Goal: Transaction & Acquisition: Purchase product/service

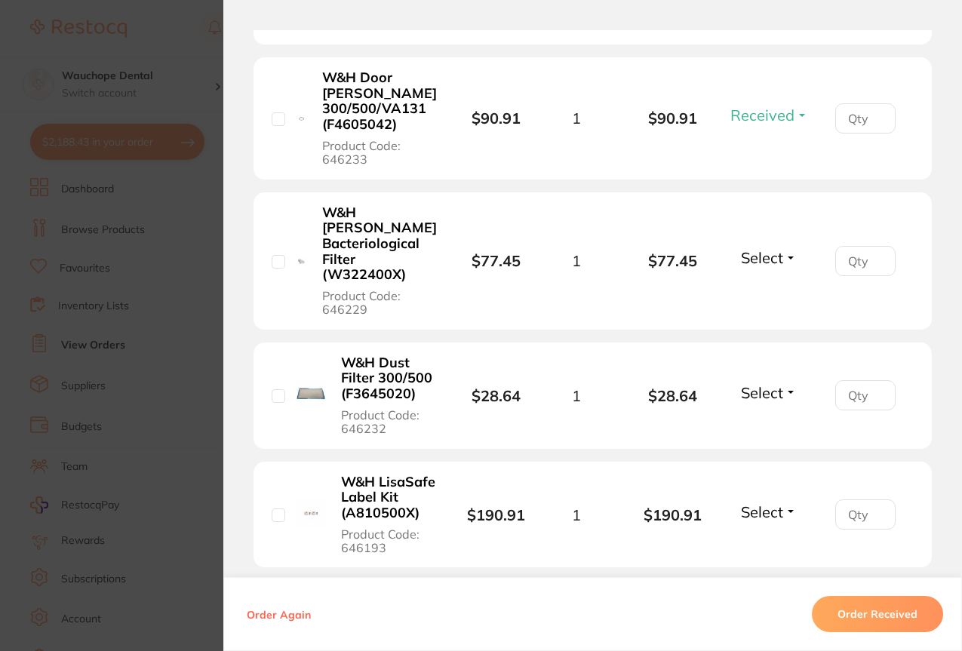
scroll to position [601, 0]
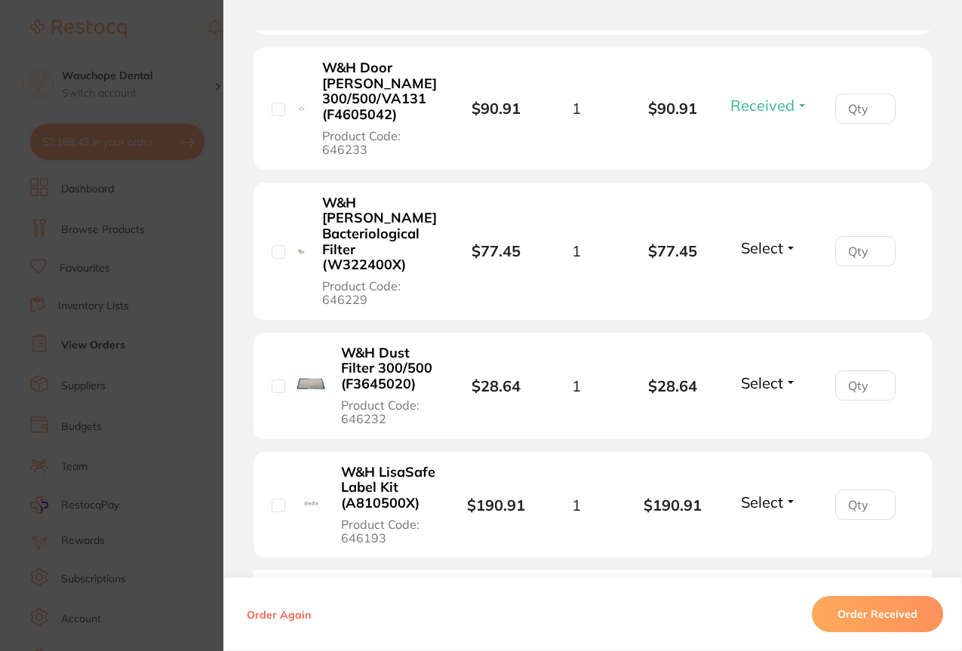
drag, startPoint x: 957, startPoint y: 463, endPoint x: 965, endPoint y: 430, distance: 34.0
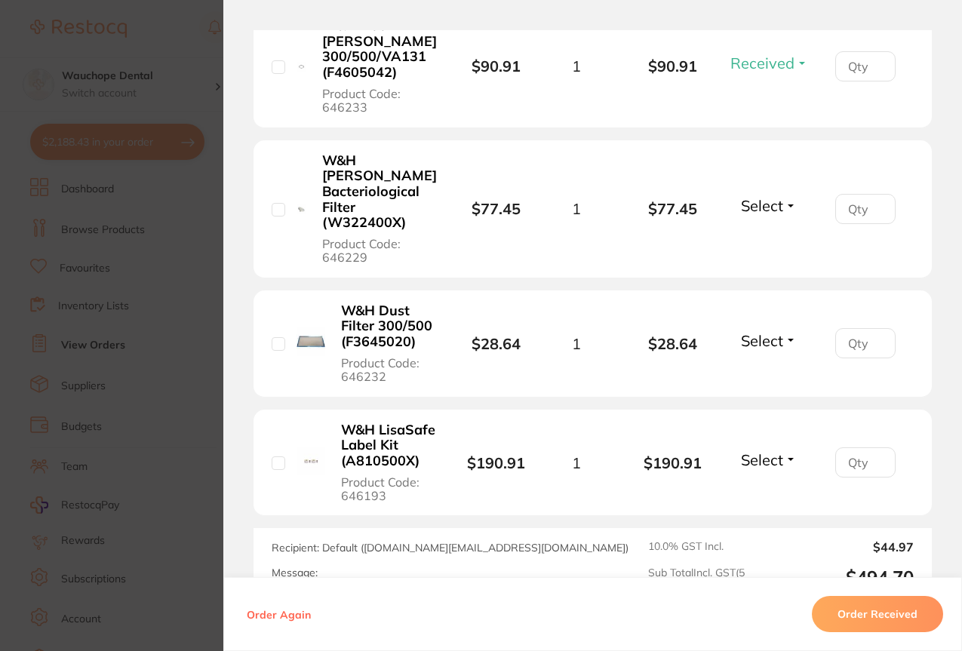
scroll to position [657, 0]
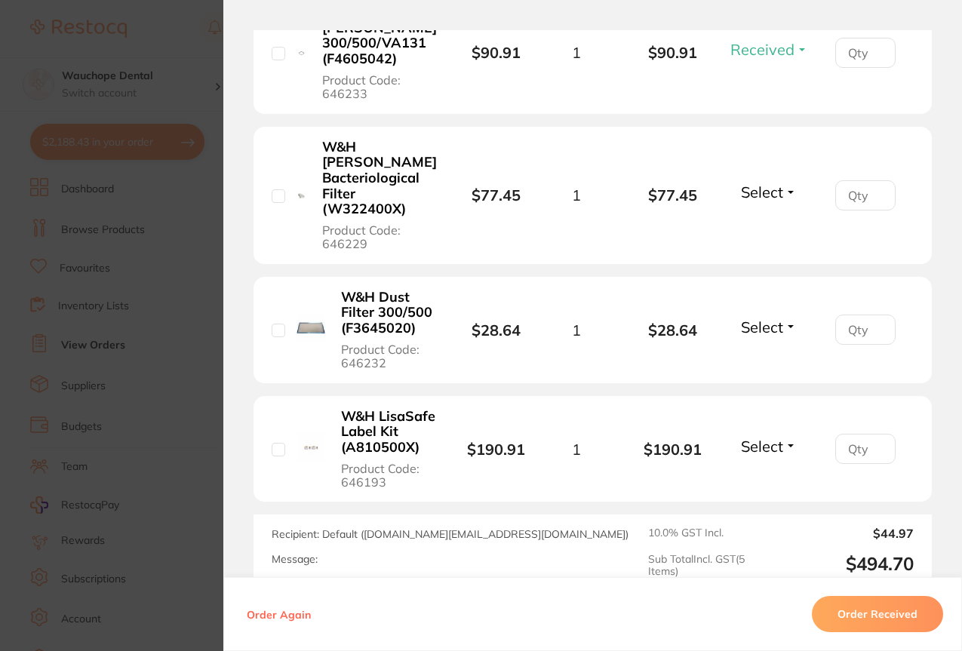
click at [485, 453] on li "W&H LisaSafe Label Kit (A810500X) Product Code: 646193 $190.91 1 $190.91 Select…" at bounding box center [592, 449] width 678 height 107
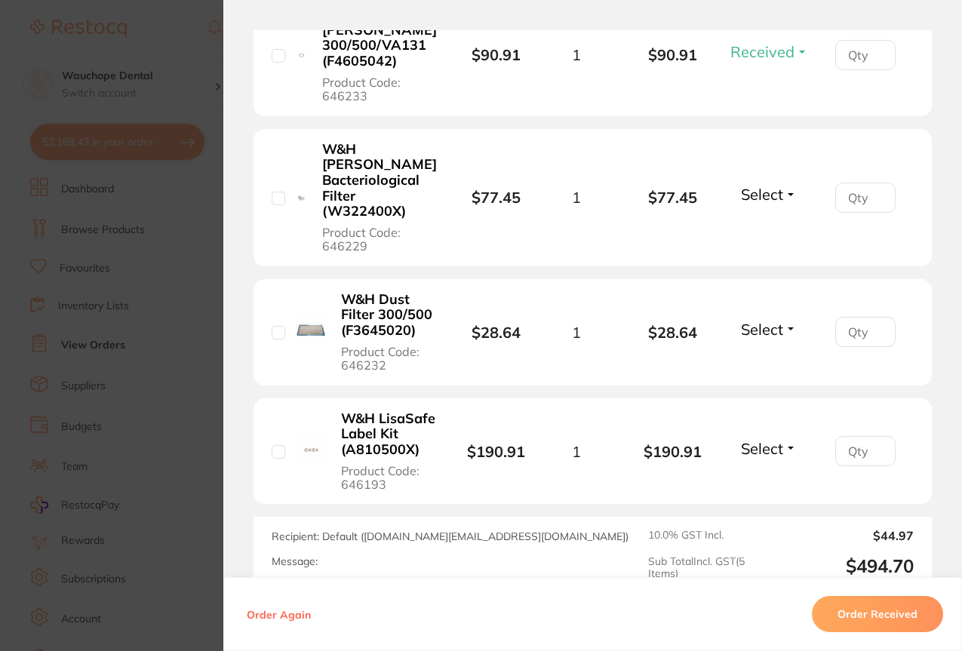
scroll to position [0, 0]
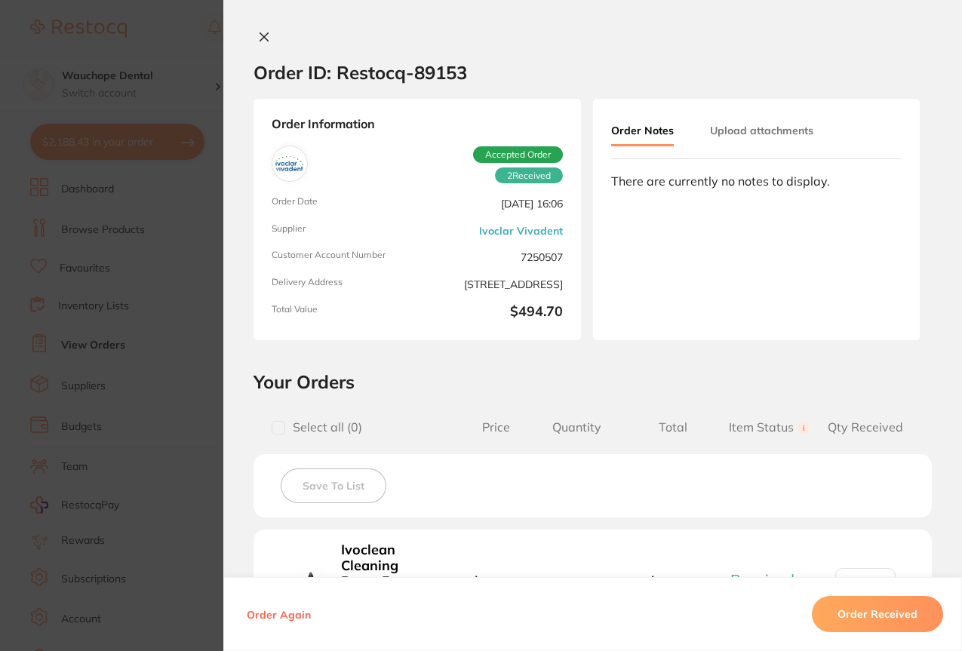
click at [259, 41] on icon at bounding box center [264, 37] width 12 height 12
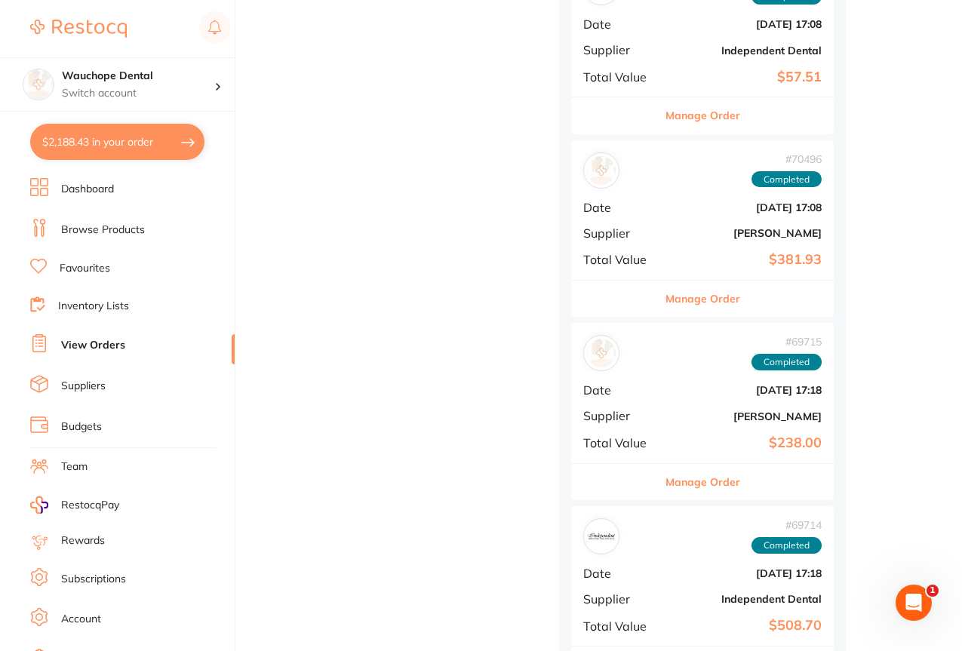
click at [132, 227] on link "Browse Products" at bounding box center [103, 229] width 84 height 15
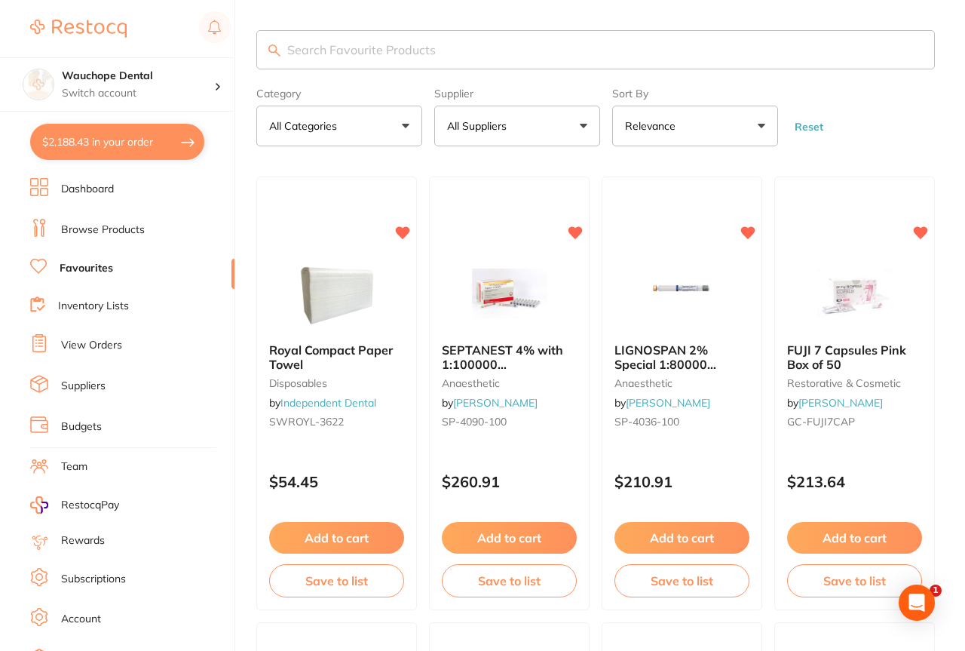
click at [342, 48] on input "search" at bounding box center [595, 49] width 679 height 39
click at [141, 149] on button "$2,188.43 in your order" at bounding box center [117, 142] width 174 height 36
checkbox input "true"
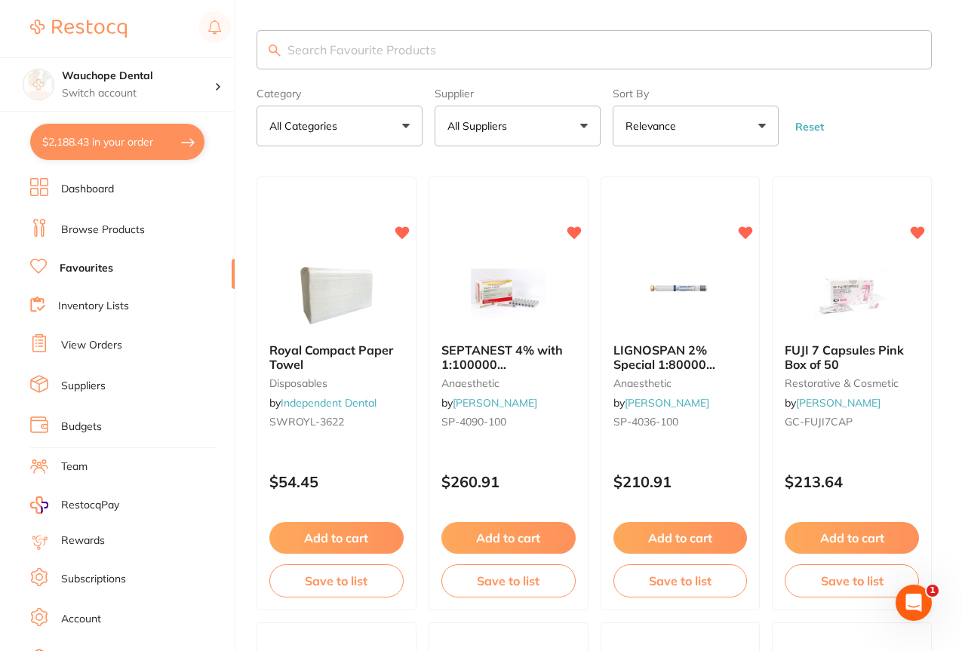
checkbox input "true"
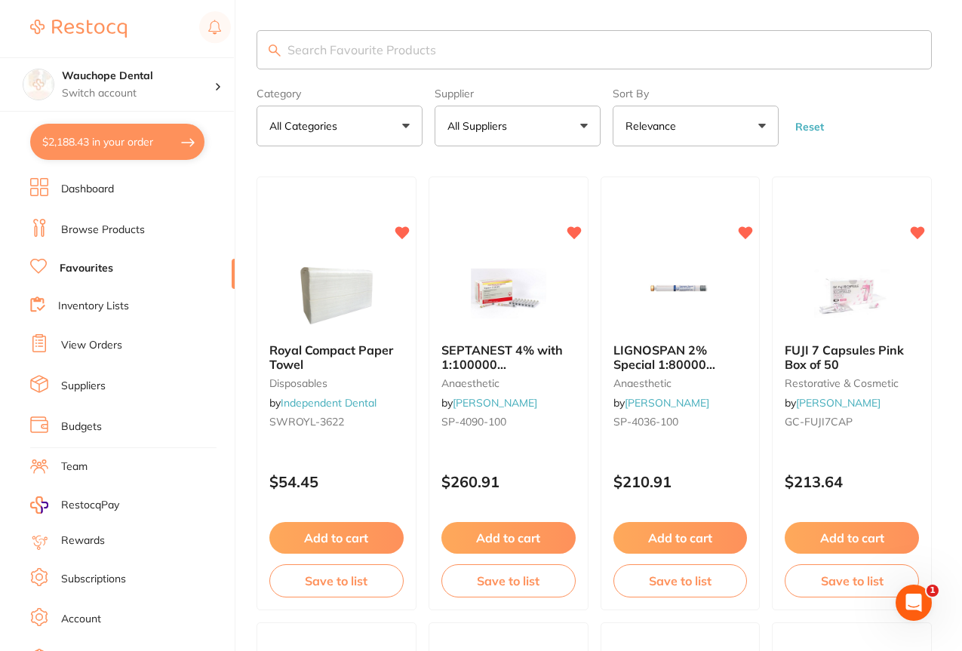
checkbox input "true"
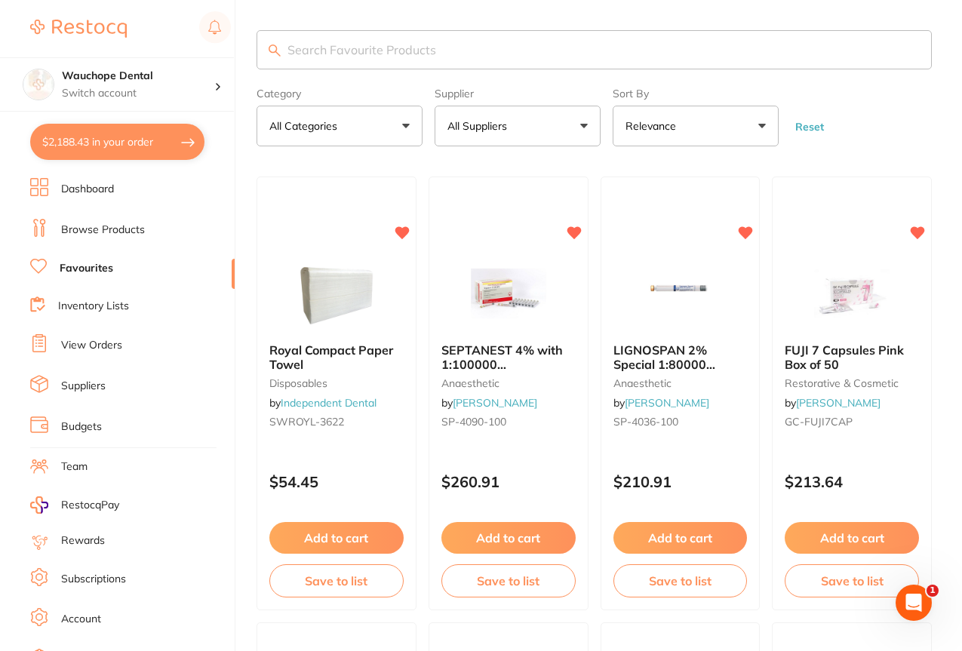
checkbox input "true"
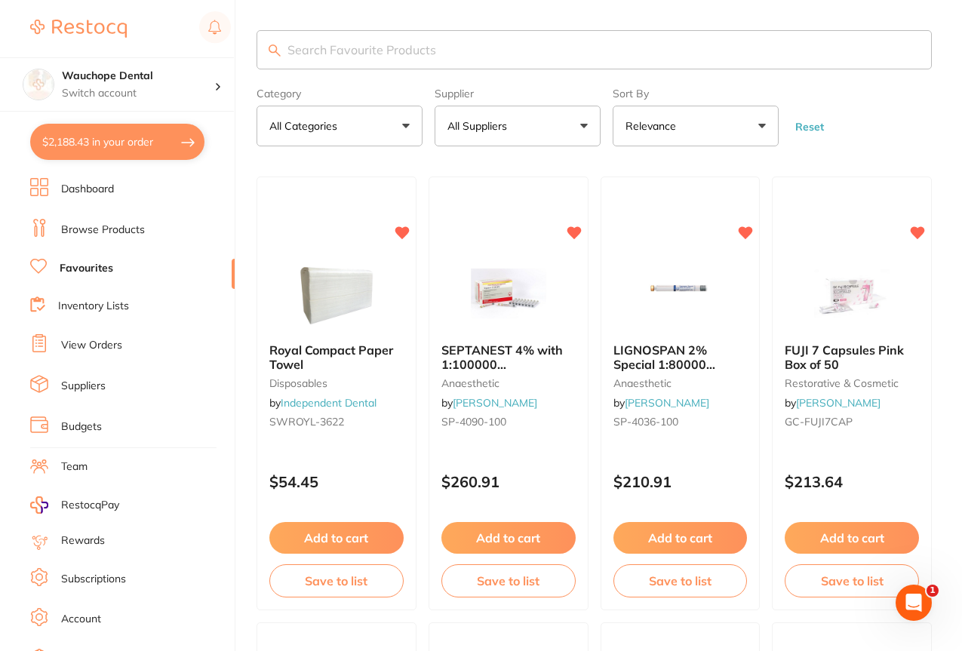
checkbox input "true"
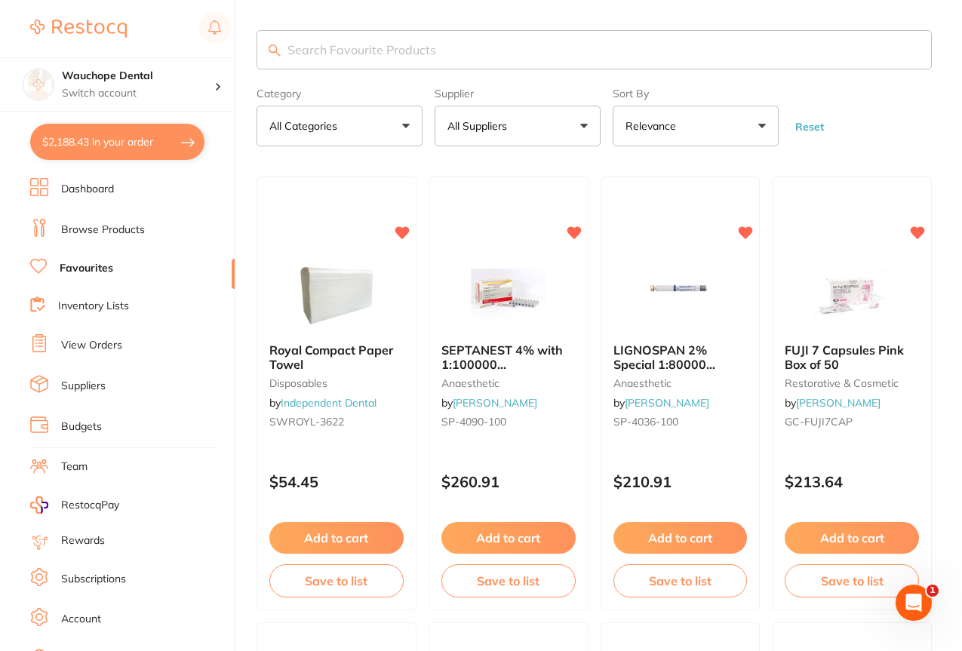
checkbox input "true"
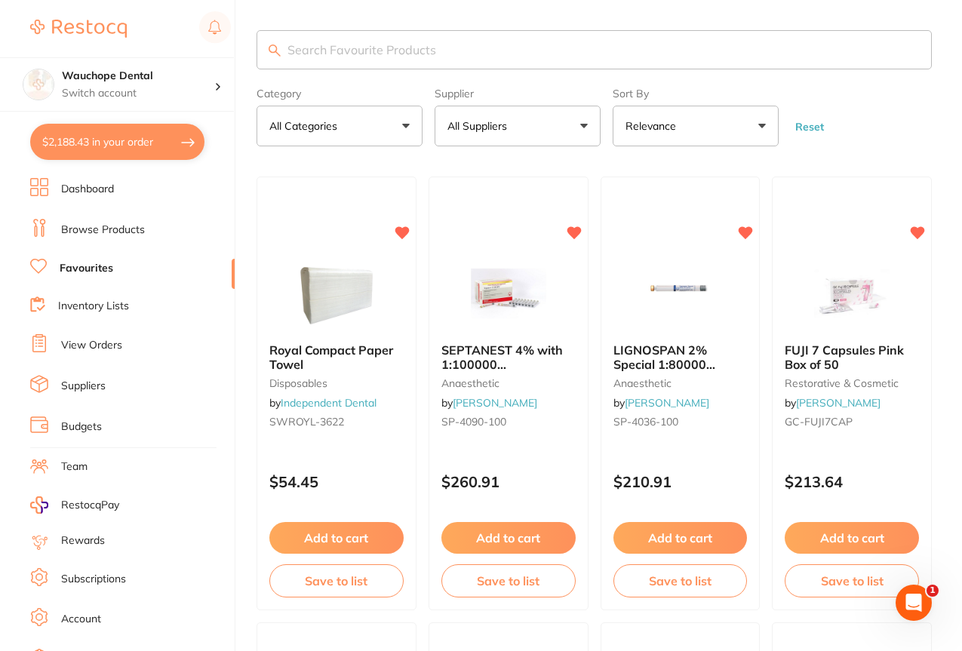
checkbox input "true"
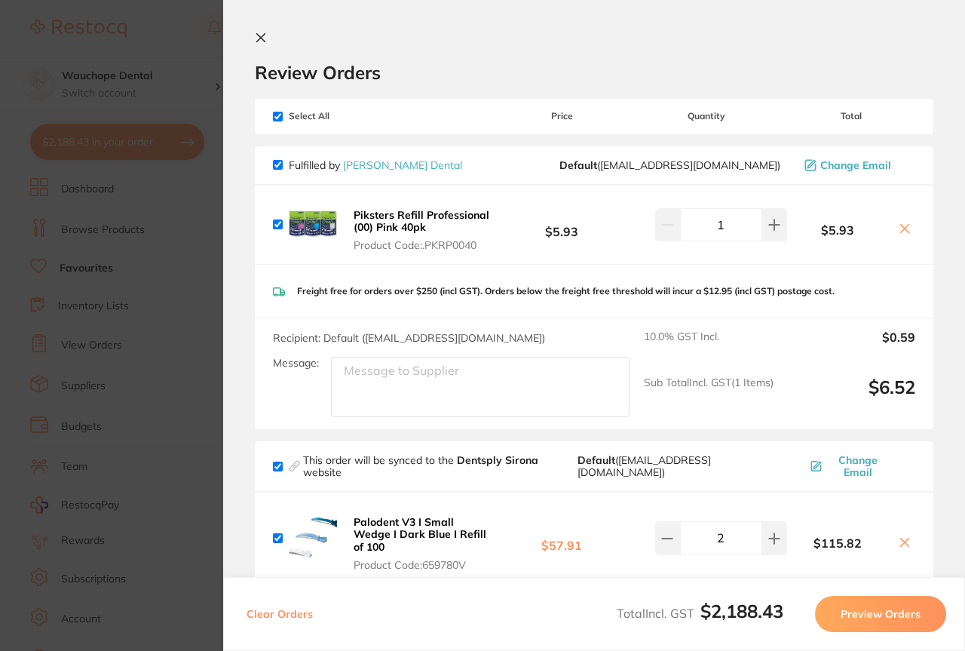
scroll to position [22, 0]
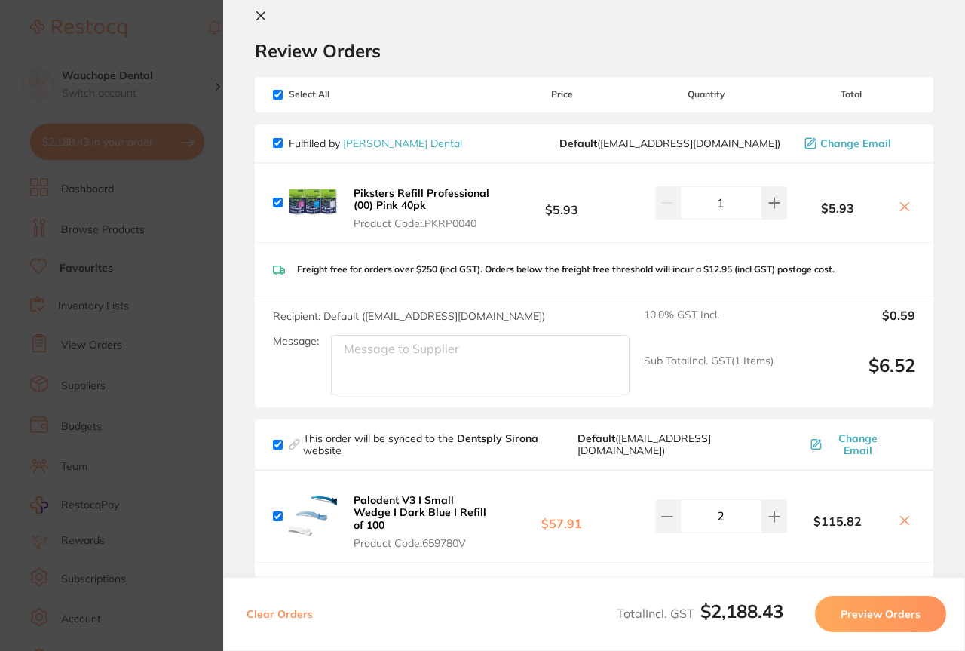
click at [197, 335] on section "Update RRP Set your pre negotiated price for this item. Item Agreed RRP (excl. …" at bounding box center [482, 325] width 965 height 651
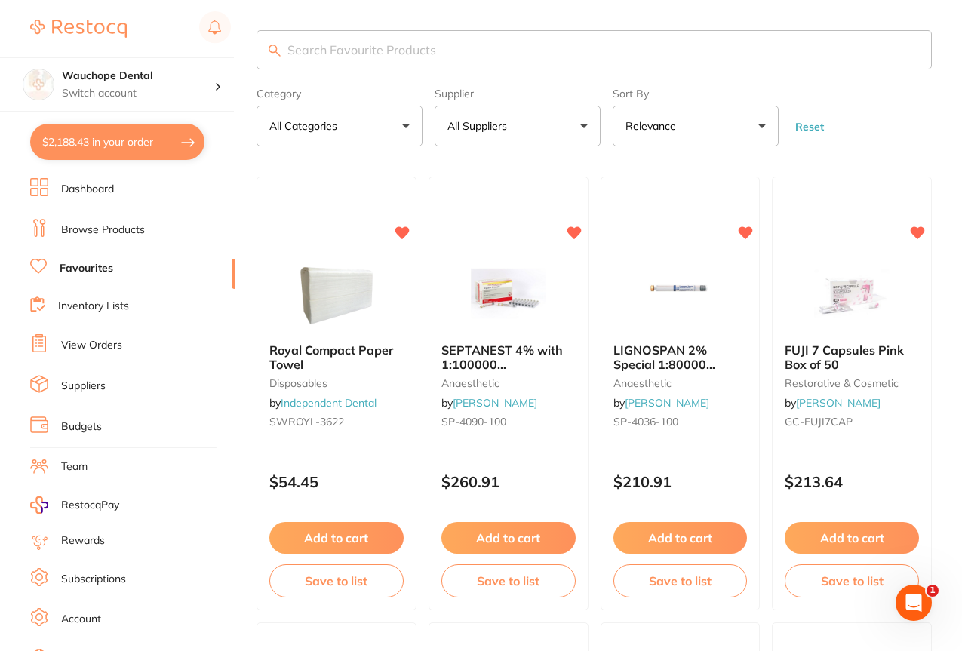
scroll to position [8, 0]
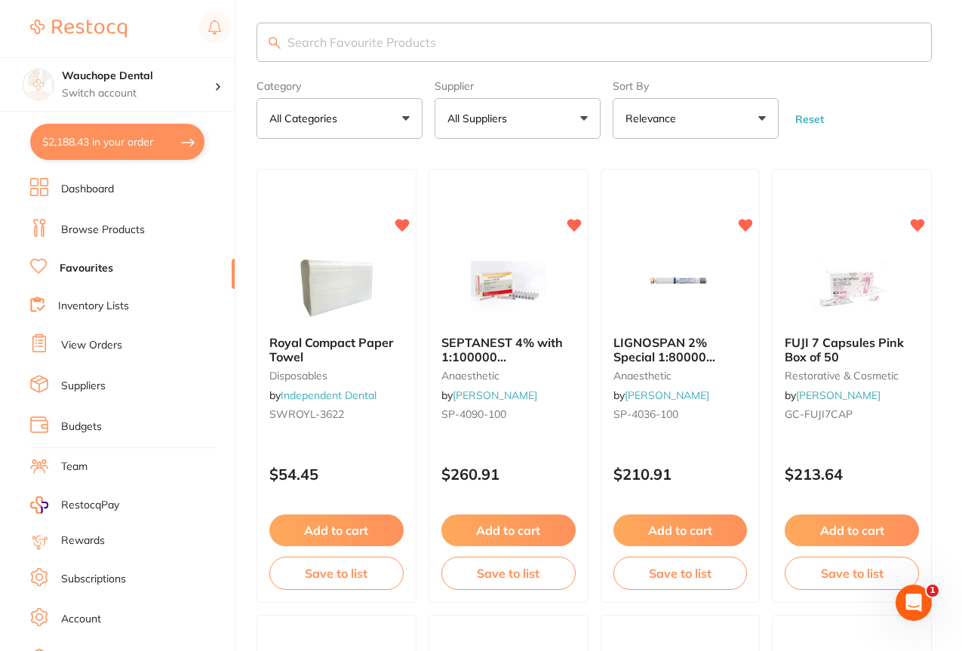
click at [546, 37] on input "search" at bounding box center [593, 42] width 675 height 39
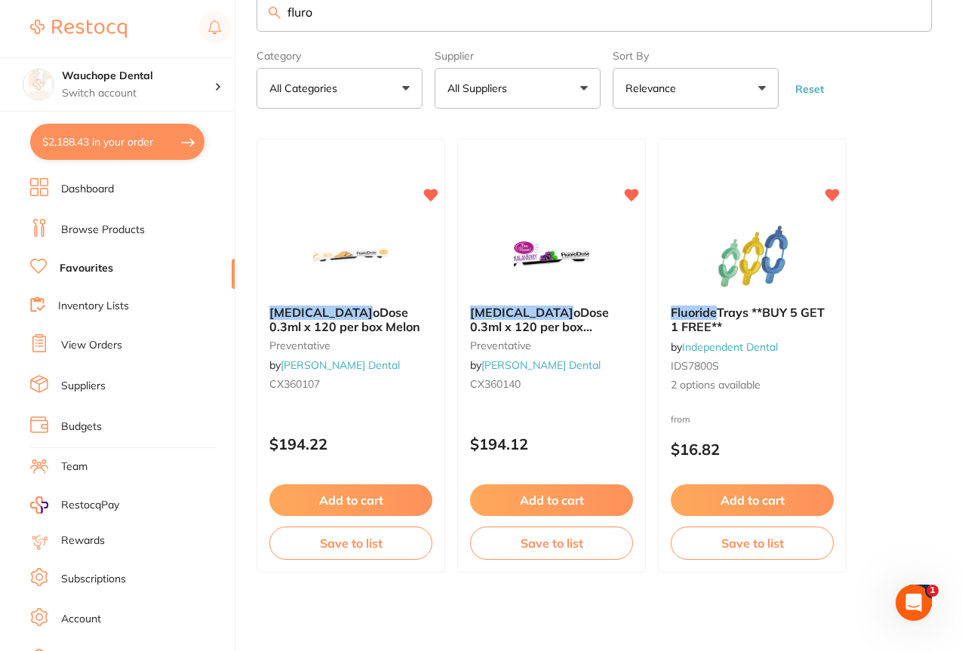
scroll to position [0, 0]
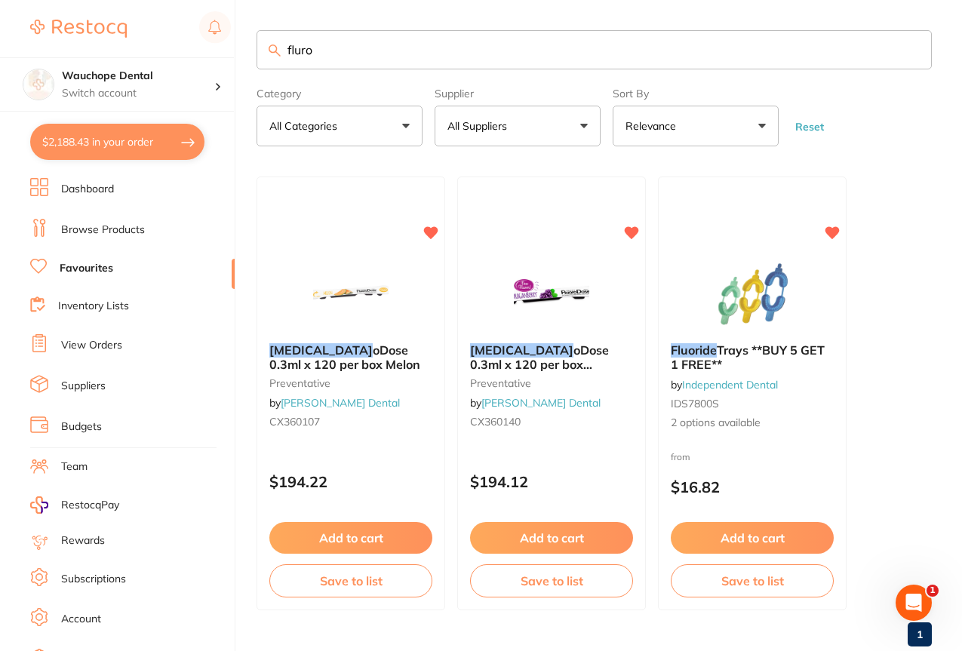
type input "fluro"
click at [111, 223] on link "Browse Products" at bounding box center [103, 229] width 84 height 15
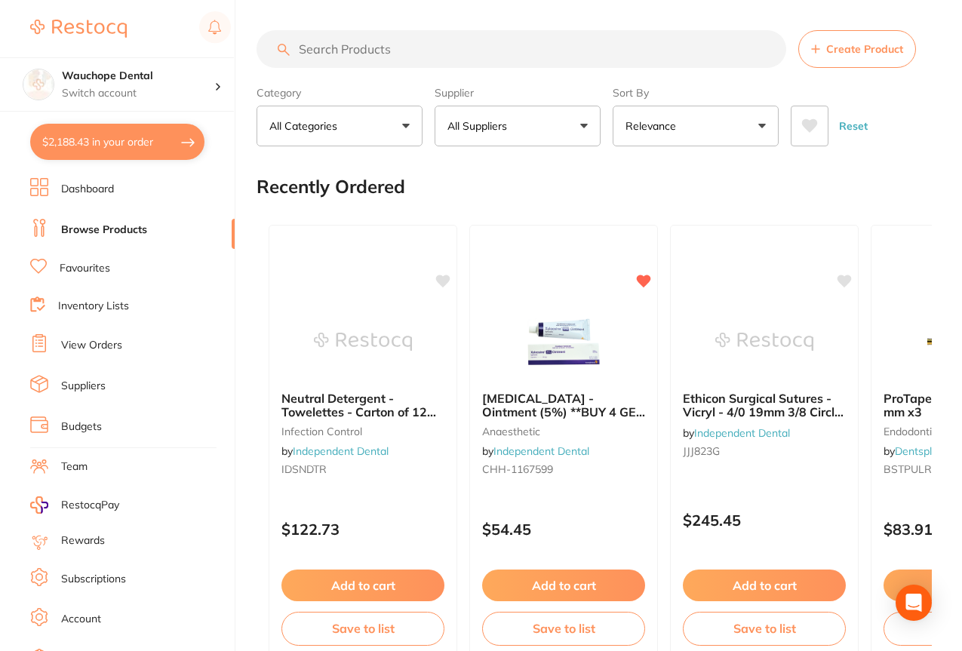
click at [511, 133] on p "All Suppliers" at bounding box center [480, 125] width 66 height 15
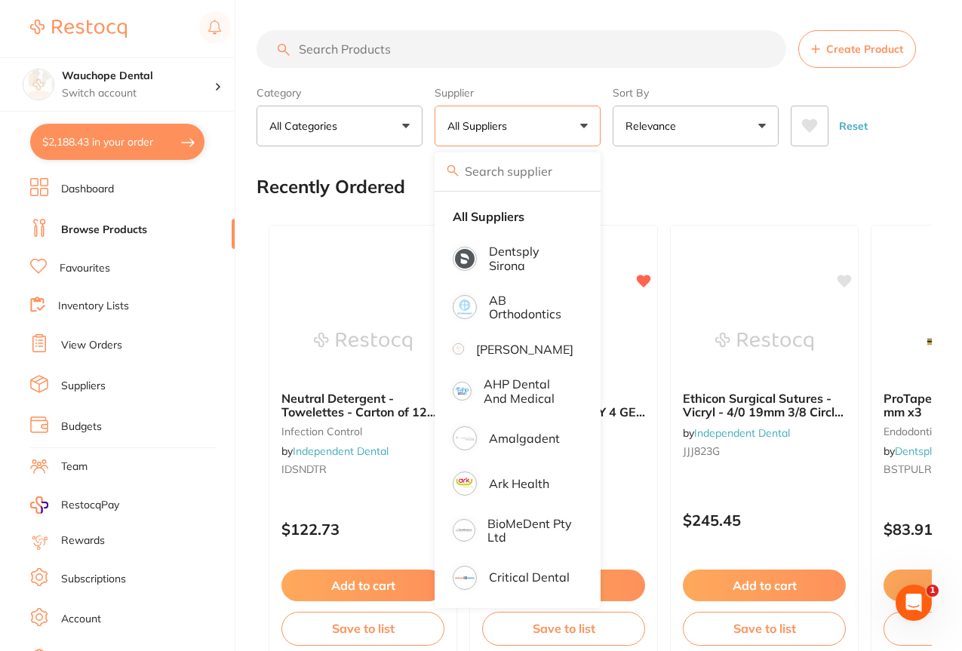
click at [524, 173] on input "search" at bounding box center [517, 171] width 166 height 38
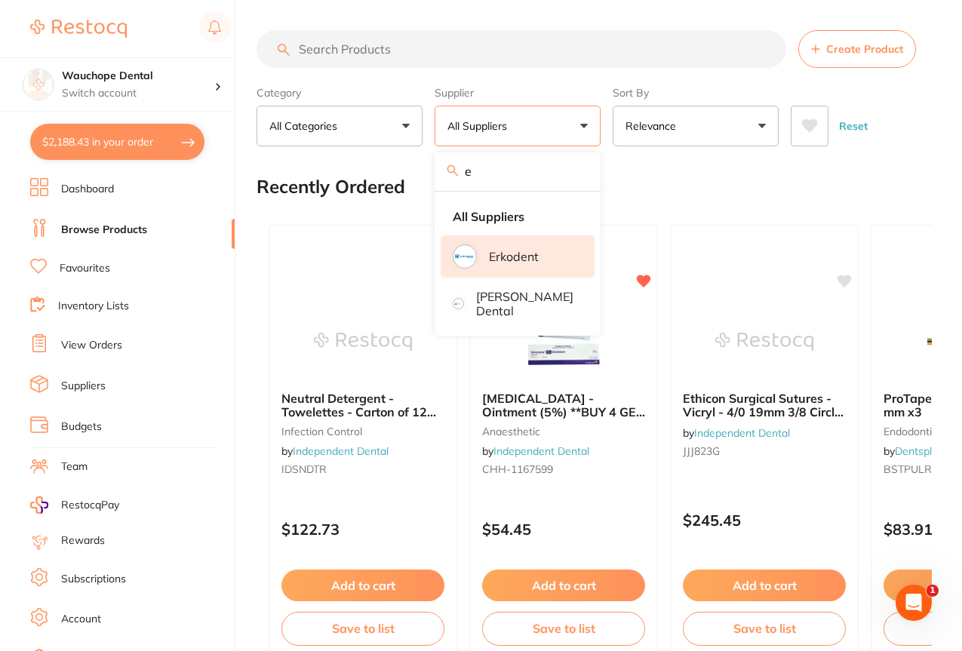
type input "e"
click at [533, 251] on p "Erkodent" at bounding box center [514, 257] width 50 height 14
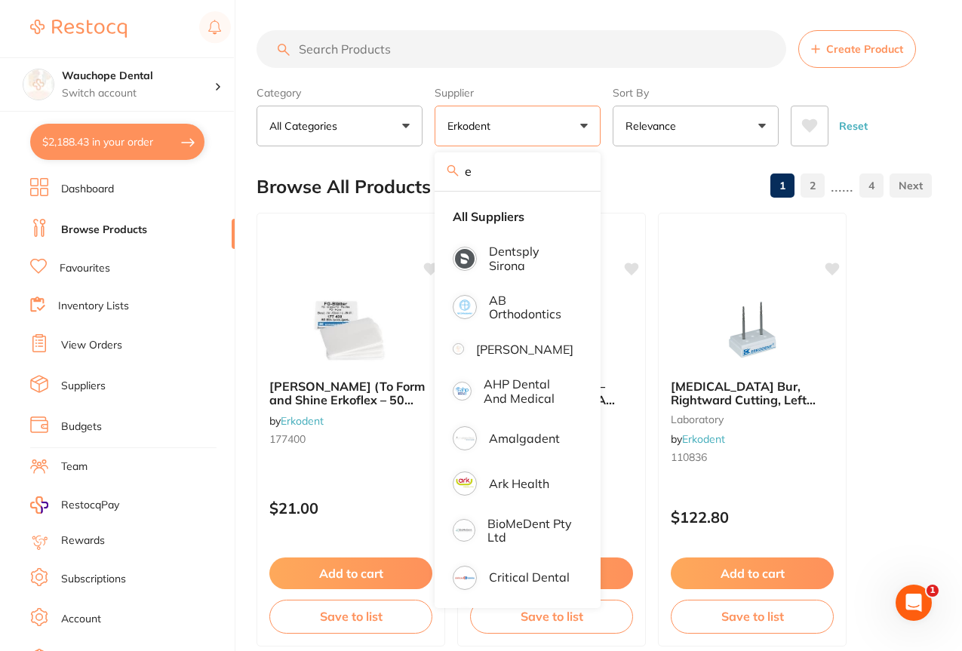
click at [417, 66] on input "search" at bounding box center [520, 49] width 529 height 38
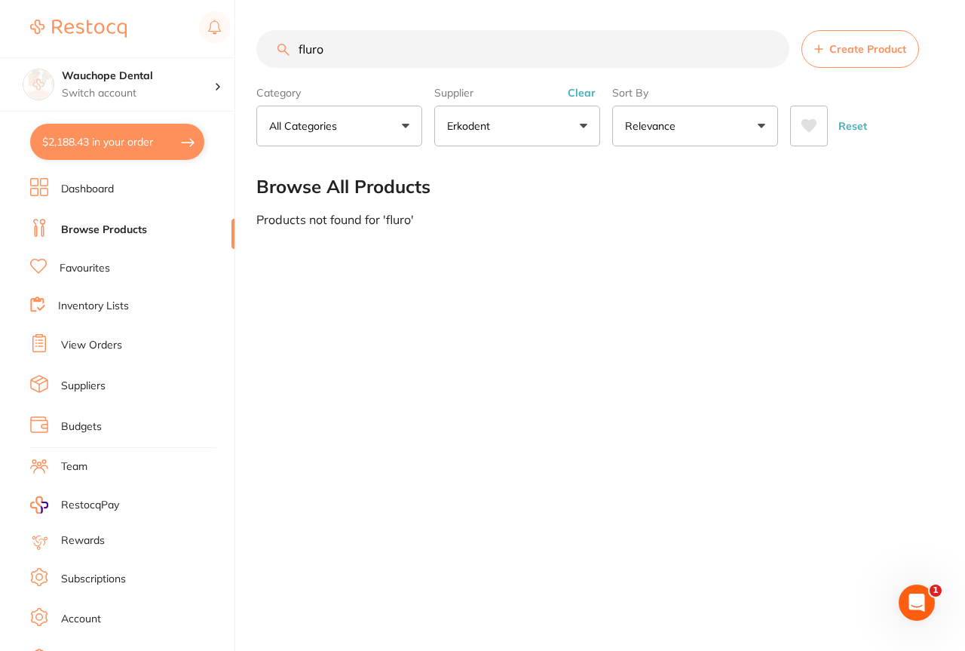
type input "fluro"
click at [528, 130] on button "Erkodent" at bounding box center [517, 126] width 166 height 41
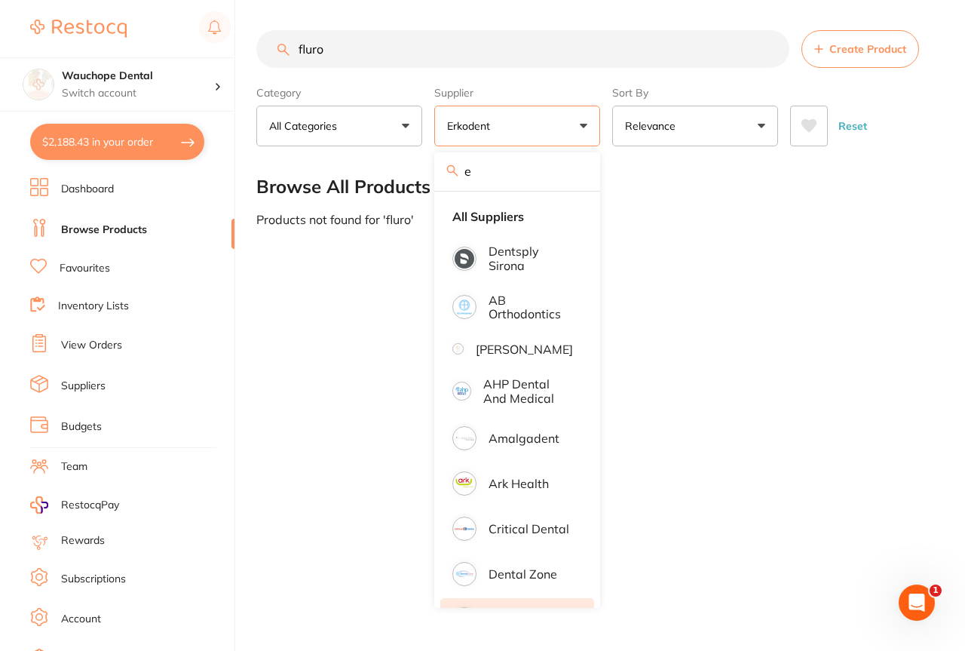
click at [575, 175] on input "e" at bounding box center [517, 171] width 166 height 38
type input "e"
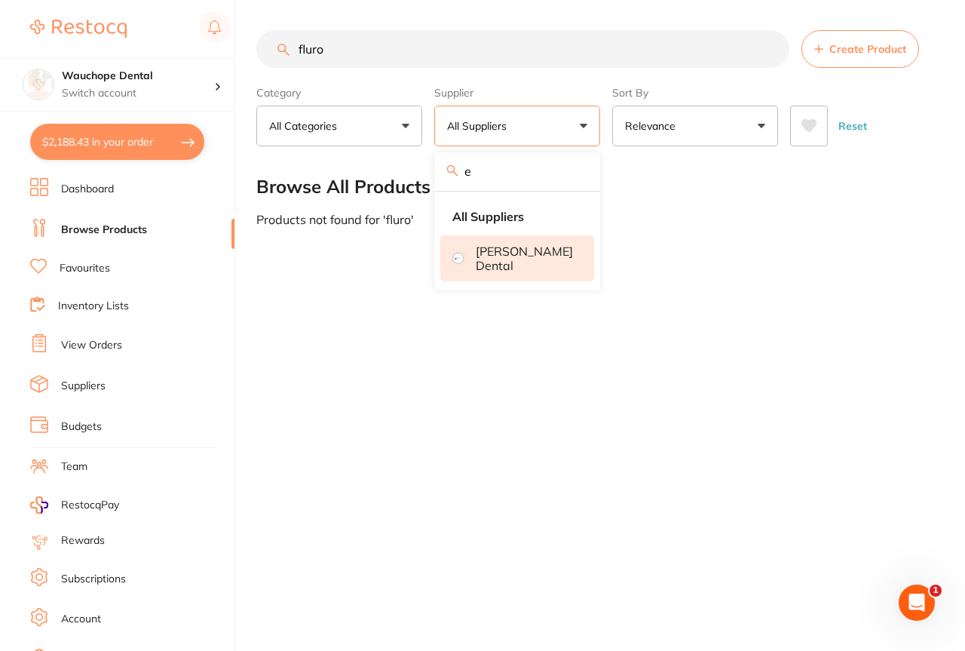
click at [523, 256] on p "[PERSON_NAME] Dental" at bounding box center [524, 258] width 97 height 28
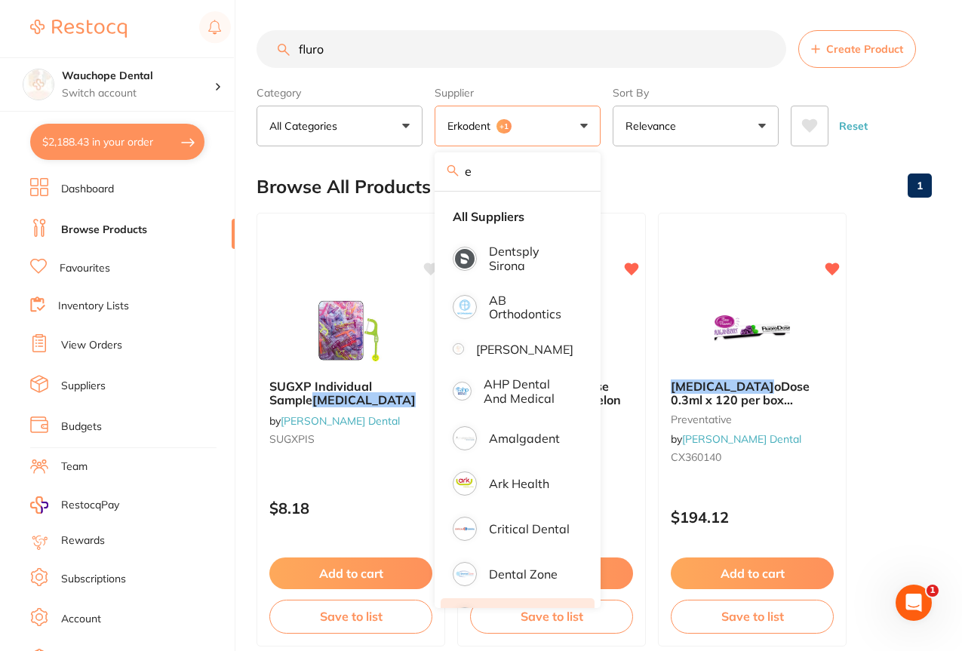
click at [694, 177] on div "Browse All Products 1" at bounding box center [593, 186] width 675 height 51
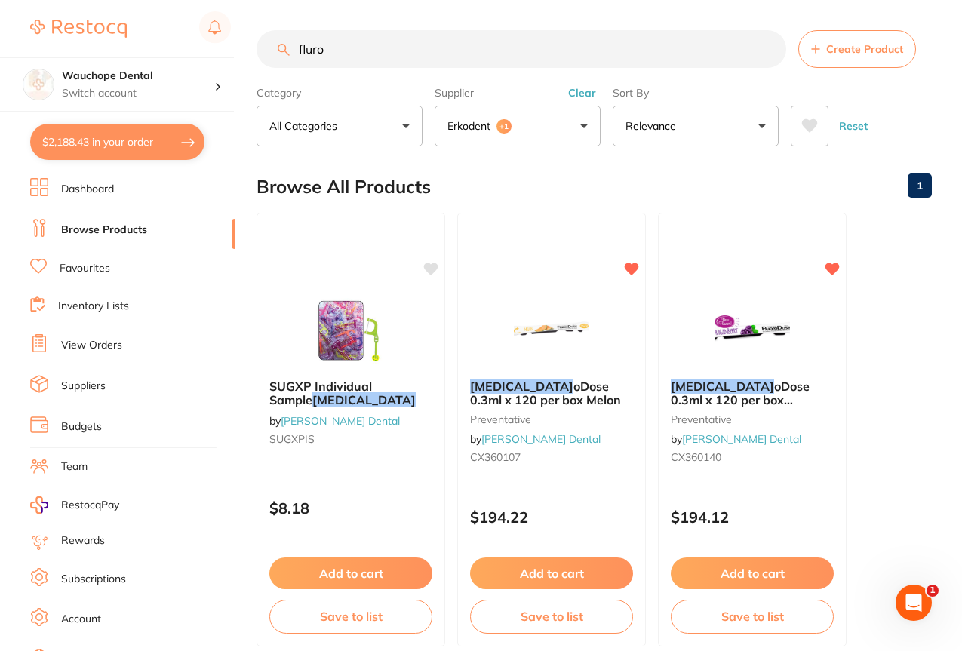
click at [358, 69] on section "fluro Create Product Category All Categories All Categories preventative Clear …" at bounding box center [593, 88] width 675 height 116
click at [357, 52] on input "fluro" at bounding box center [520, 49] width 529 height 38
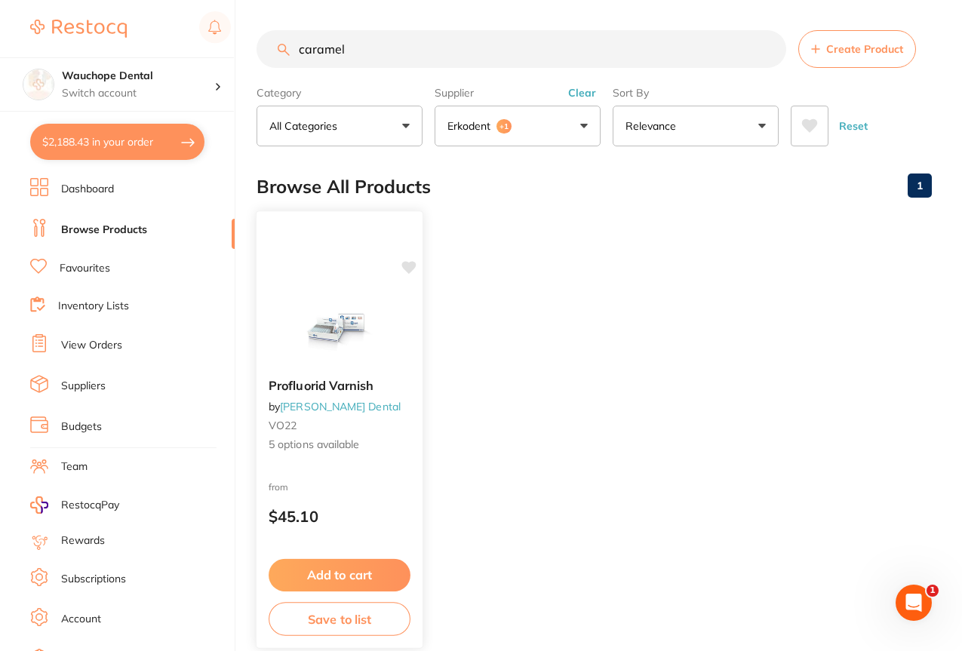
type input "caramel"
click at [330, 276] on div "Profluorid Varnish by Erskine Dental VO22 5 options available from $45.10 Add t…" at bounding box center [339, 429] width 167 height 438
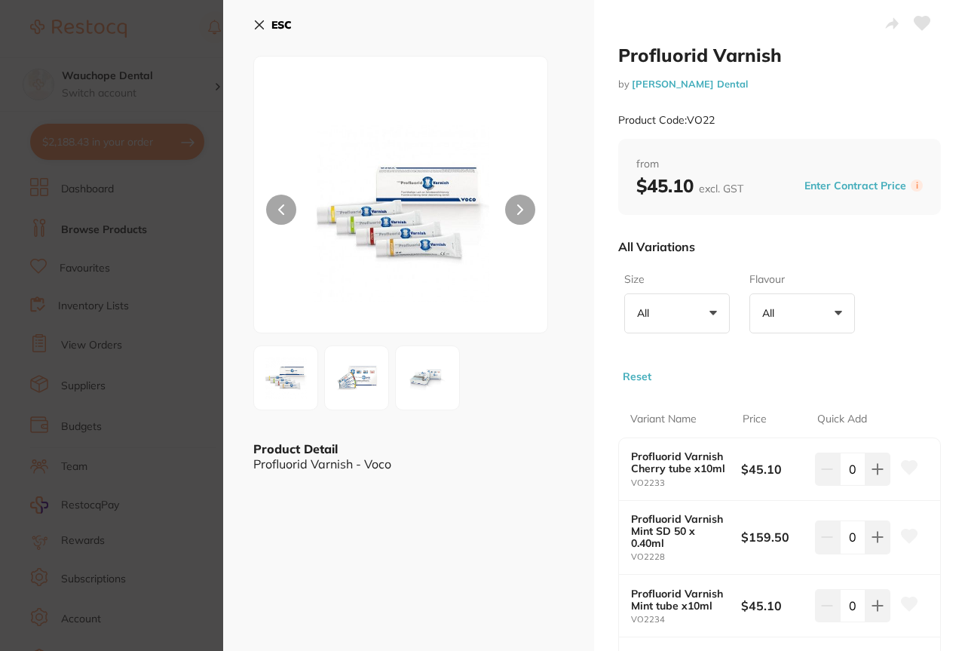
click at [60, 255] on section "Profluorid Varnish by Erskine Dental Product Code: VO22 ESC Product Detail Prof…" at bounding box center [482, 325] width 965 height 651
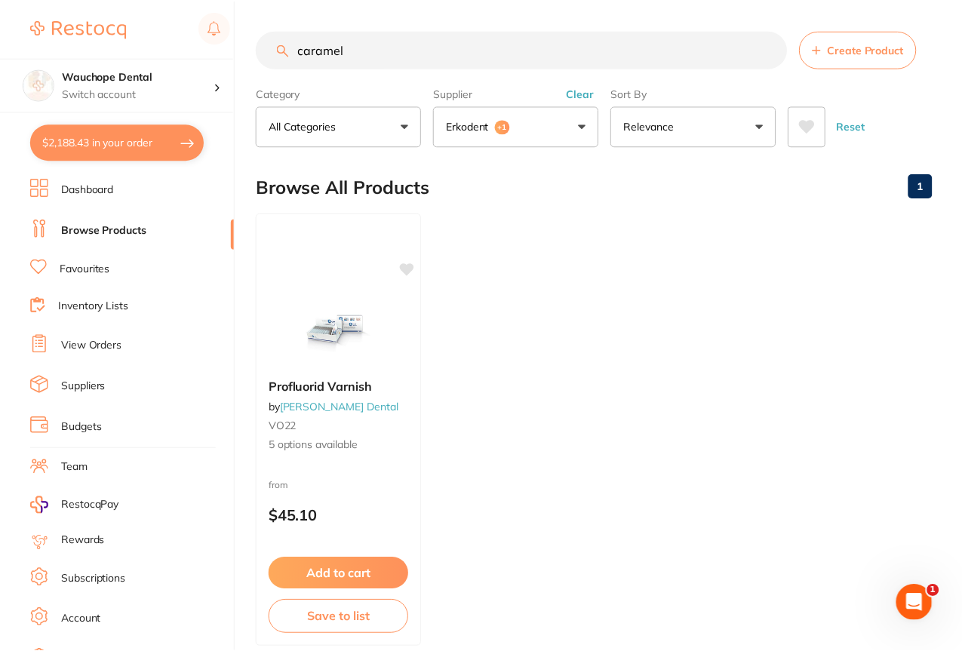
scroll to position [24, 0]
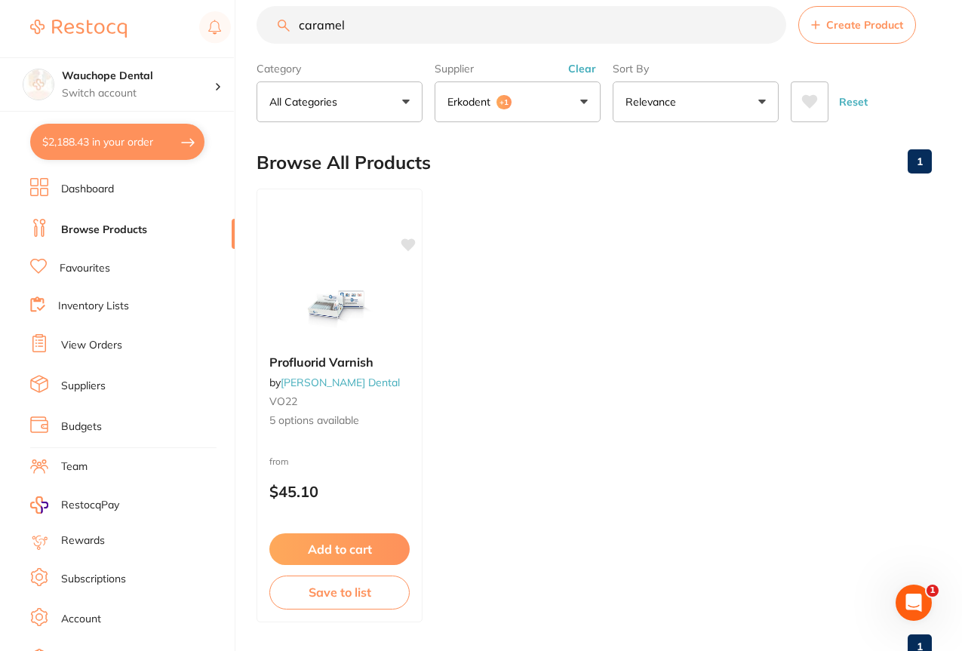
click at [397, 23] on input "caramel" at bounding box center [520, 25] width 529 height 38
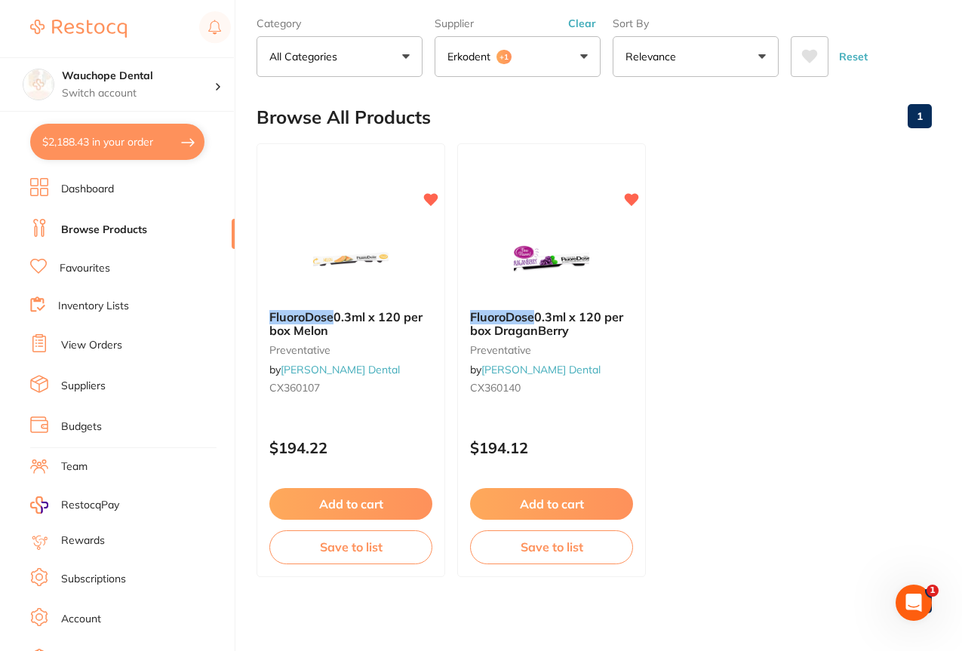
scroll to position [74, 0]
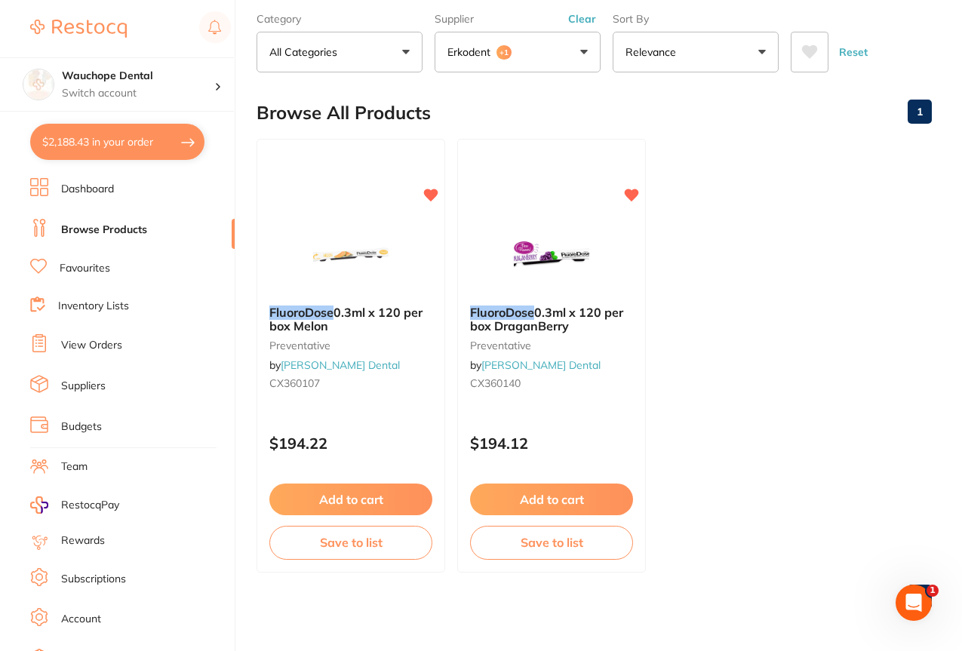
type input "fluorodose"
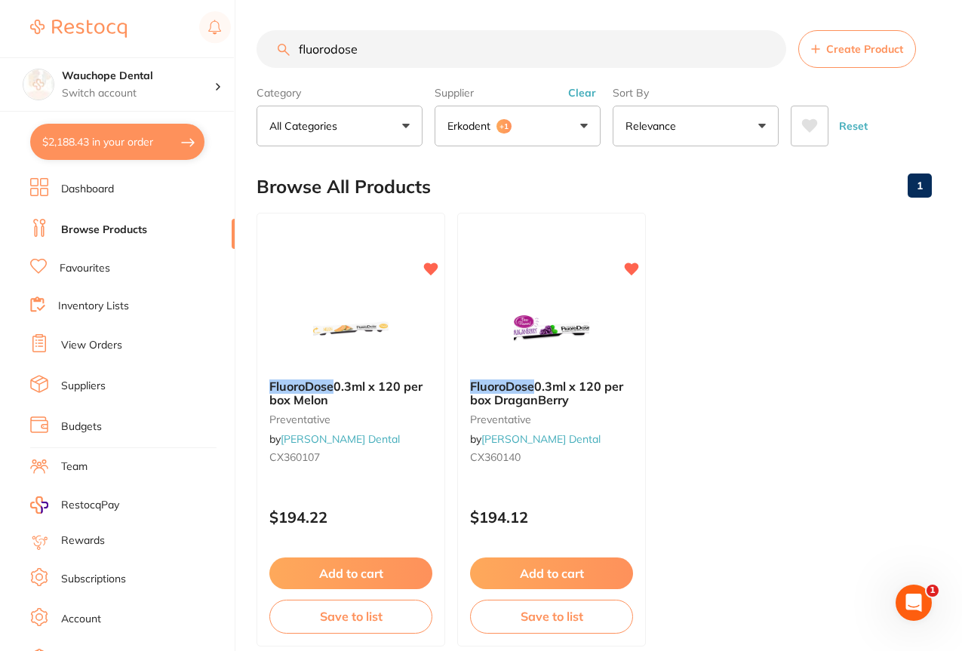
click at [379, 60] on input "fluorodose" at bounding box center [520, 49] width 529 height 38
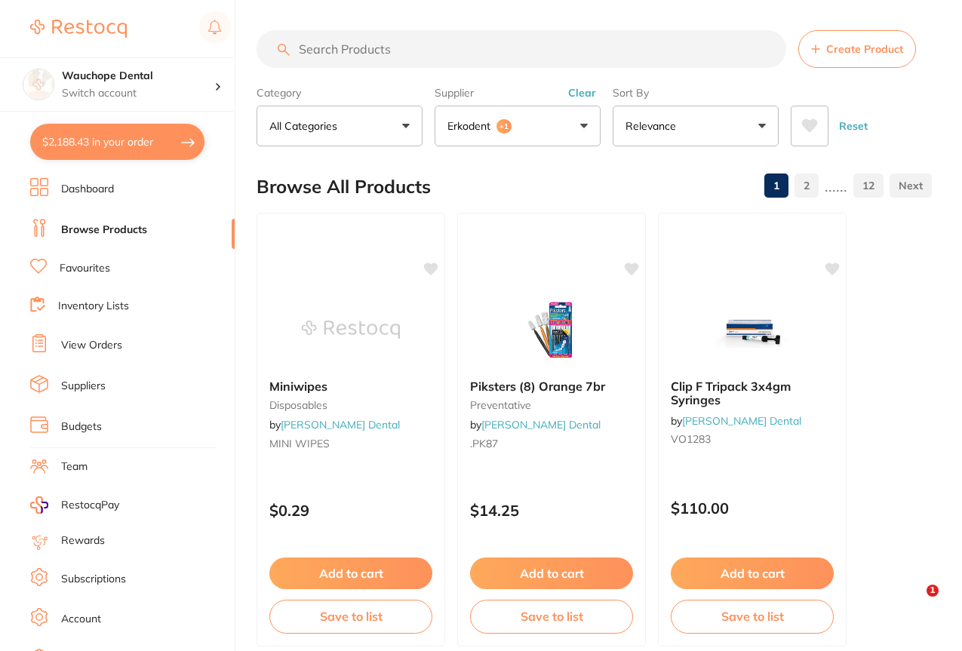
paste input "CX360137"
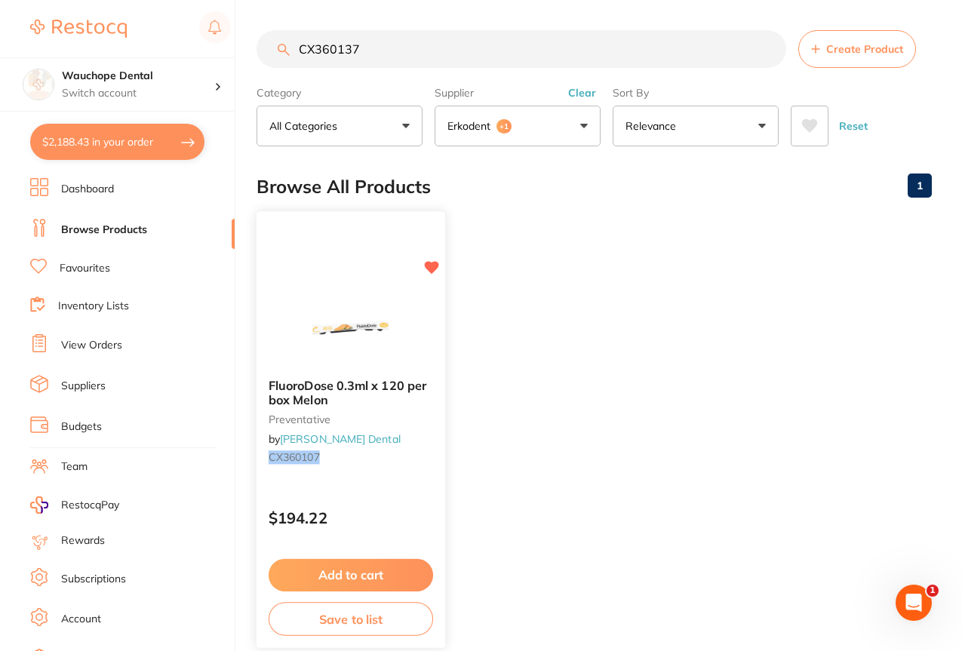
click at [335, 338] on img at bounding box center [350, 328] width 99 height 76
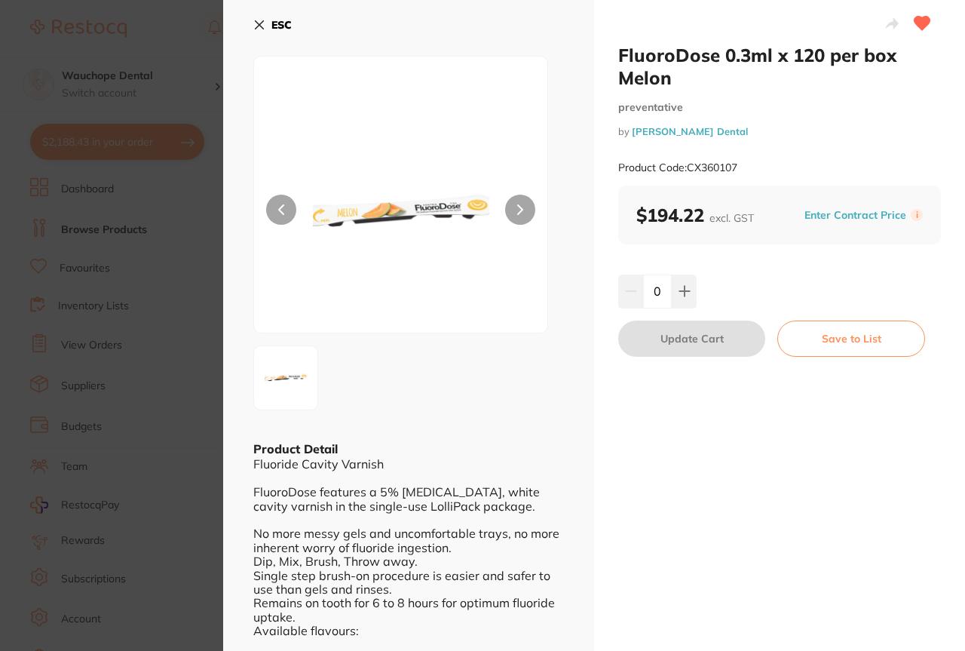
click at [133, 355] on section "FluoroDose 0.3ml x 120 per box Melon preventative by Erskine Dental Product Cod…" at bounding box center [482, 325] width 965 height 651
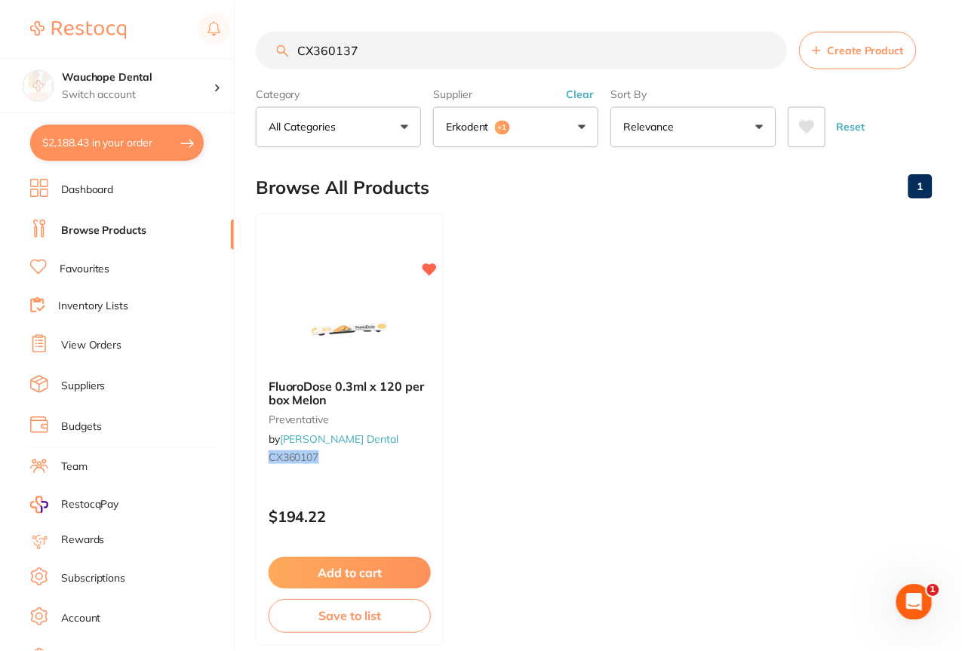
scroll to position [14, 0]
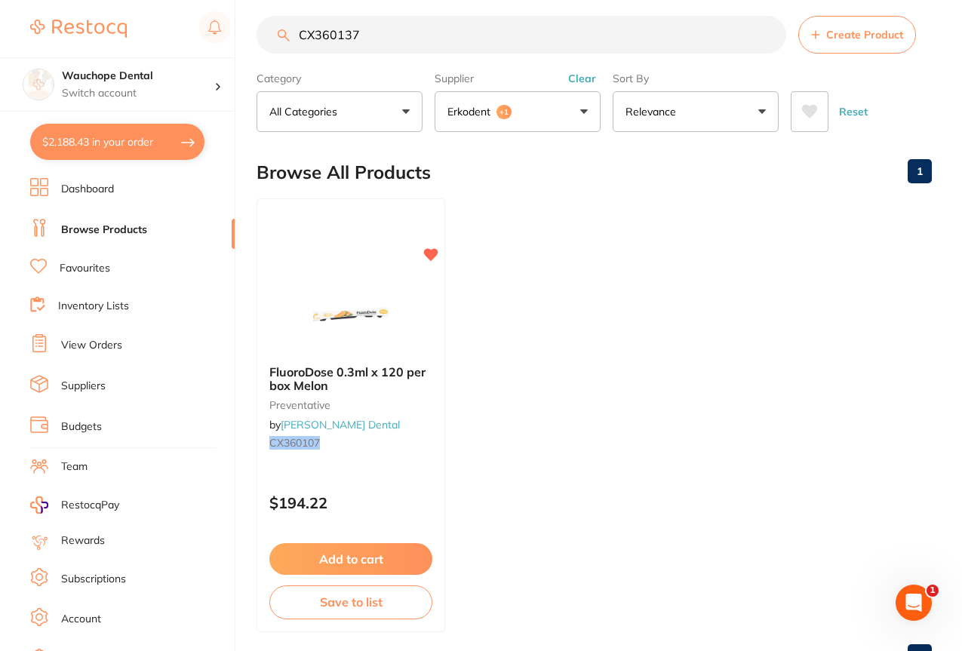
click at [152, 147] on button "$2,188.43 in your order" at bounding box center [117, 142] width 174 height 36
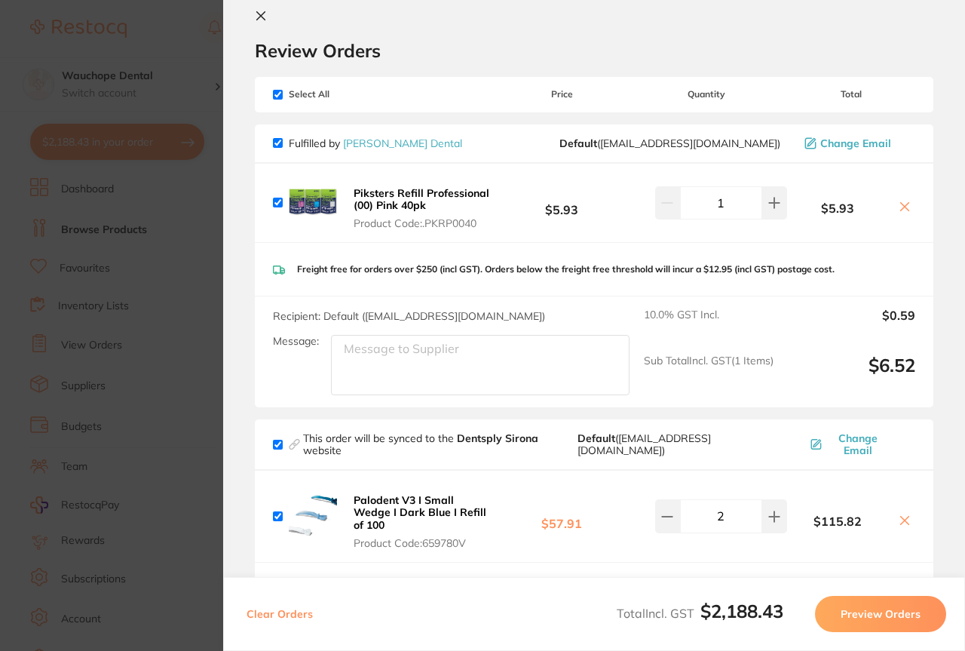
click at [42, 183] on section "Update RRP Set your pre negotiated price for this item. Item Agreed RRP (excl. …" at bounding box center [482, 325] width 965 height 651
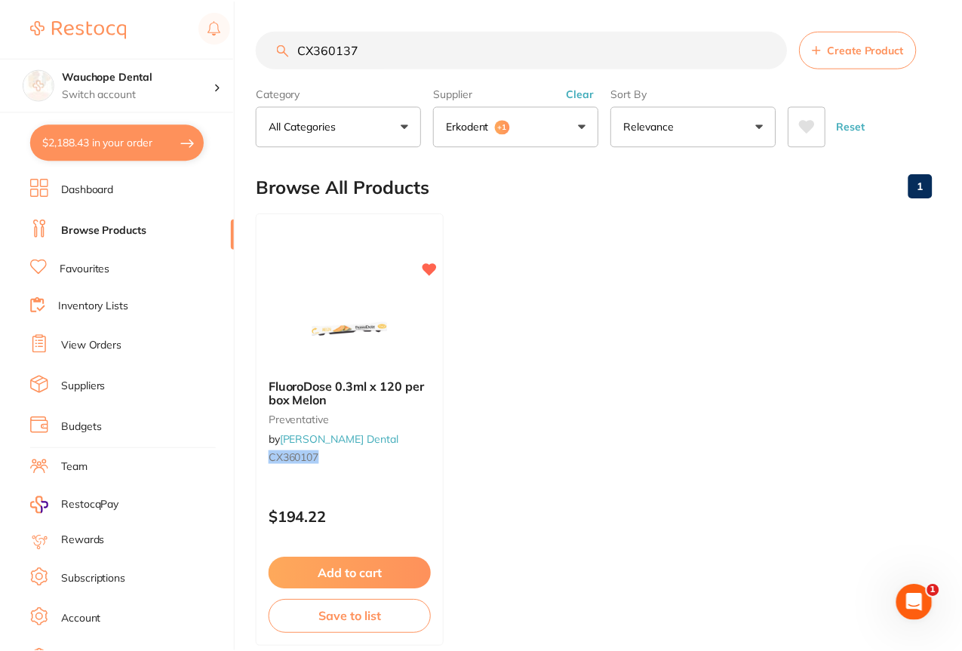
scroll to position [14, 0]
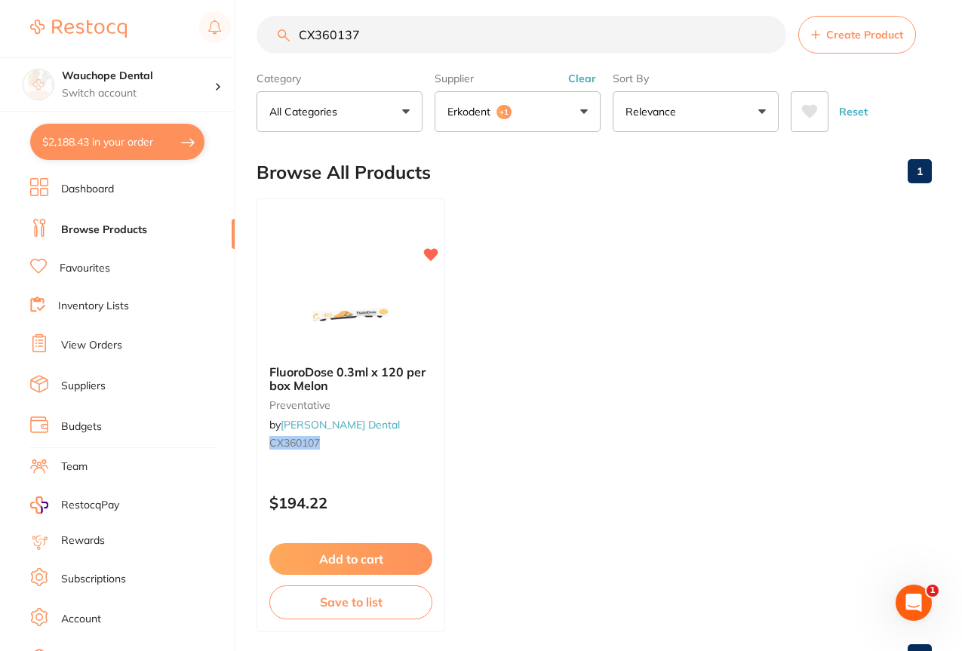
click at [391, 31] on input "CX360137" at bounding box center [520, 35] width 529 height 38
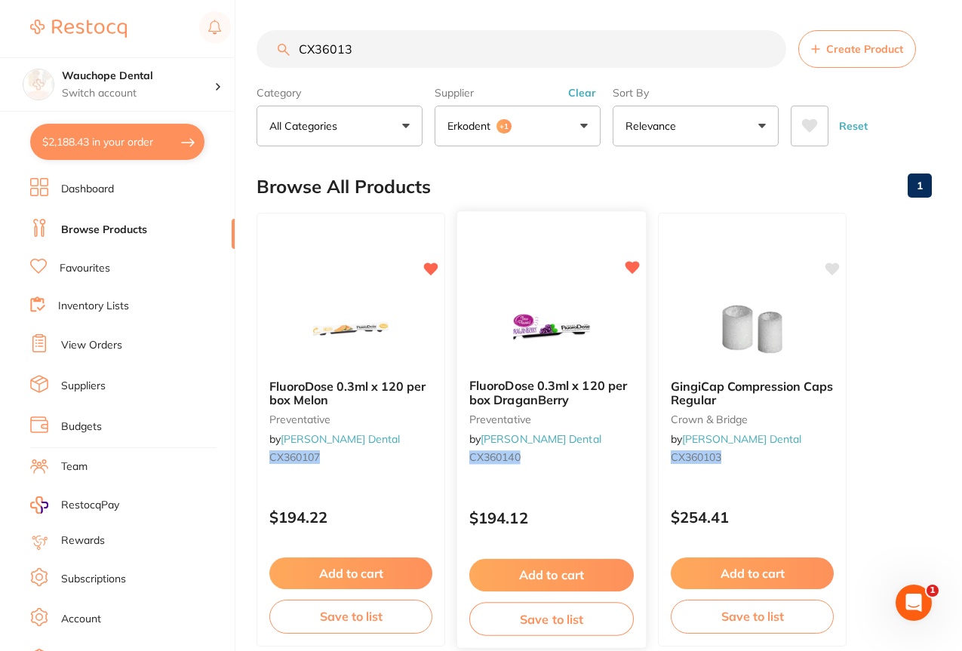
scroll to position [0, 0]
type input "CX36013"
click at [542, 568] on button "Add to cart" at bounding box center [551, 575] width 164 height 32
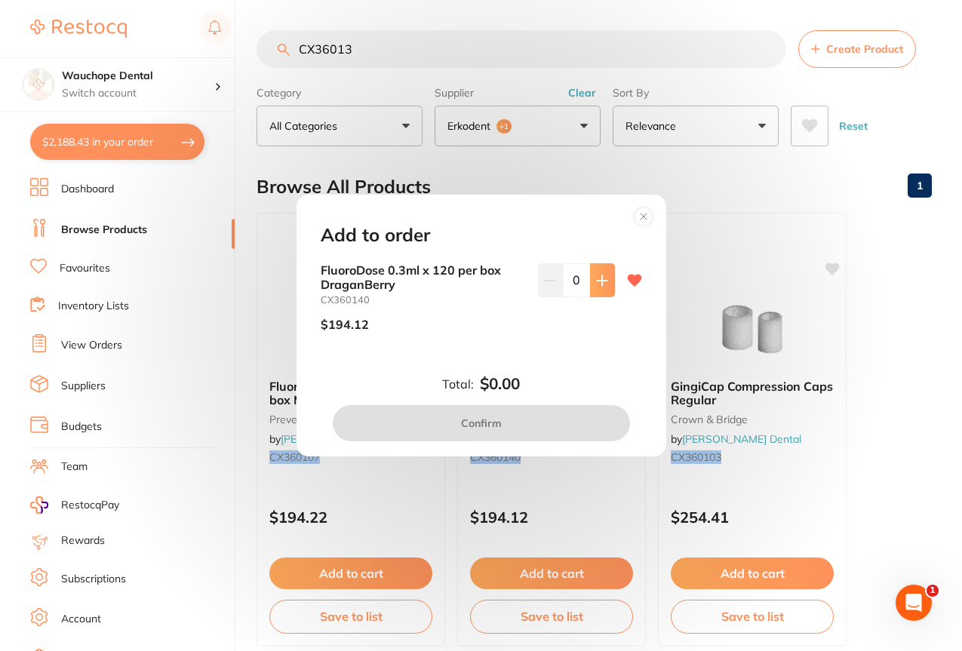
click at [591, 275] on button at bounding box center [602, 279] width 25 height 33
type input "1"
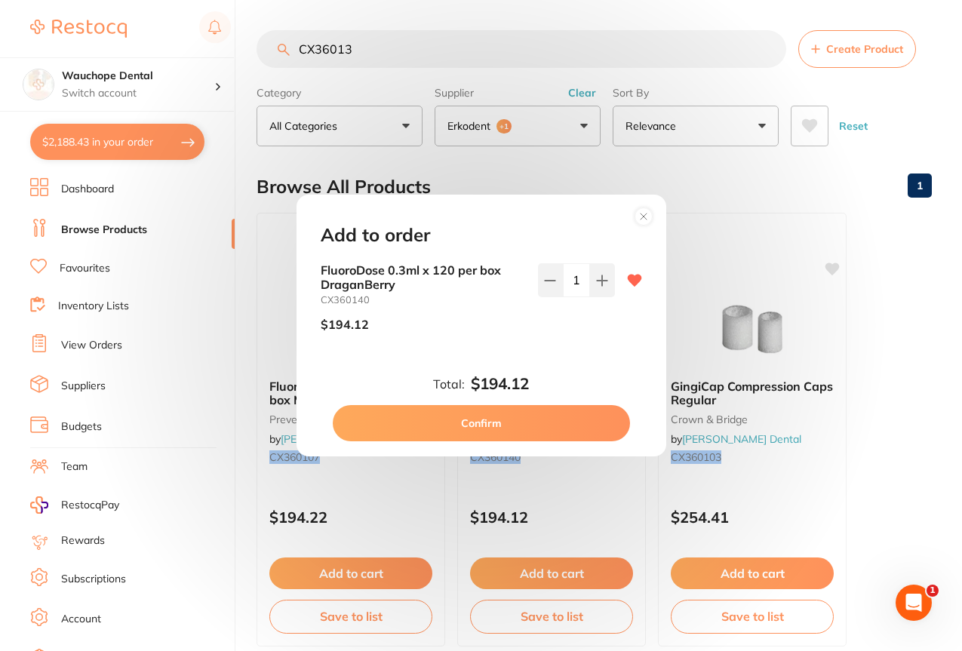
click at [508, 412] on button "Confirm" at bounding box center [481, 423] width 297 height 36
checkbox input "false"
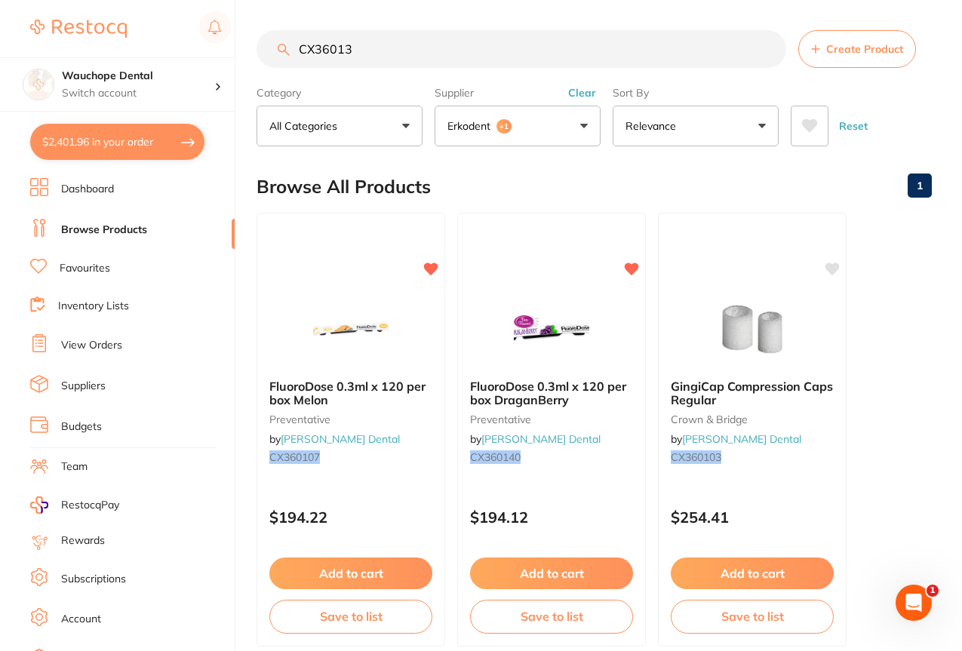
click at [379, 42] on input "CX36013" at bounding box center [520, 49] width 529 height 38
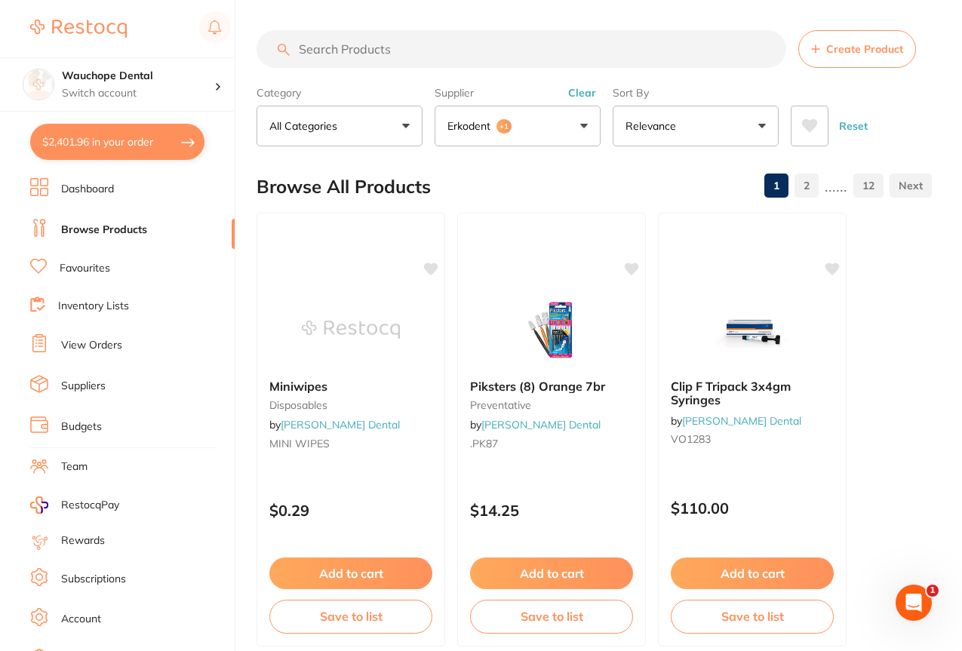
click at [107, 127] on button "$2,401.96 in your order" at bounding box center [117, 142] width 174 height 36
checkbox input "true"
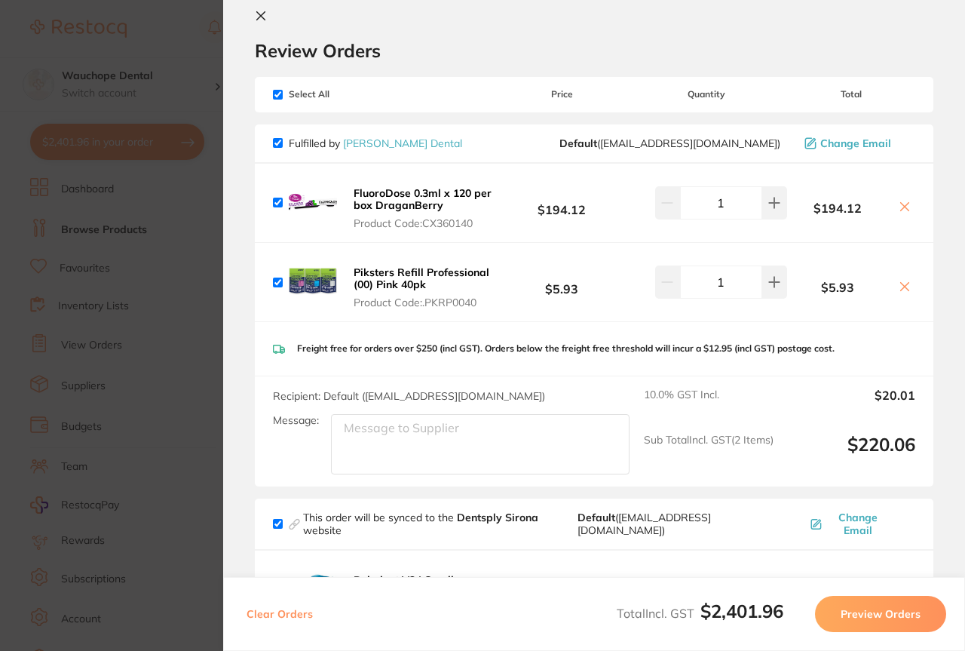
click at [251, 12] on section "Review Orders Your orders are being processed and we will notify you once we ha…" at bounding box center [594, 325] width 742 height 651
click at [259, 5] on section "Review Orders Your orders are being processed and we will notify you once we ha…" at bounding box center [594, 325] width 742 height 651
click at [260, 11] on icon at bounding box center [261, 16] width 12 height 12
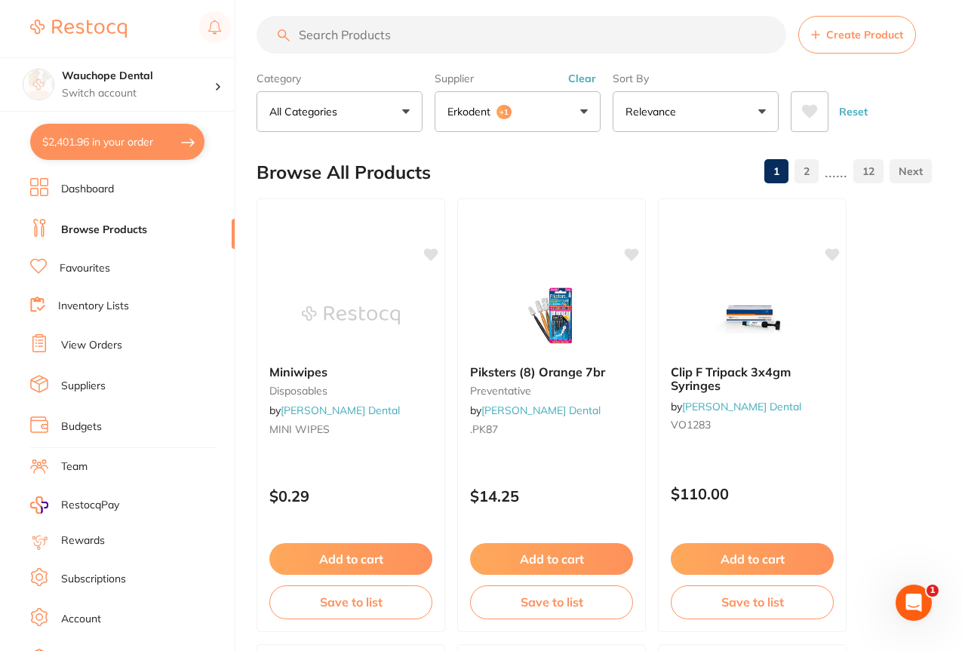
click at [115, 219] on li "Browse Products" at bounding box center [132, 230] width 204 height 23
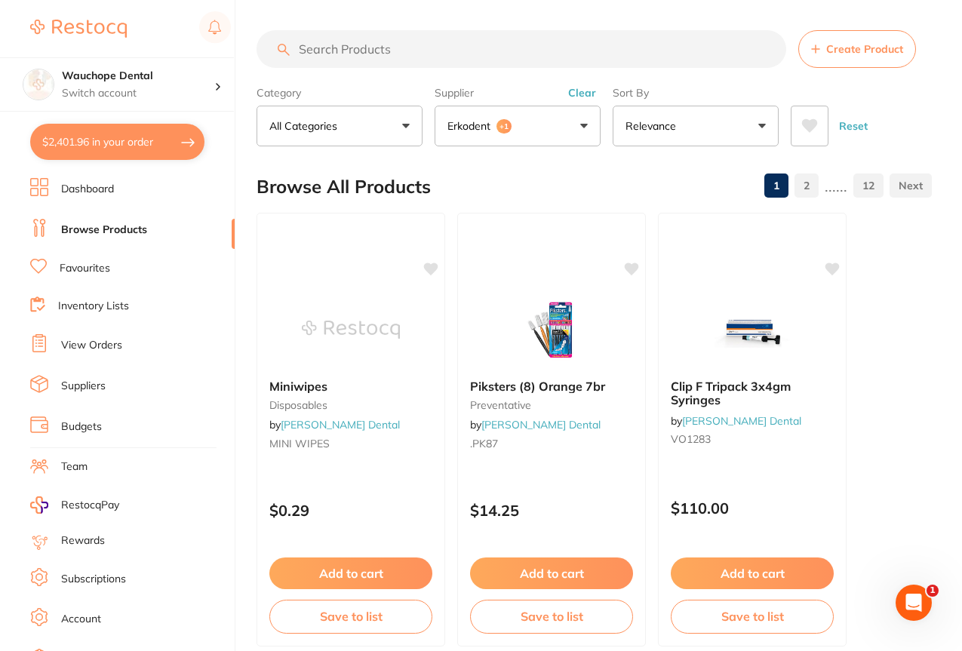
click at [323, 44] on input "search" at bounding box center [520, 49] width 529 height 38
click at [551, 125] on button "Erkodent +1" at bounding box center [517, 126] width 166 height 41
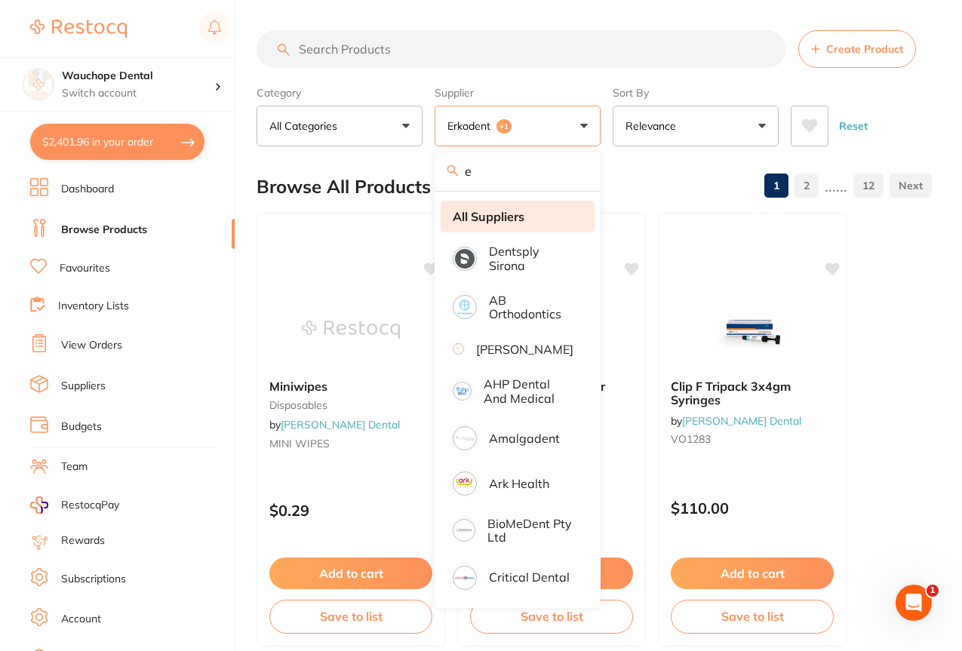
click at [506, 210] on strong "All Suppliers" at bounding box center [489, 217] width 72 height 14
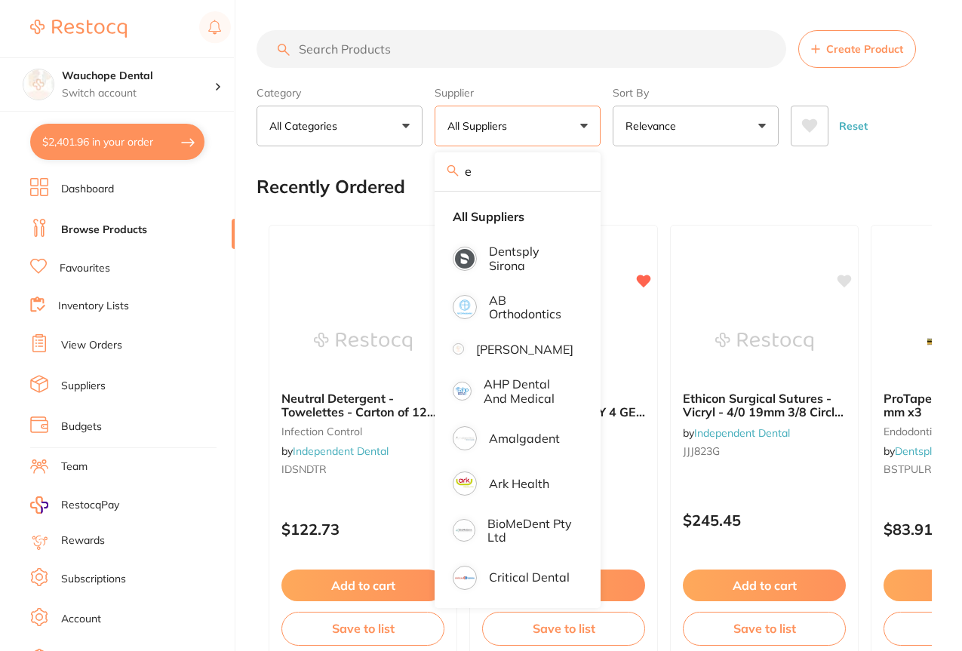
click at [400, 43] on input "search" at bounding box center [520, 49] width 529 height 38
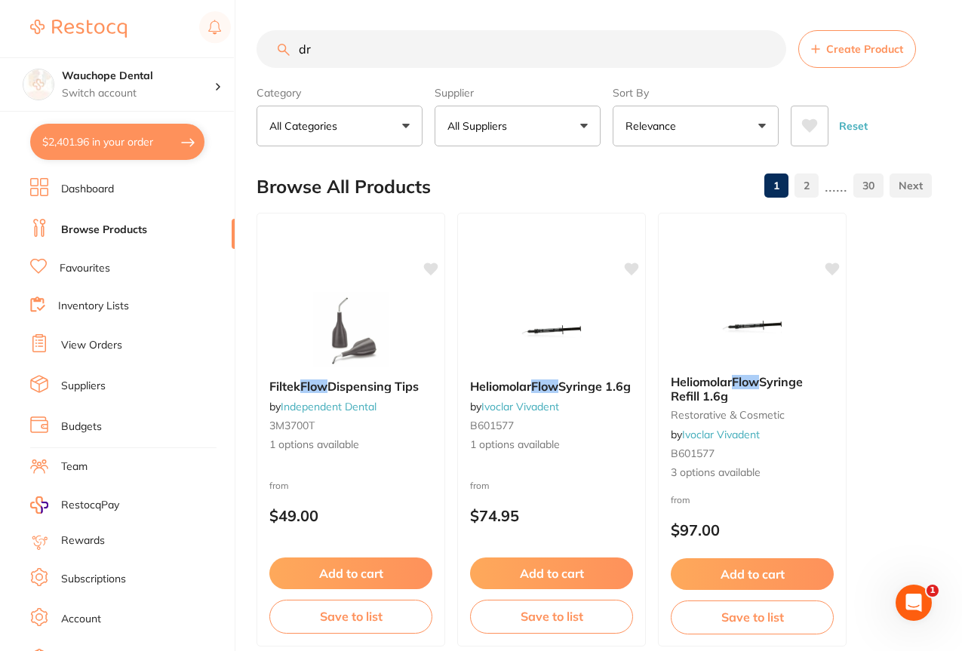
type input "d"
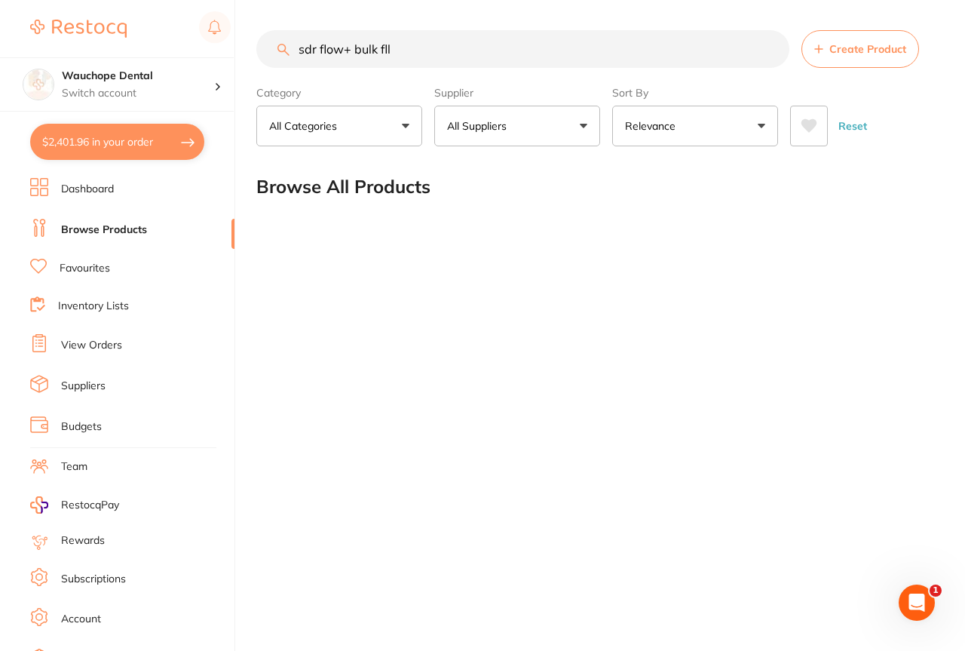
type input "sdr flow+ bulk fll"
click at [517, 135] on button "All Suppliers" at bounding box center [517, 126] width 166 height 41
type input "d"
click at [400, 49] on input "sdr flow+ bulk fll" at bounding box center [522, 49] width 533 height 38
click at [522, 131] on button "All Suppliers" at bounding box center [517, 126] width 166 height 41
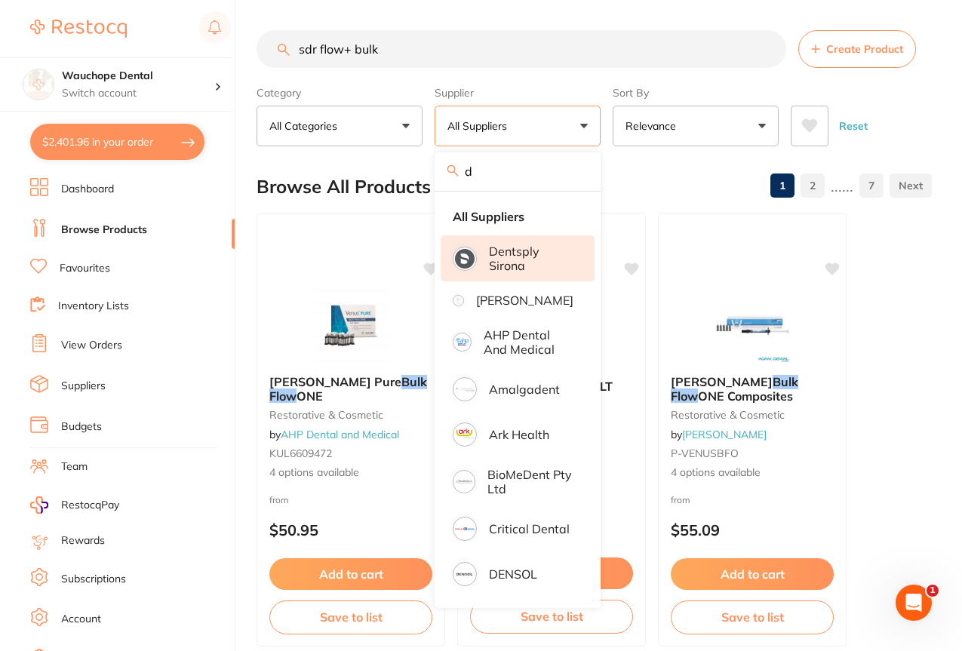
click at [517, 263] on p "Dentsply Sirona" at bounding box center [531, 258] width 84 height 28
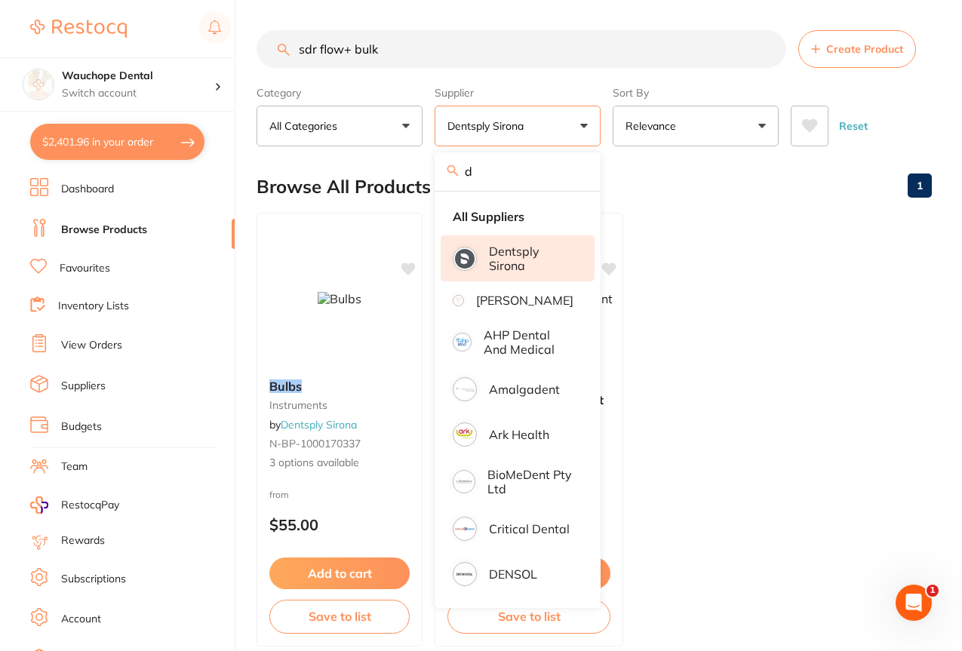
click at [646, 175] on div "Browse All Products 1" at bounding box center [593, 186] width 675 height 51
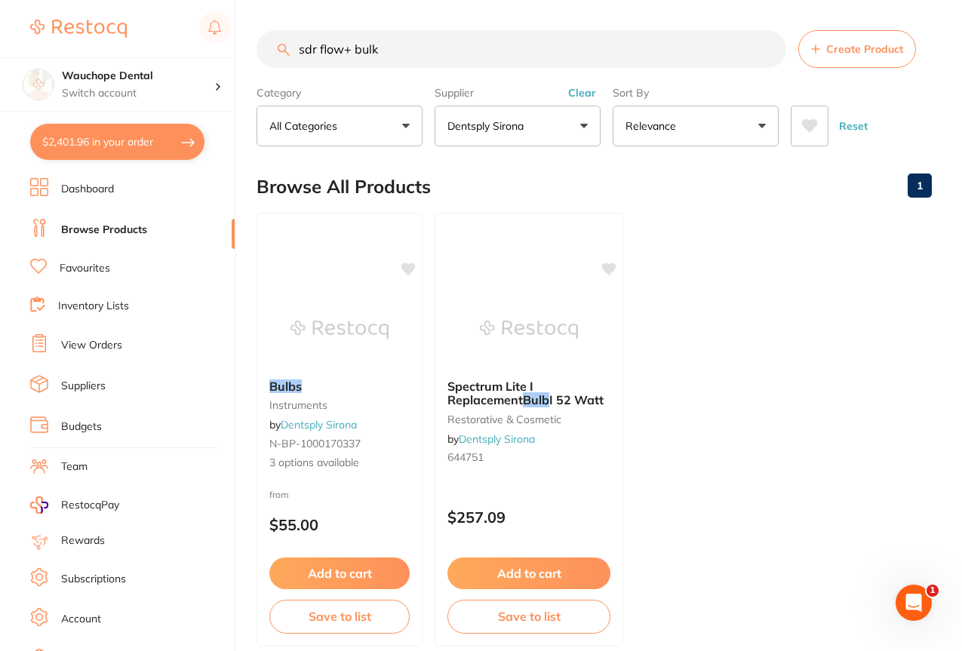
click at [409, 51] on input "sdr flow+ bulk" at bounding box center [520, 49] width 529 height 38
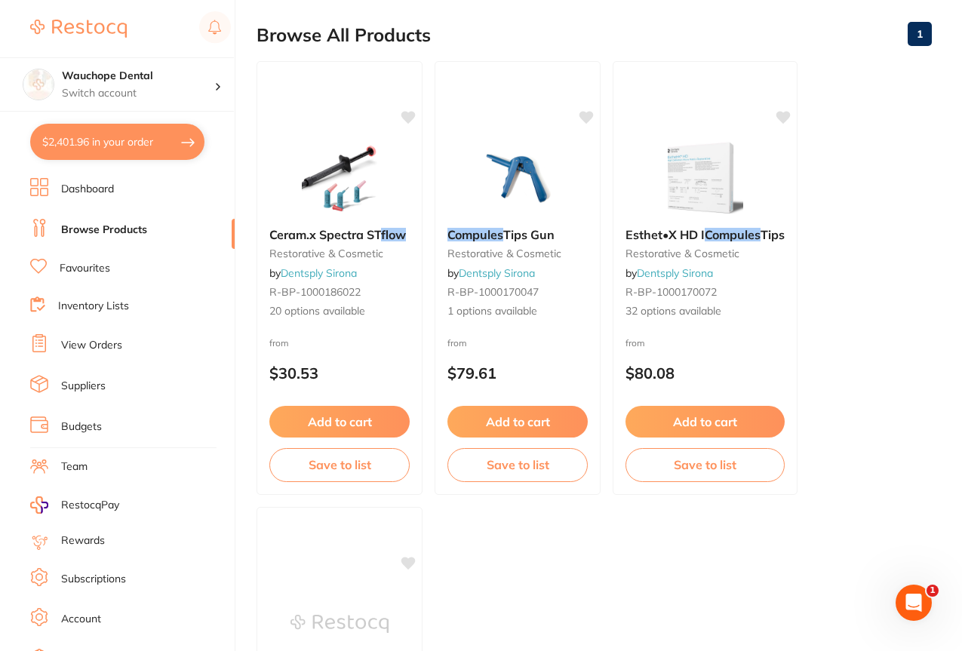
scroll to position [134, 0]
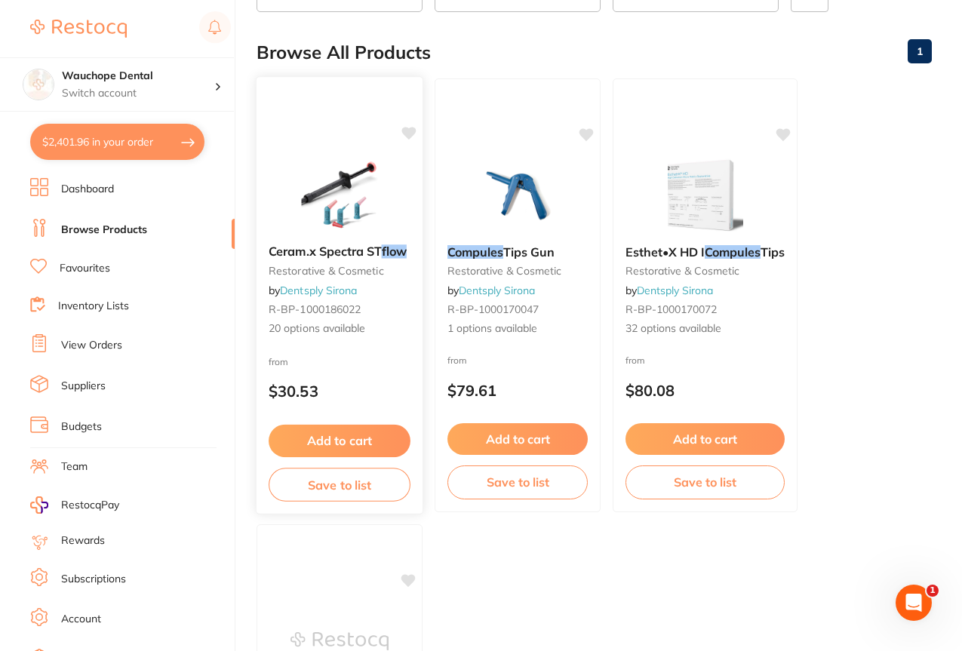
type input "sdr flow+ compula"
click at [390, 173] on div at bounding box center [339, 194] width 166 height 76
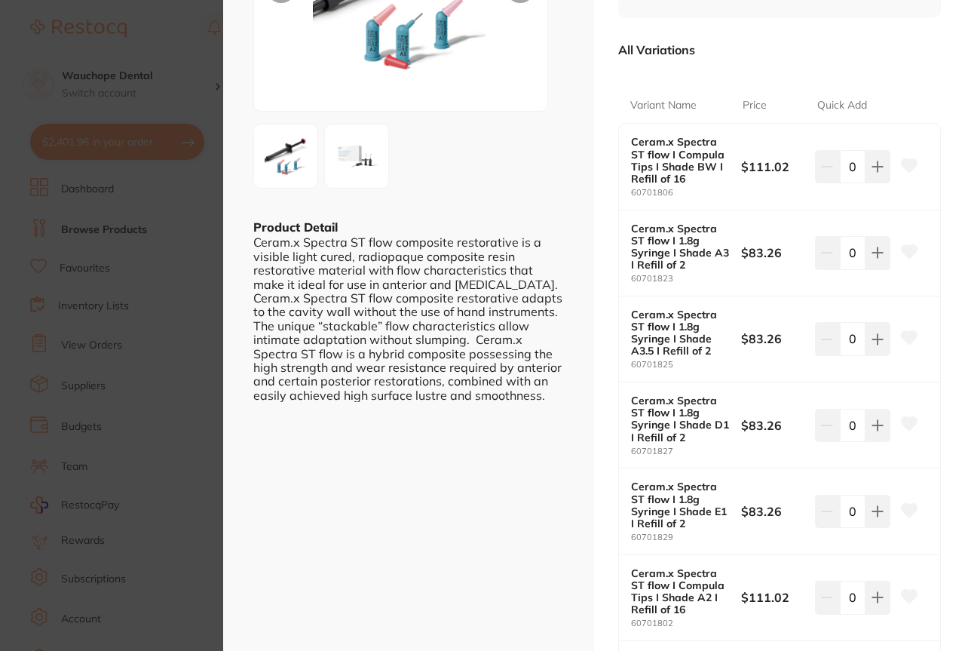
scroll to position [250, 0]
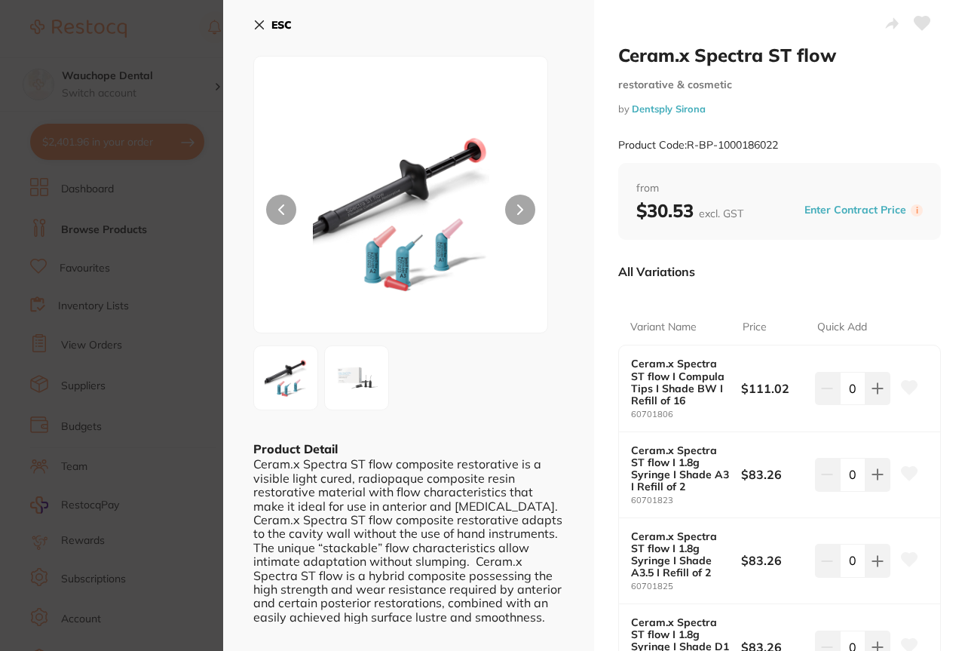
click at [264, 26] on icon at bounding box center [259, 25] width 12 height 12
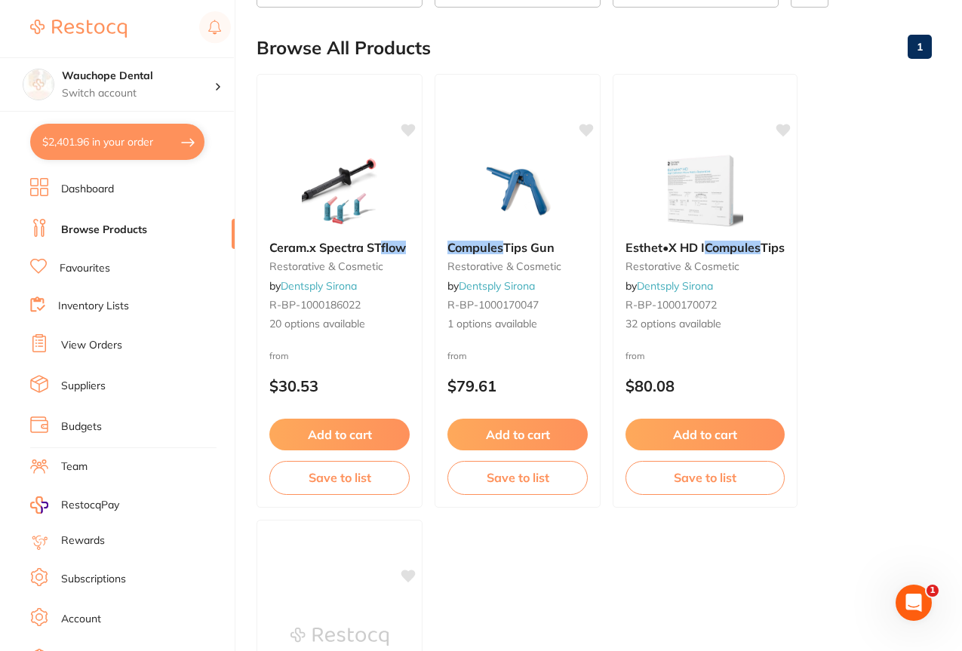
scroll to position [164, 0]
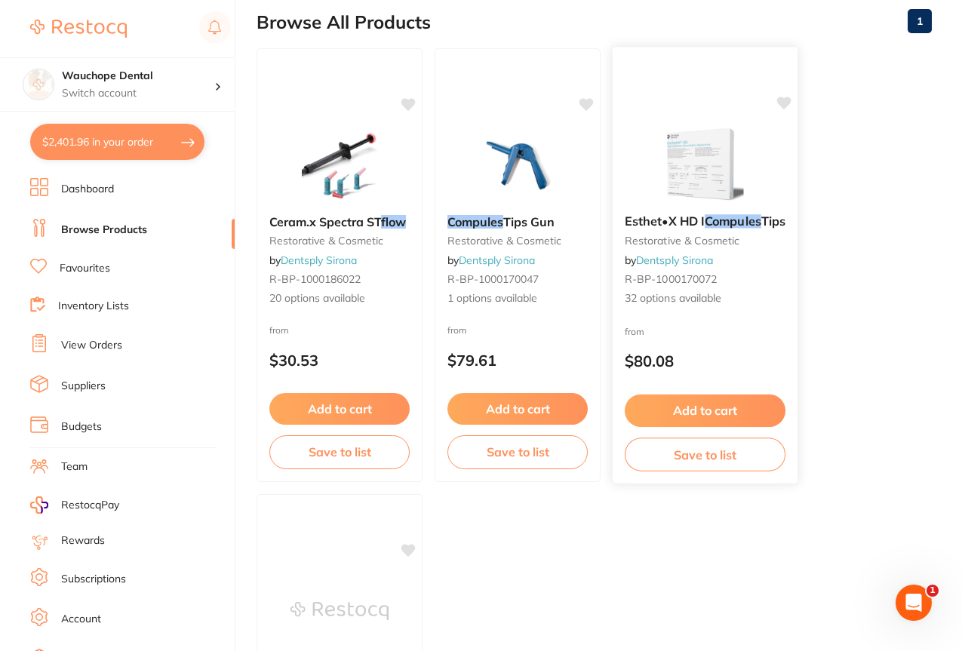
click at [729, 156] on img at bounding box center [704, 164] width 99 height 76
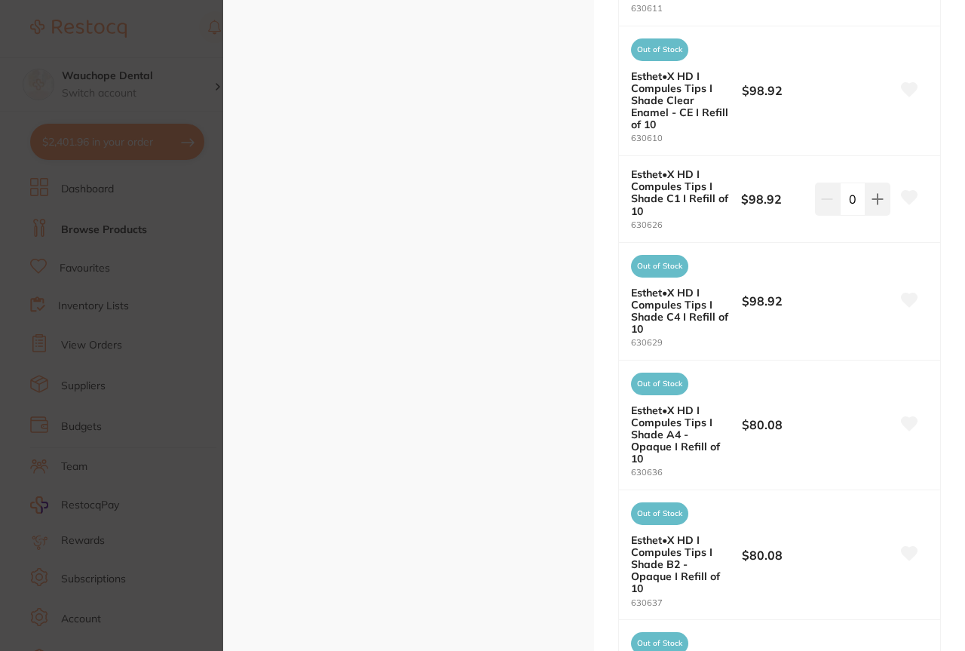
scroll to position [3622, 0]
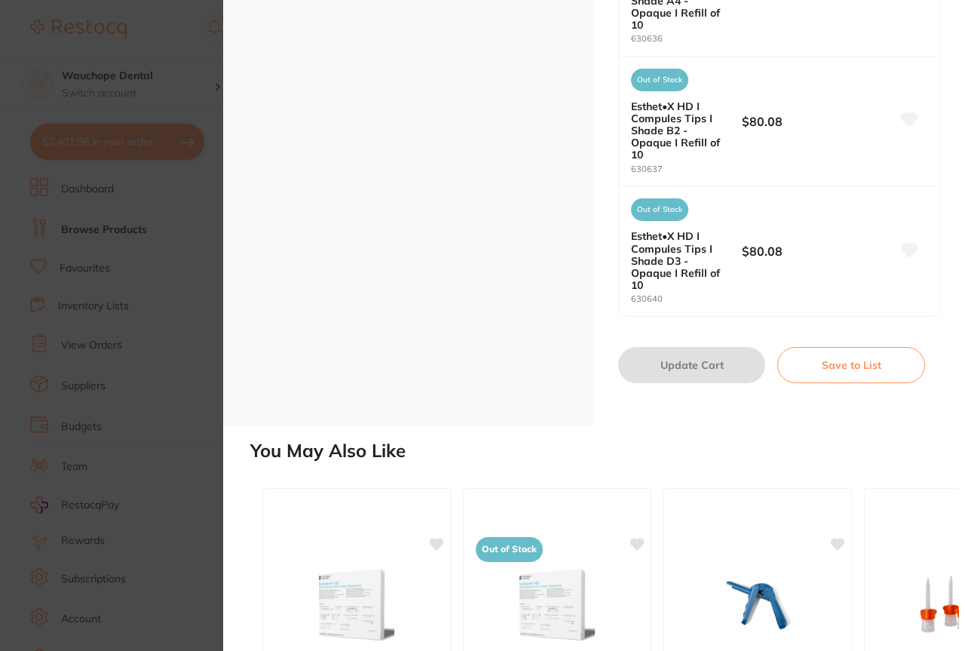
click at [133, 405] on section "Esthet•X HD I Compules Tips restorative & cosmetic by Dentsply Sirona Product C…" at bounding box center [482, 325] width 965 height 651
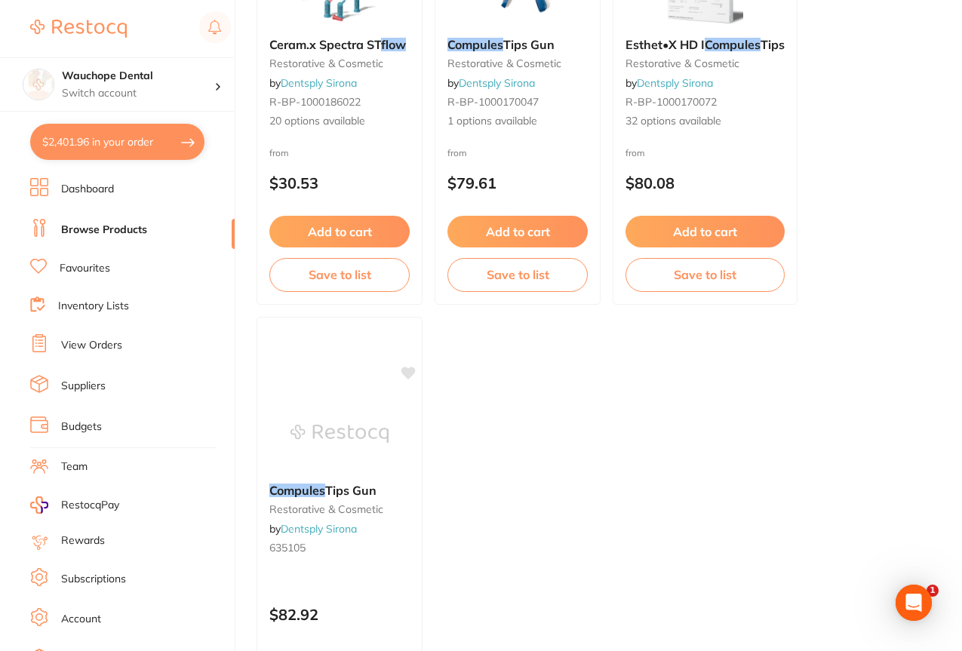
scroll to position [345, 0]
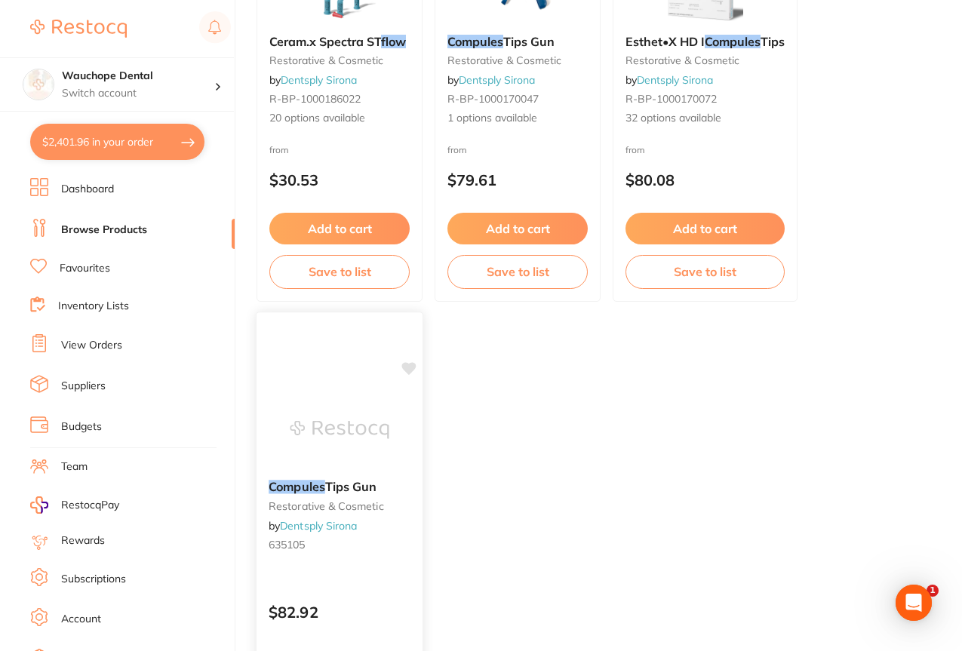
click at [374, 370] on div "Compules Tips Gun restorative & cosmetic by Dentsply Sirona 635105 $82.92 Add t…" at bounding box center [339, 530] width 167 height 438
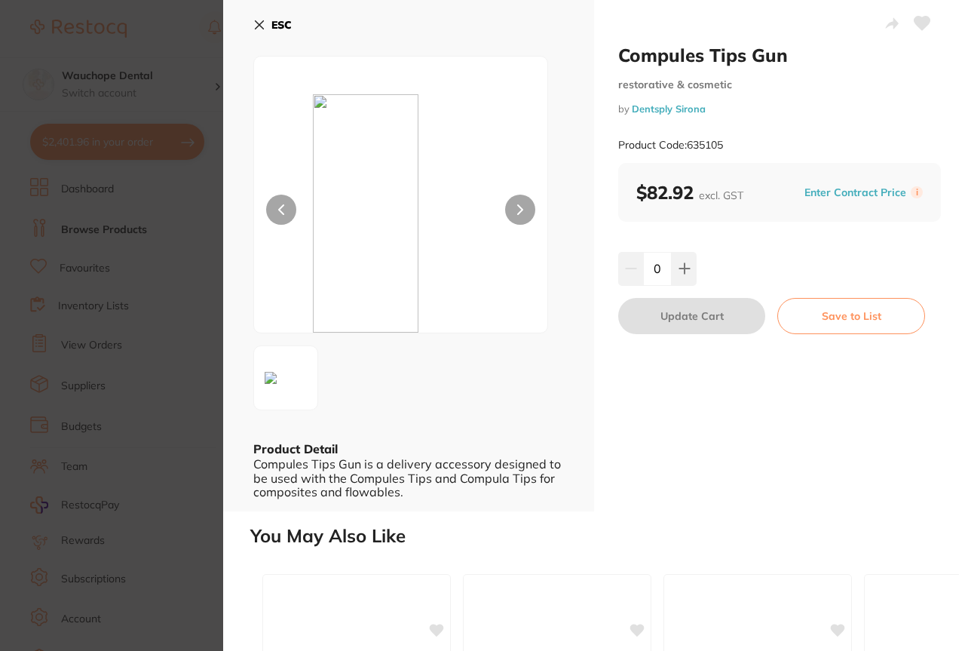
click at [252, 25] on div "ESC Product Detail Compules Tips Gun is a delivery accessory designed to be use…" at bounding box center [408, 255] width 371 height 511
click at [253, 25] on div "ESC Product Detail Compules Tips Gun is a delivery accessory designed to be use…" at bounding box center [408, 255] width 371 height 511
click at [256, 26] on icon at bounding box center [259, 25] width 12 height 12
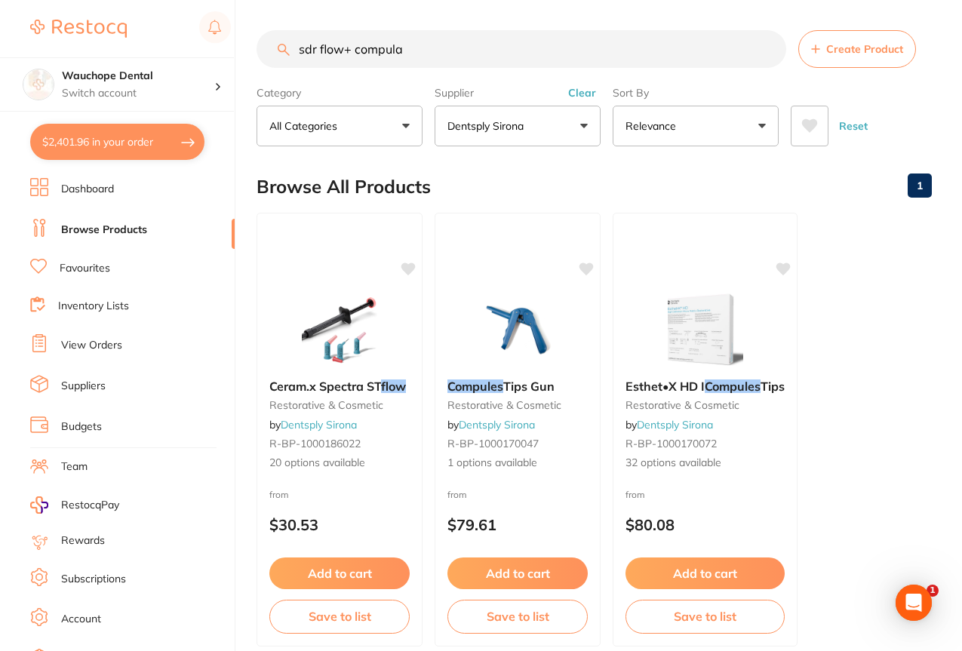
click at [423, 49] on input "sdr flow+ compula" at bounding box center [520, 49] width 529 height 38
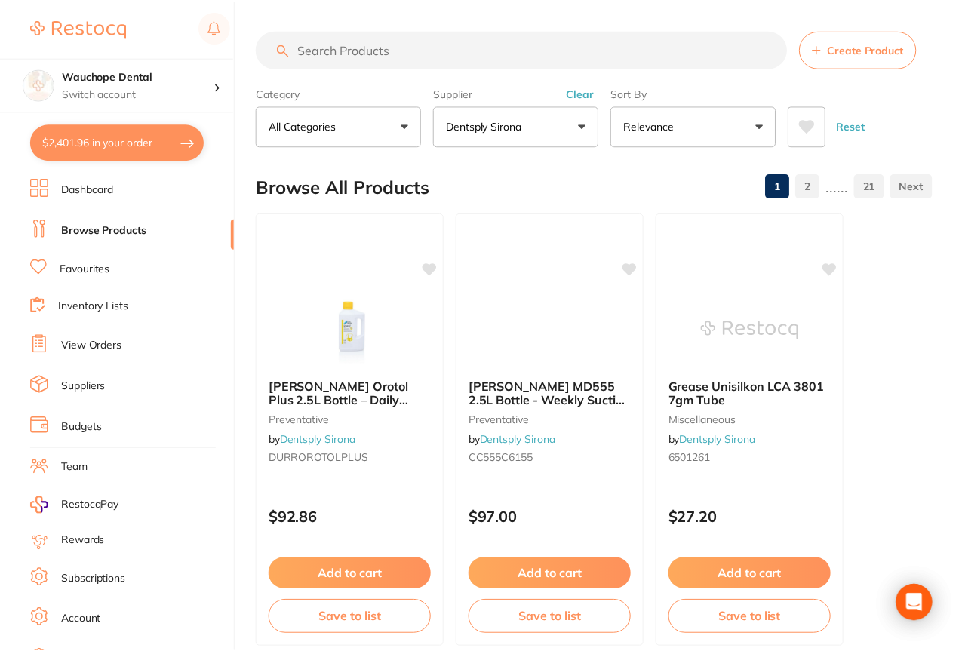
paste input "60603033"
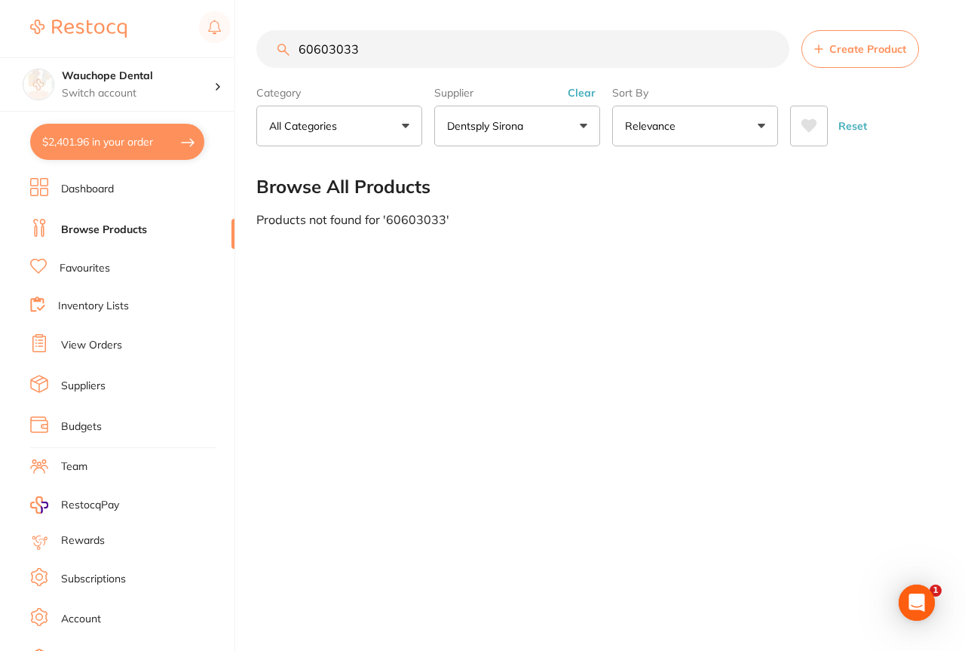
type input "60603033"
click at [91, 256] on ul "Dashboard Browse Products Favourites Inventory Lists View Orders Suppliers Budg…" at bounding box center [132, 438] width 204 height 520
click at [91, 262] on link "Favourites" at bounding box center [85, 268] width 51 height 15
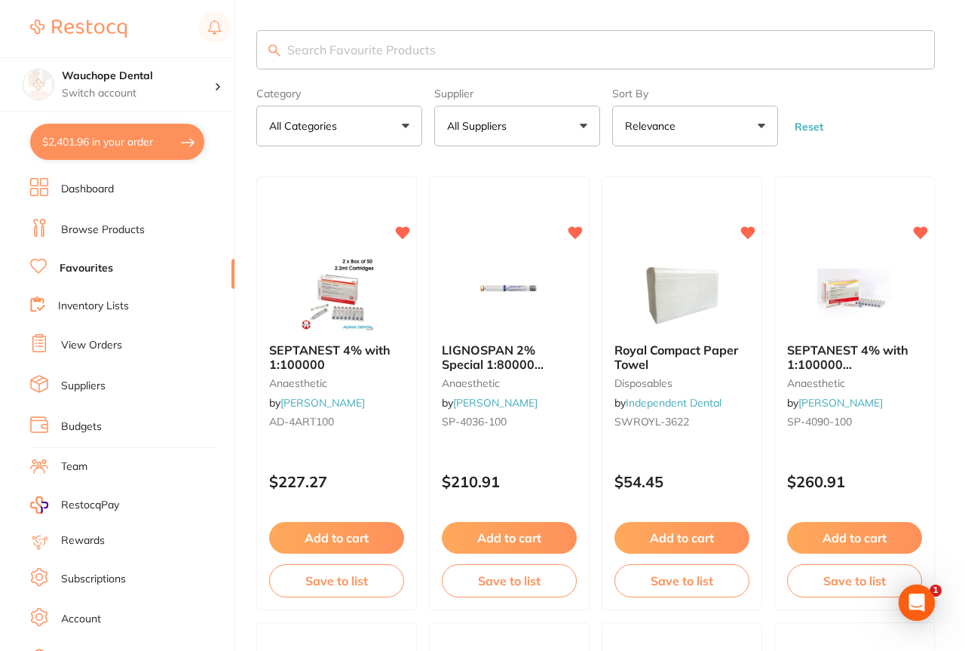
click at [395, 47] on input "search" at bounding box center [595, 49] width 679 height 39
click at [364, 255] on img at bounding box center [336, 293] width 99 height 76
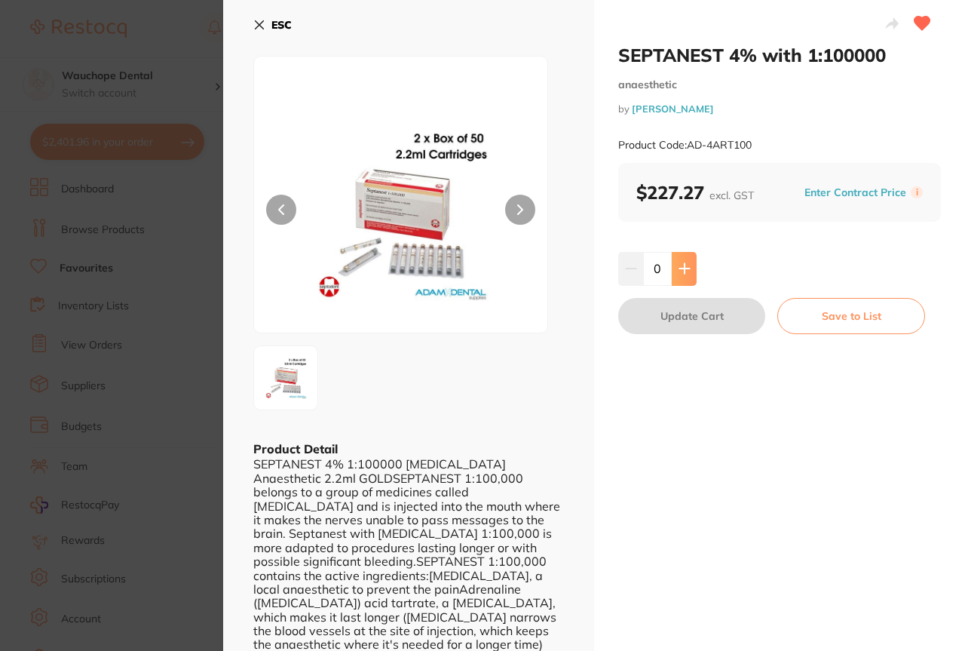
click at [686, 267] on icon at bounding box center [685, 268] width 12 height 12
type input "2"
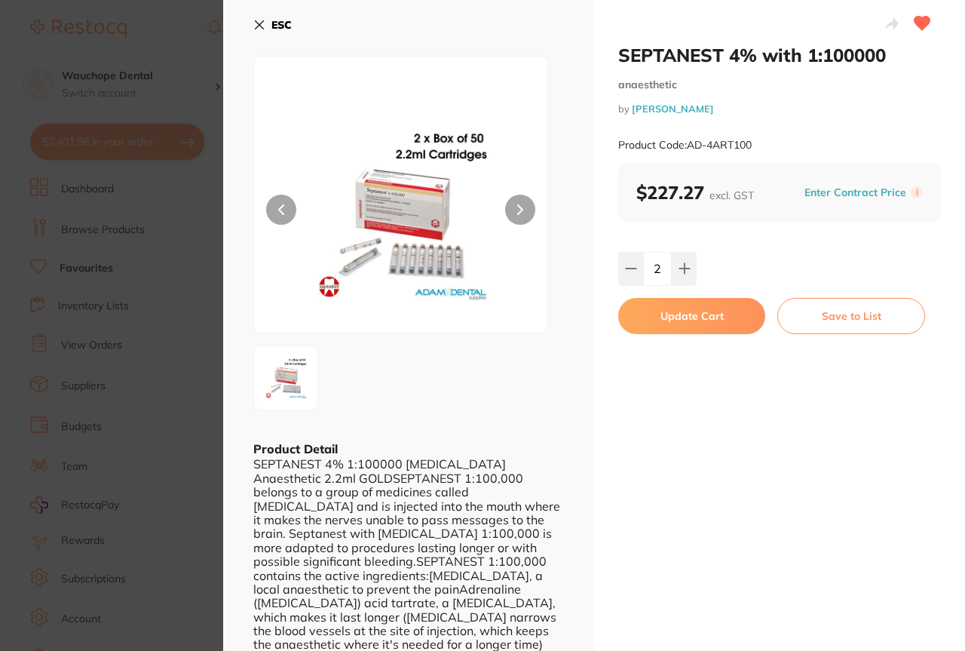
click at [700, 326] on button "Update Cart" at bounding box center [691, 316] width 147 height 36
checkbox input "false"
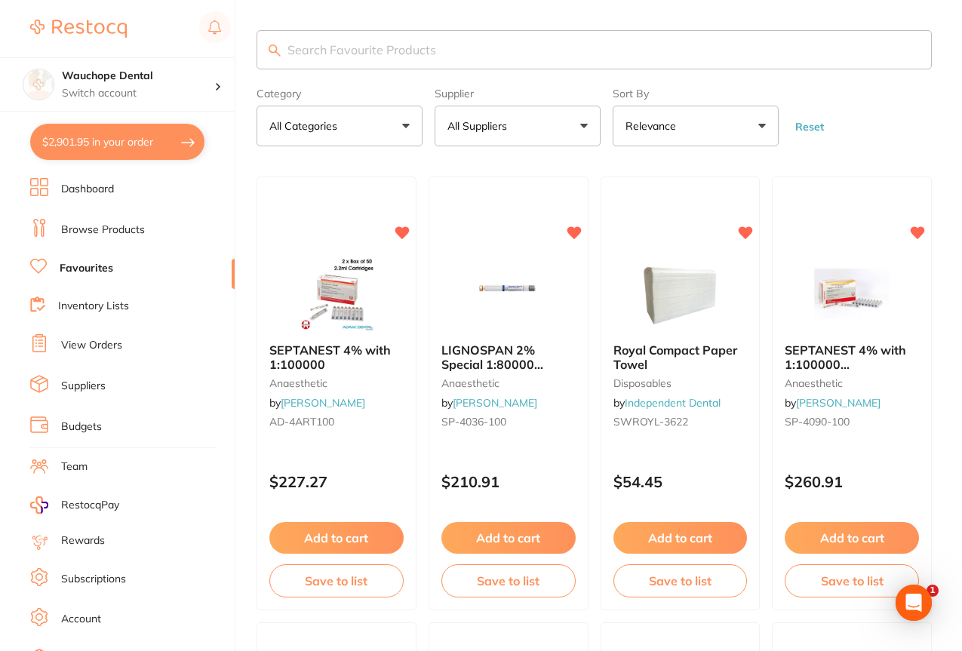
click at [333, 34] on input "search" at bounding box center [593, 49] width 675 height 39
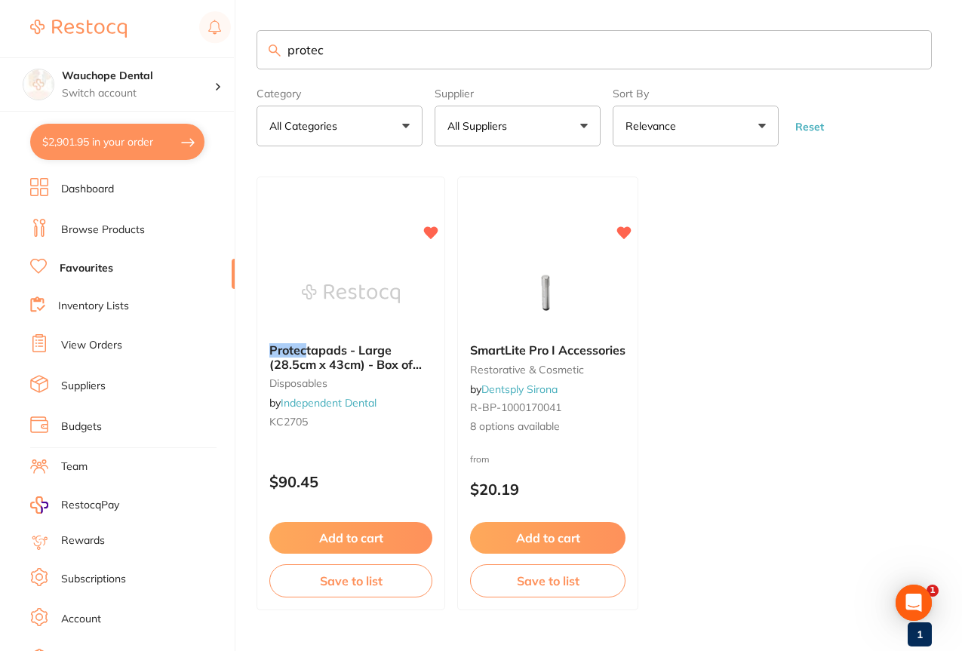
type input "protec"
click at [97, 235] on link "Browse Products" at bounding box center [103, 229] width 84 height 15
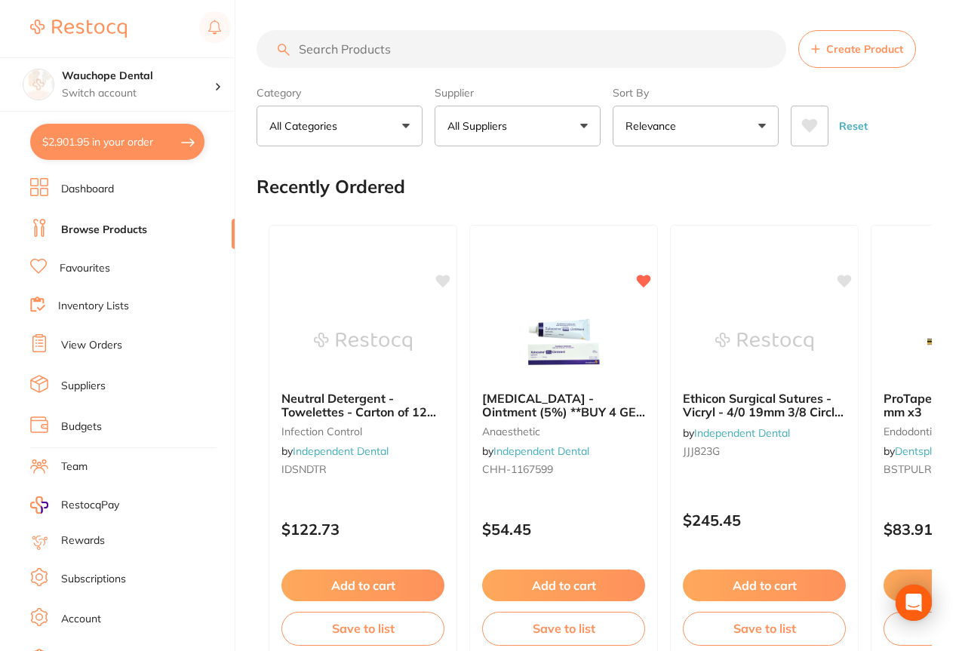
click at [536, 136] on button "All Suppliers" at bounding box center [517, 126] width 166 height 41
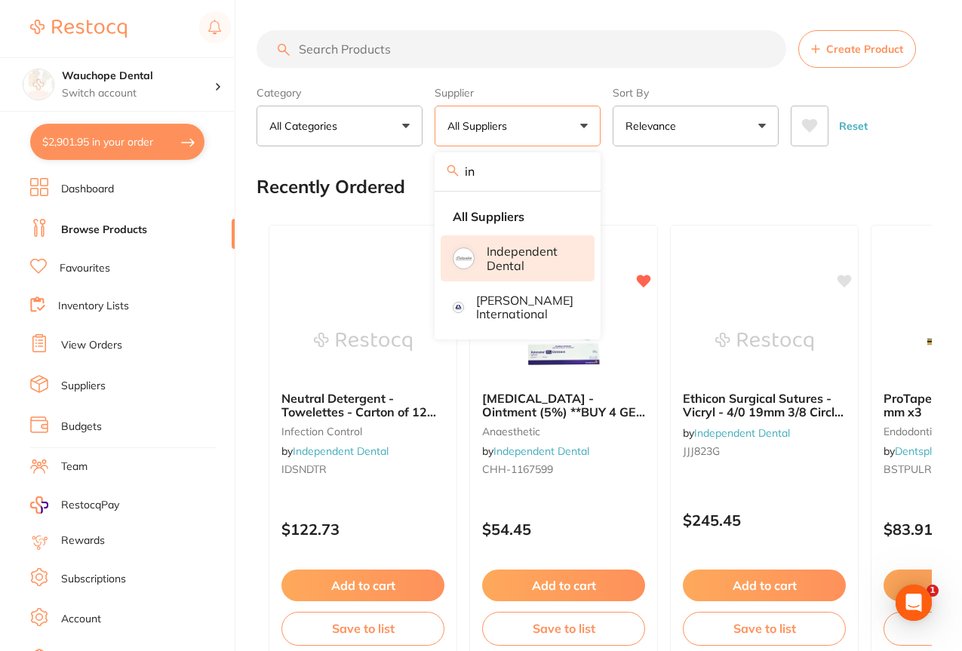
type input "in"
click at [498, 247] on p "Independent Dental" at bounding box center [529, 258] width 87 height 28
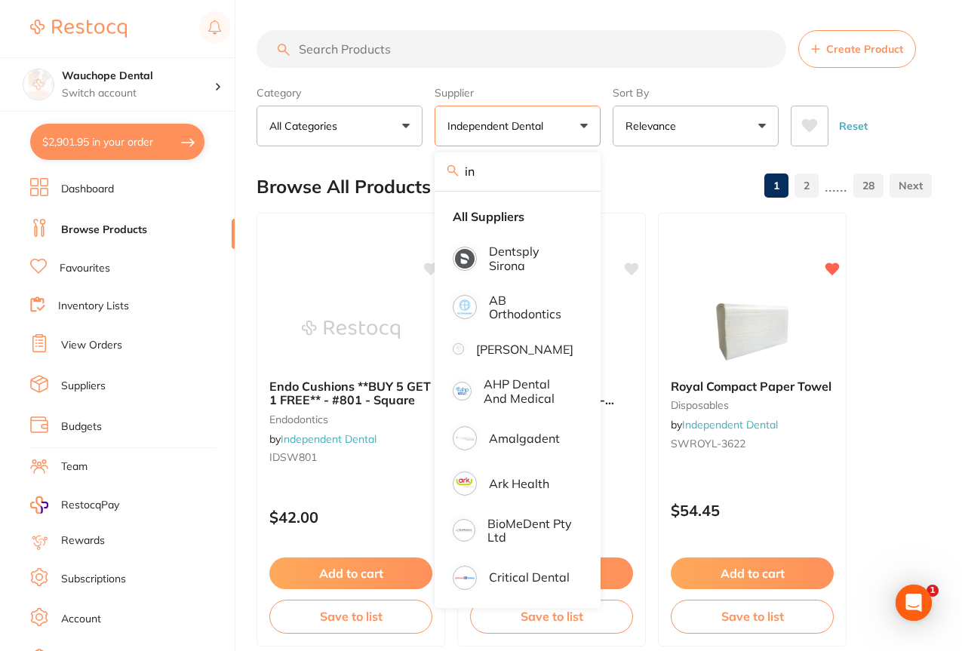
click at [348, 56] on input "search" at bounding box center [520, 49] width 529 height 38
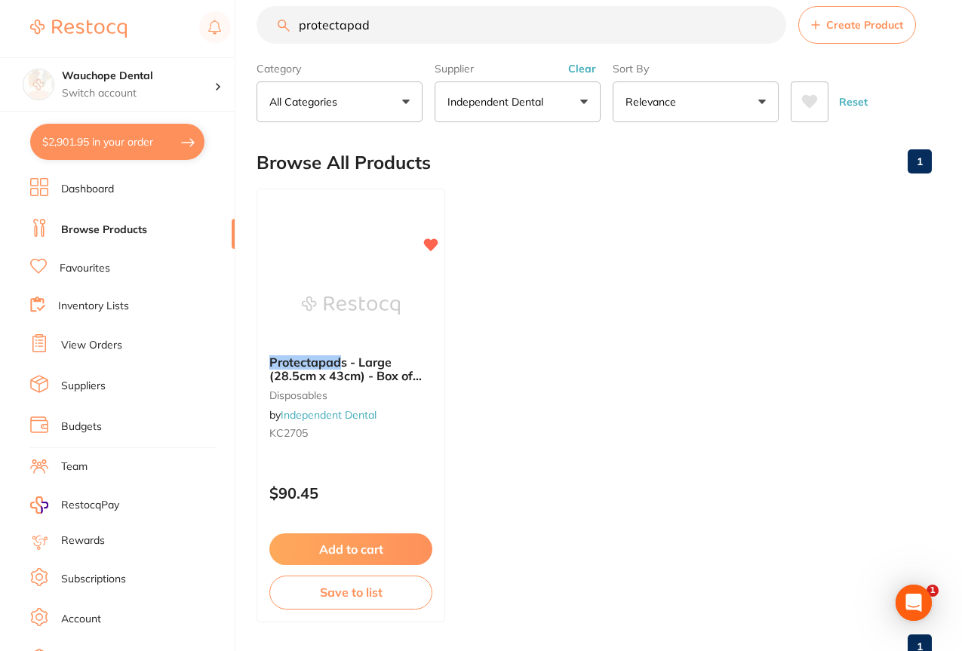
scroll to position [74, 0]
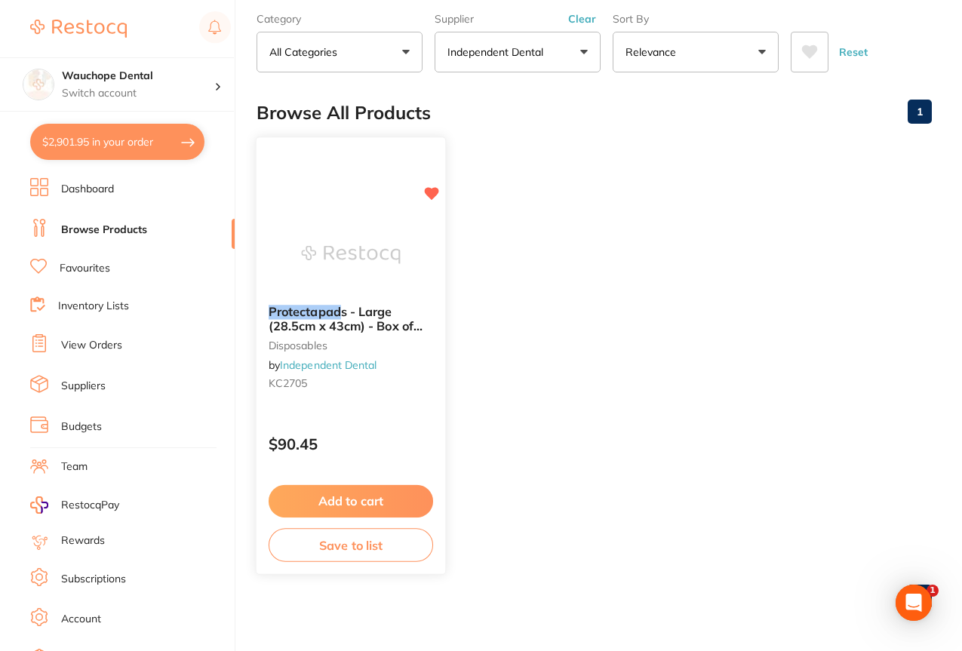
type input "protectapad"
click at [315, 195] on div "Protectapad s - Large (28.5cm x 43cm) - Box of 400 disposables by Independent D…" at bounding box center [351, 356] width 191 height 438
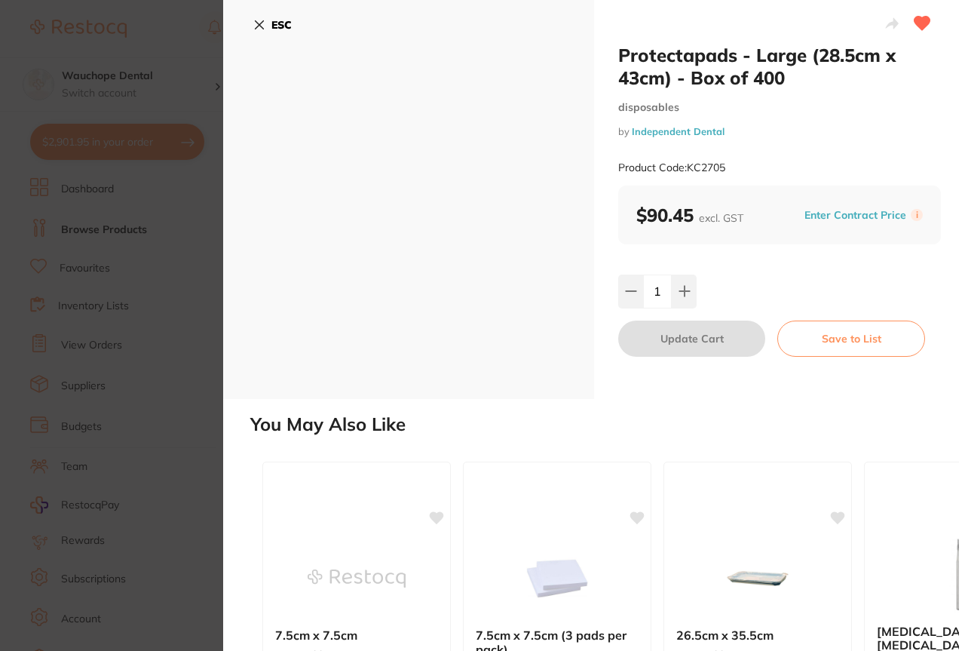
click at [262, 26] on icon at bounding box center [260, 25] width 8 height 8
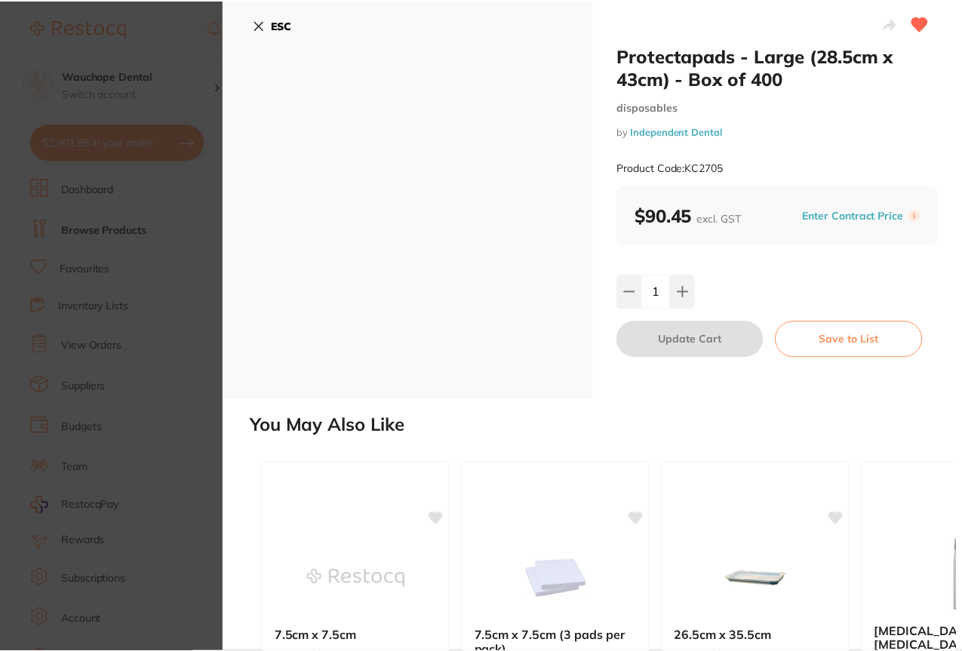
scroll to position [74, 0]
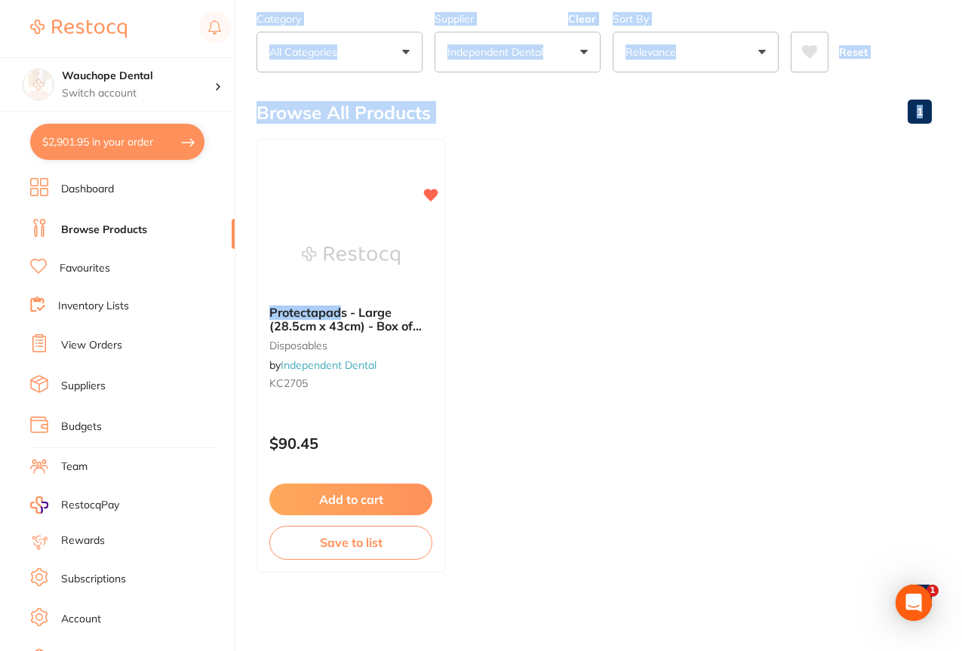
drag, startPoint x: 961, startPoint y: 177, endPoint x: 965, endPoint y: 157, distance: 20.7
click at [962, 157] on html "$2,901.95 Wauchope Dental Switch account Wauchope Dental South West Rocks Denta…" at bounding box center [481, 251] width 962 height 651
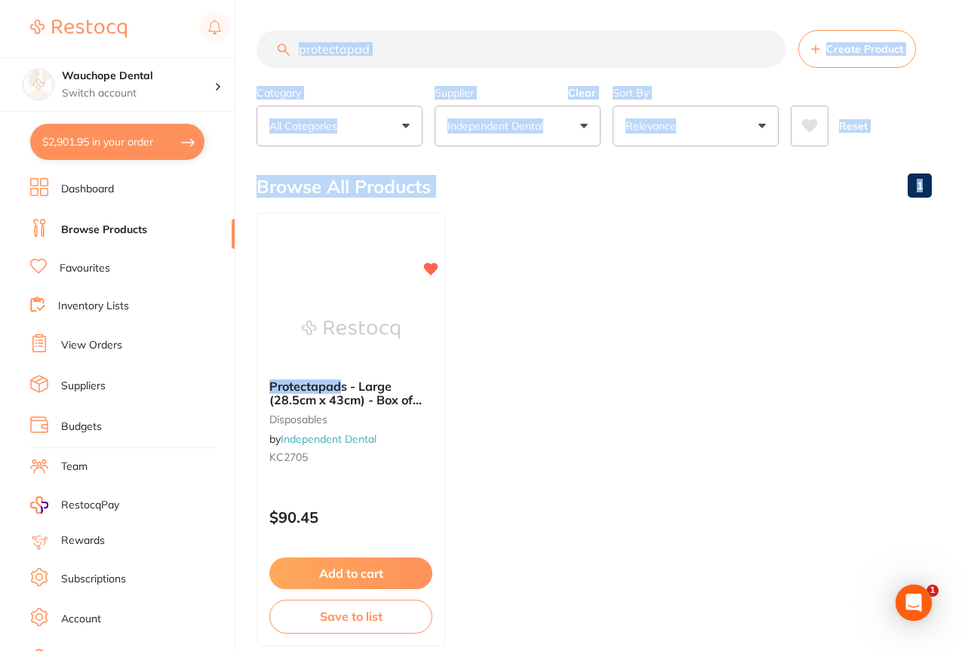
click at [400, 56] on input "protectapad" at bounding box center [520, 49] width 529 height 38
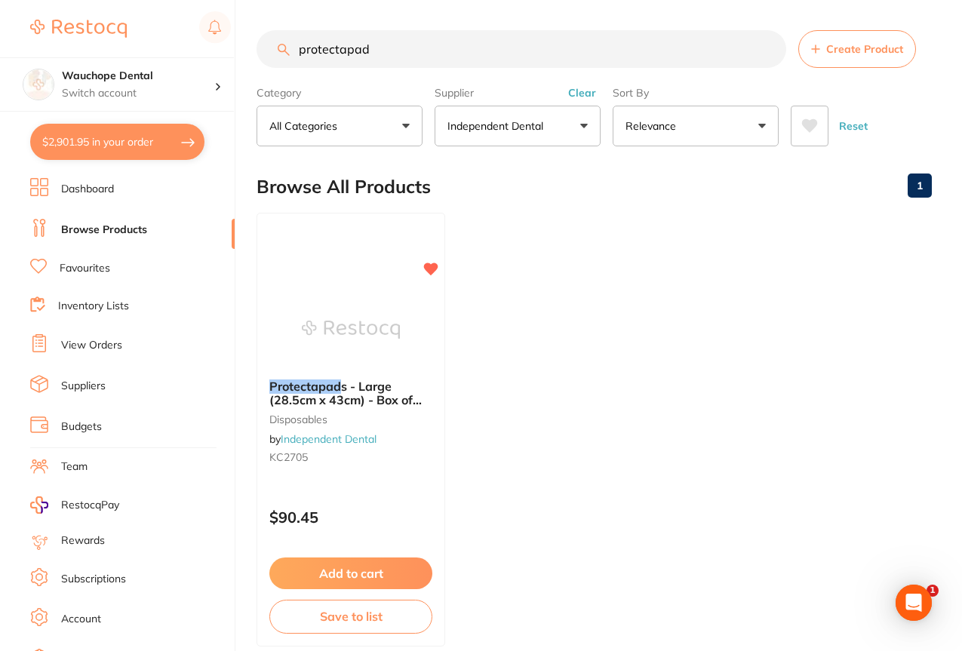
click at [400, 56] on input "protectapad" at bounding box center [520, 49] width 529 height 38
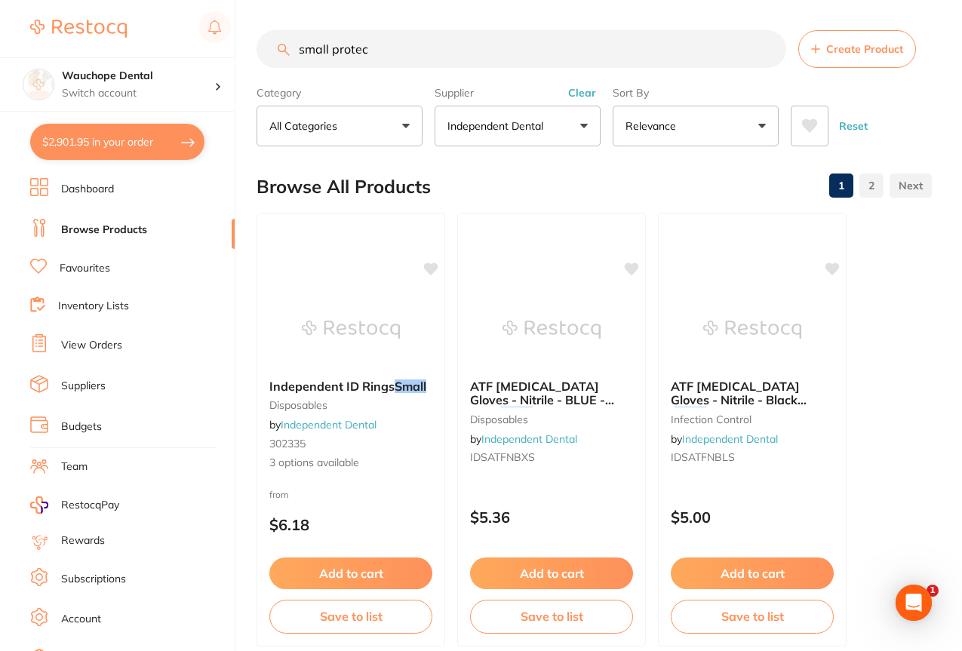
type input "small protec"
click at [431, 48] on input "small protec" at bounding box center [520, 49] width 529 height 38
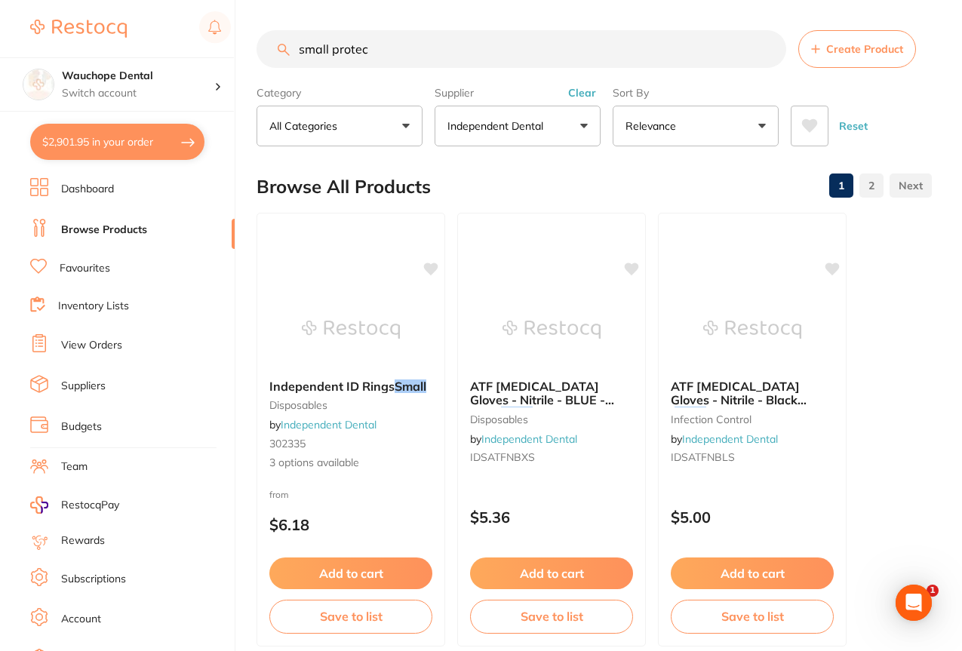
click at [431, 48] on input "small protec" at bounding box center [520, 49] width 529 height 38
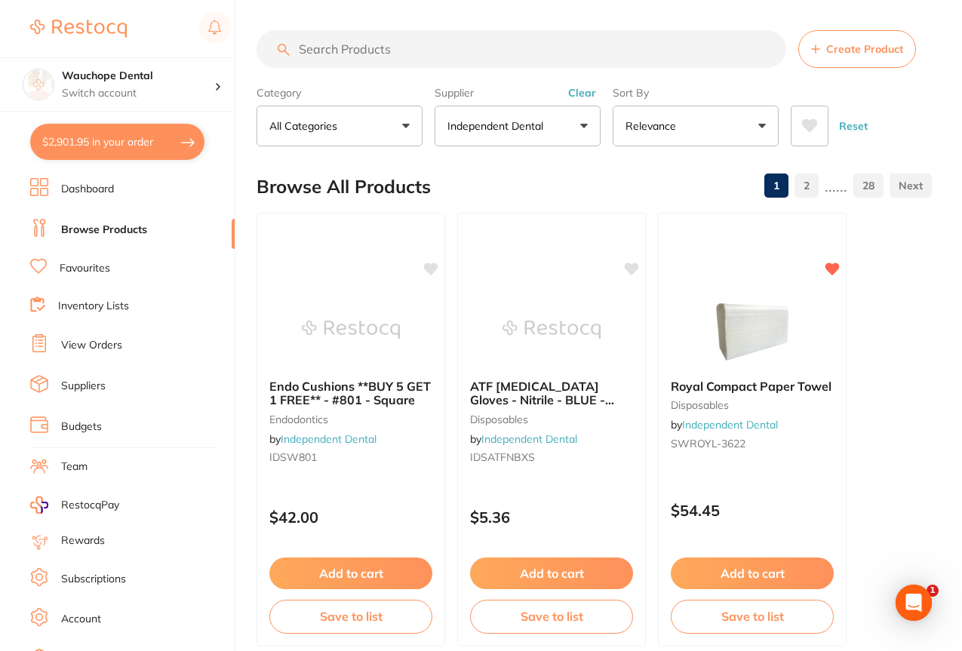
paste input "KC2706"
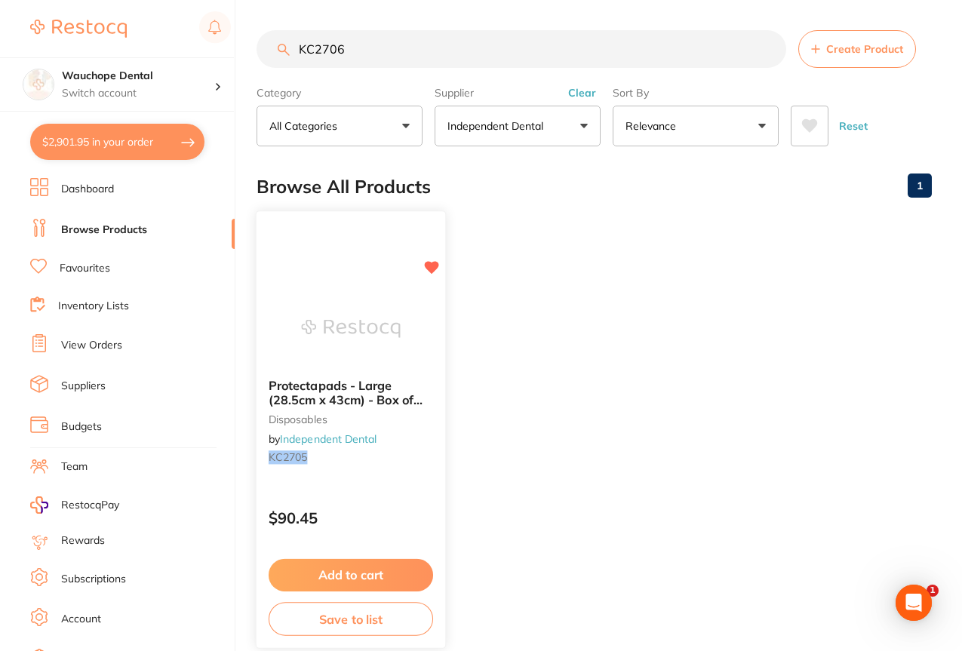
type input "KC2706"
click at [348, 316] on img at bounding box center [350, 328] width 99 height 76
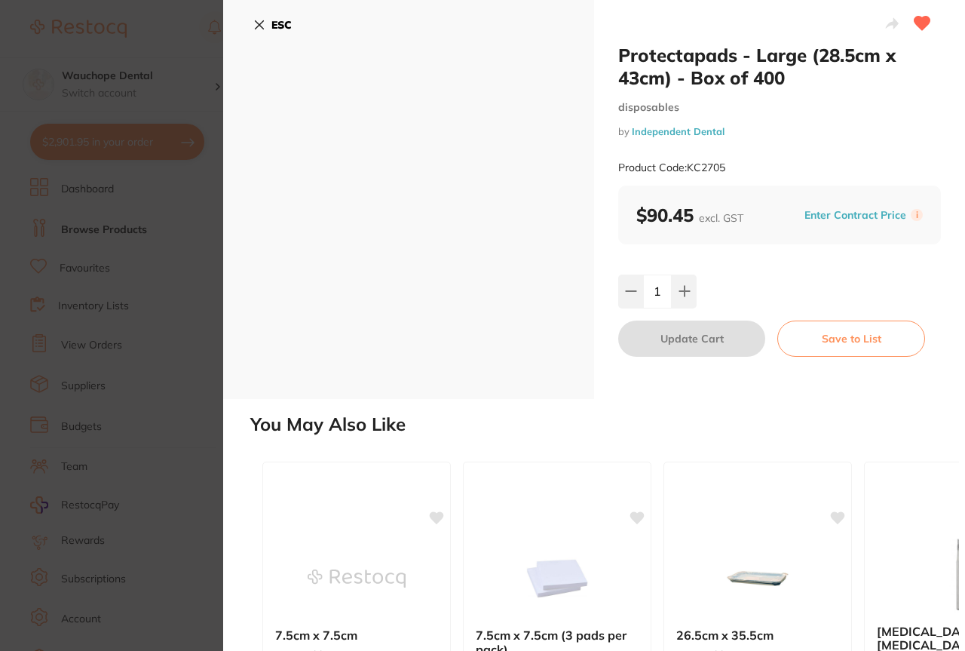
click at [258, 26] on icon at bounding box center [260, 25] width 8 height 8
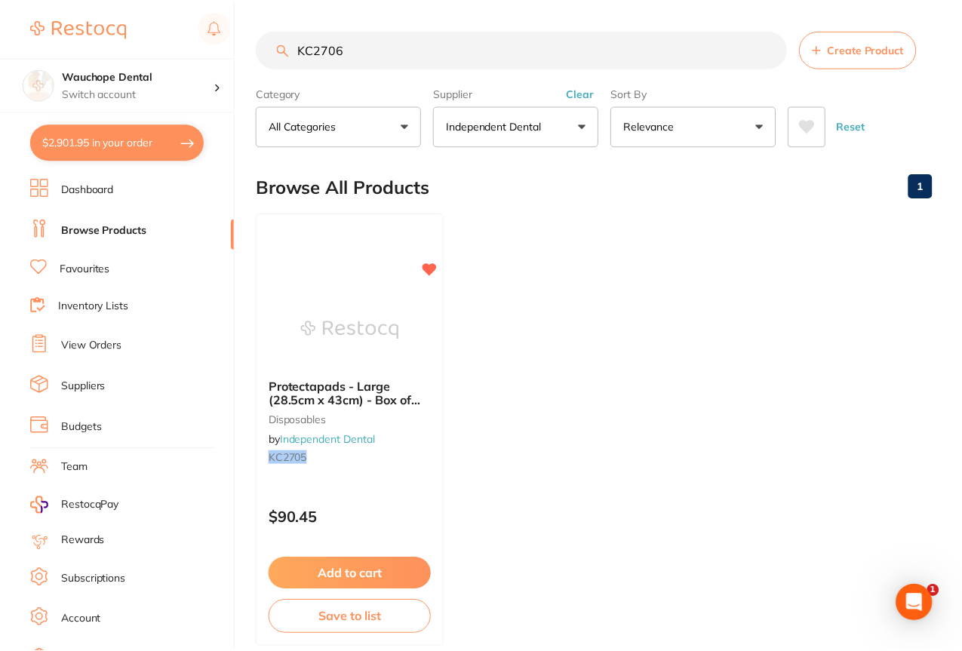
scroll to position [2, 0]
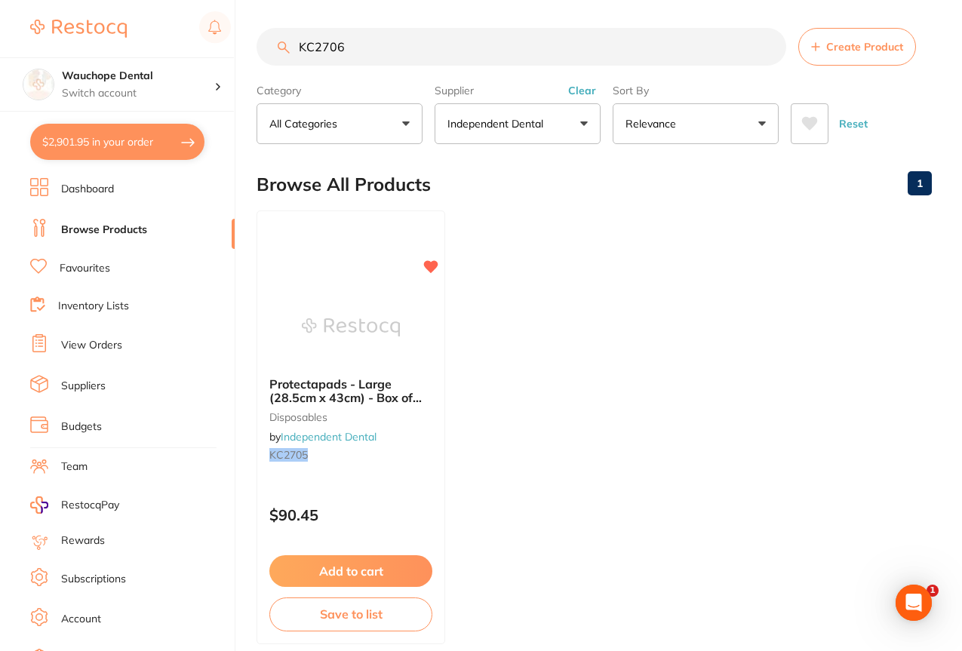
click at [102, 268] on link "Favourites" at bounding box center [85, 268] width 51 height 15
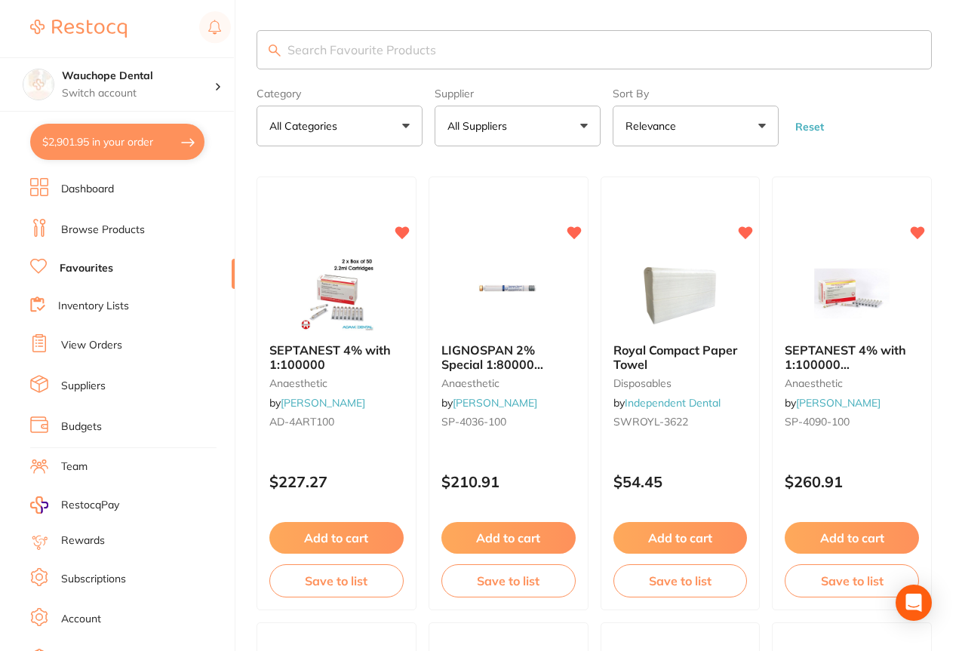
click at [419, 51] on input "search" at bounding box center [593, 49] width 675 height 39
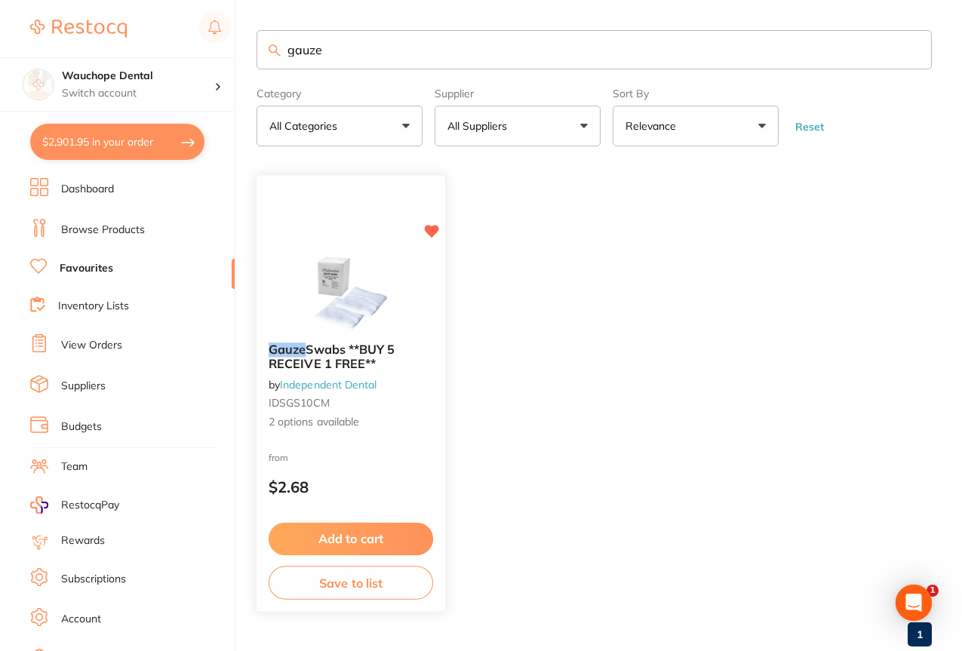
type input "gauze"
click at [294, 252] on div "Gauze Swabs **BUY 5 RECEIVE 1 FREE** by Independent Dental IDSGS10CM 2 options …" at bounding box center [351, 394] width 191 height 438
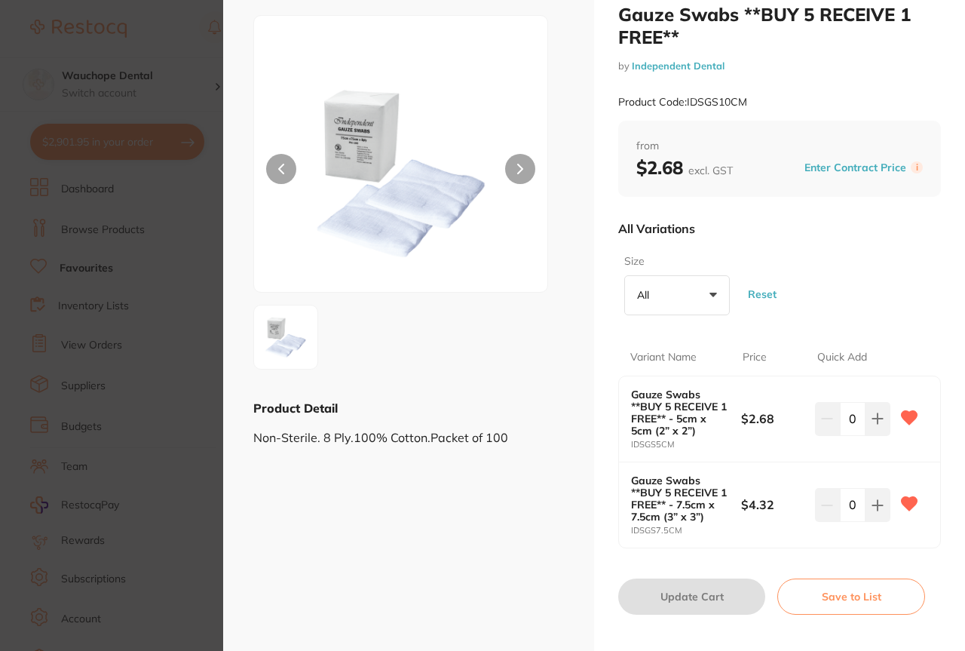
scroll to position [42, 0]
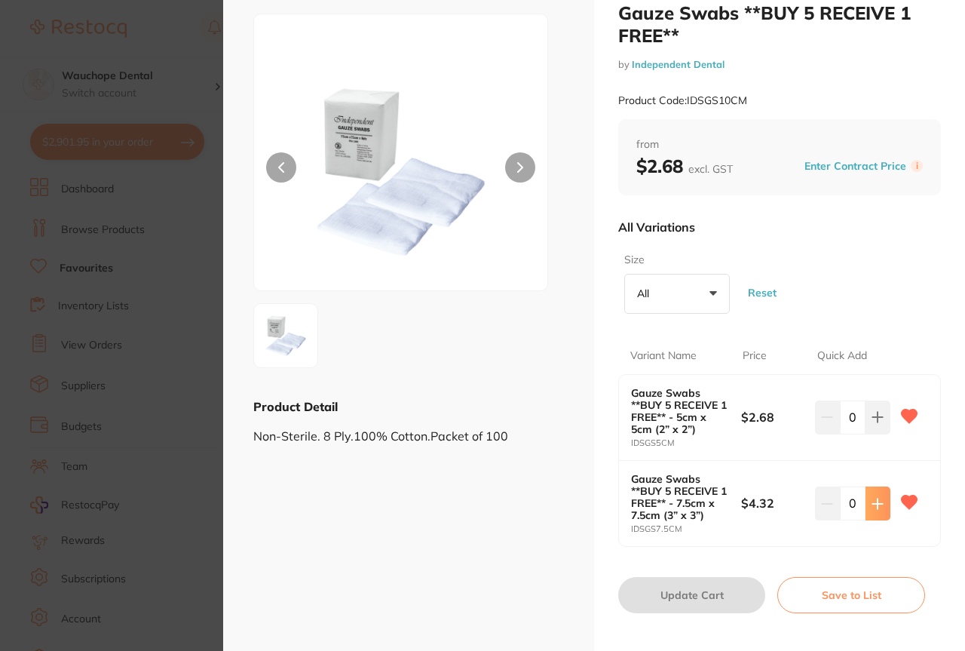
click at [878, 490] on button at bounding box center [878, 502] width 25 height 33
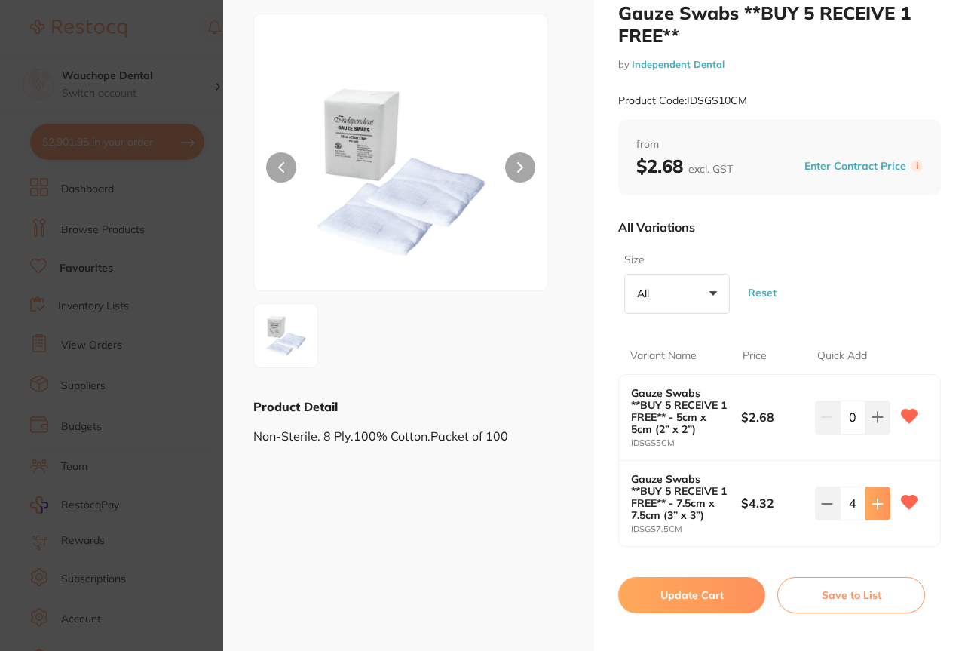
click at [878, 490] on button at bounding box center [878, 502] width 25 height 33
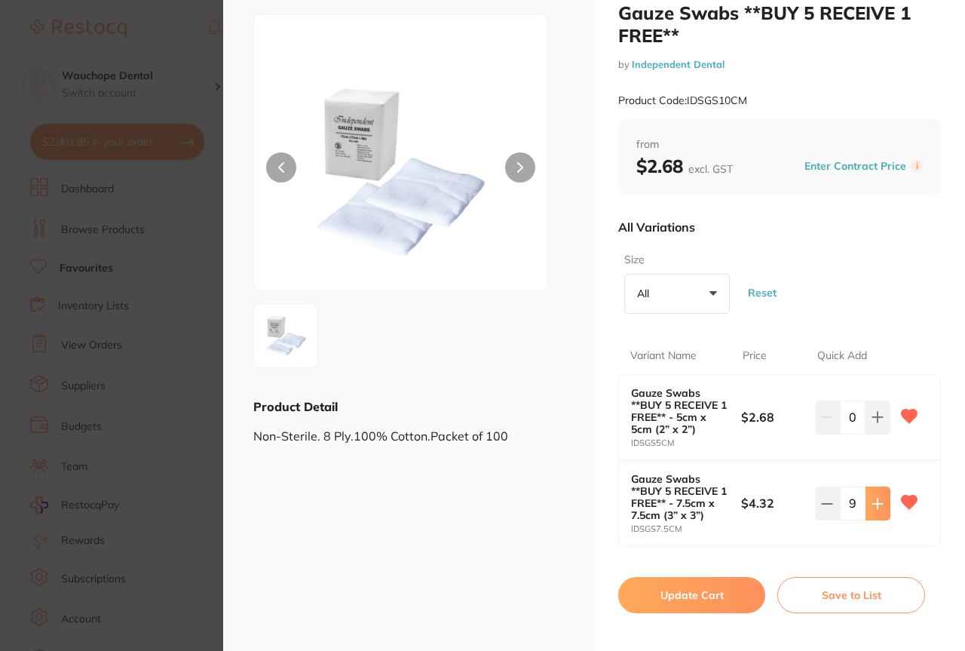
click at [878, 490] on button at bounding box center [878, 502] width 25 height 33
type input "10"
click at [684, 605] on button "Update Cart" at bounding box center [691, 595] width 147 height 36
checkbox input "false"
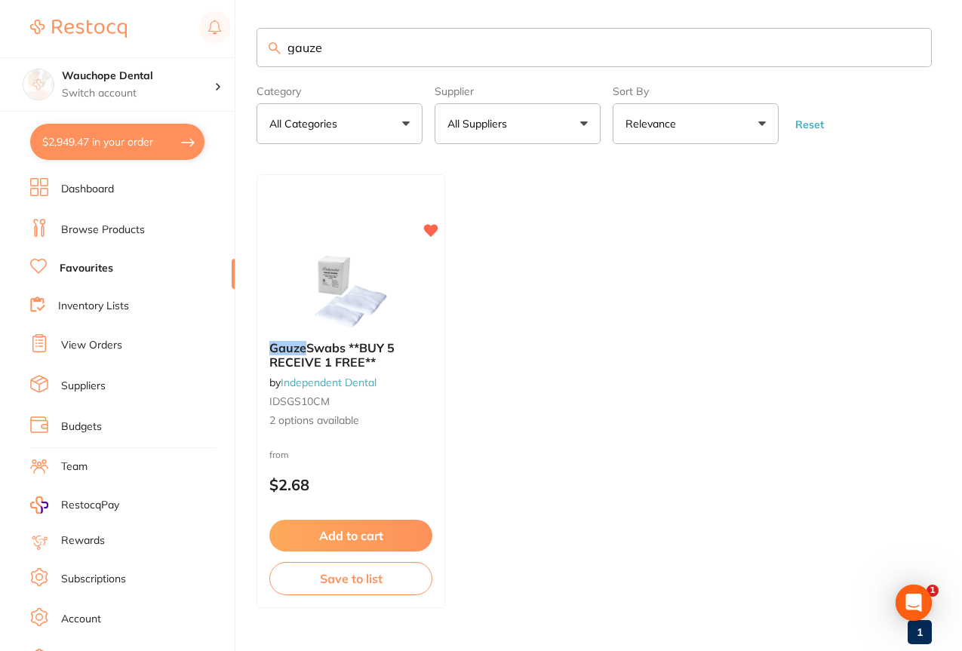
click at [370, 40] on input "gauze" at bounding box center [593, 47] width 675 height 39
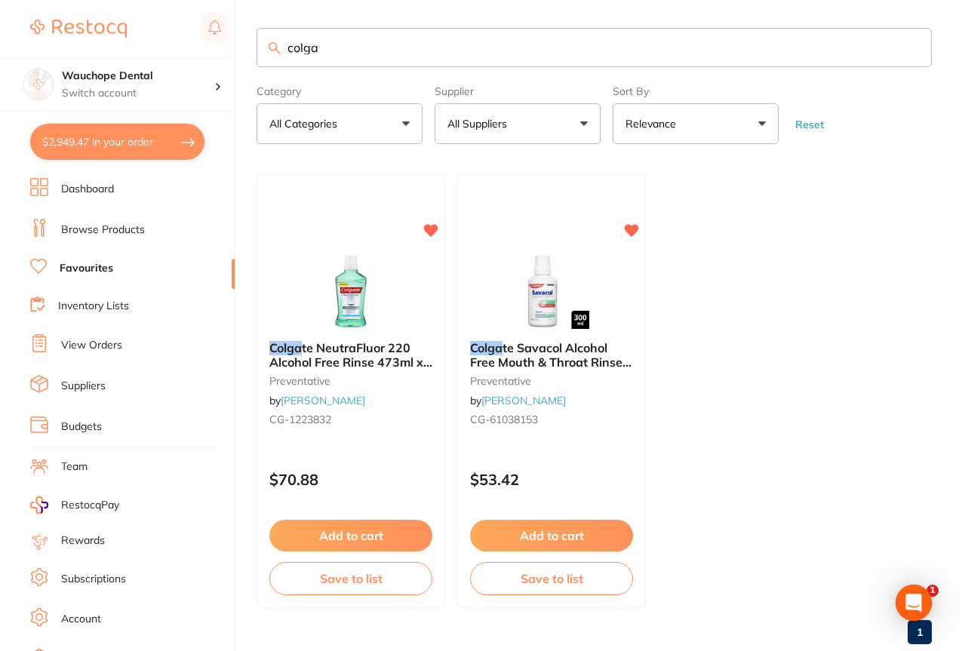
type input "colga"
click at [142, 226] on link "Browse Products" at bounding box center [103, 229] width 84 height 15
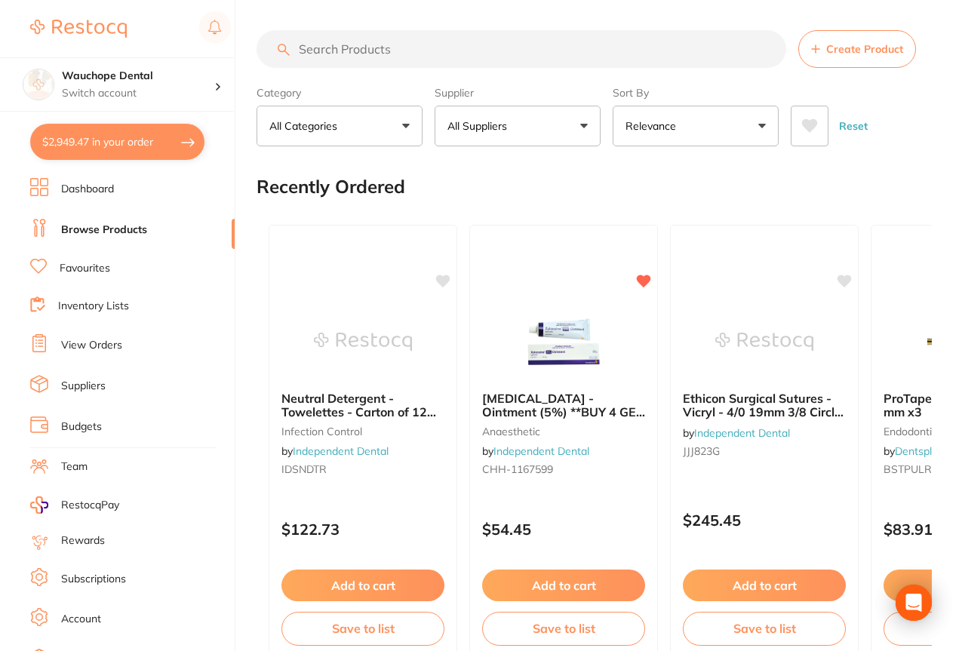
click at [392, 59] on input "search" at bounding box center [520, 49] width 529 height 38
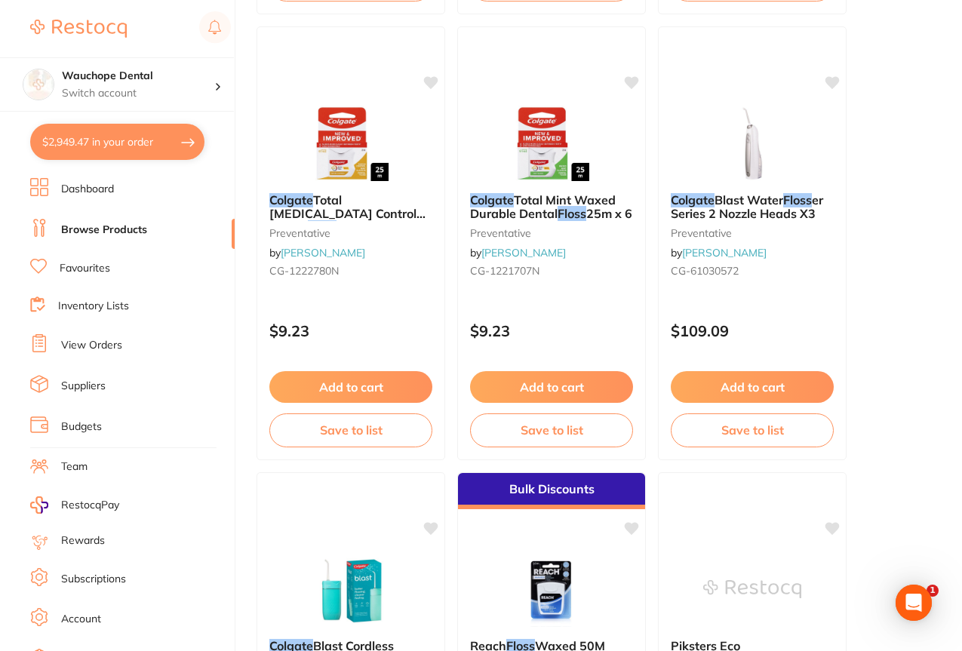
scroll to position [1030, 0]
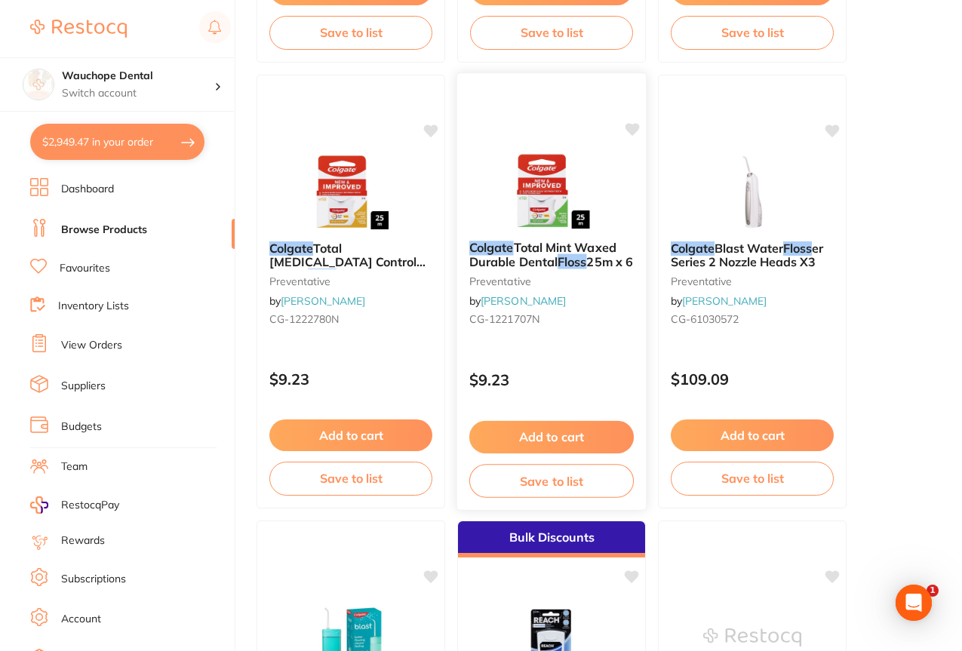
type input "colgate floss"
click at [556, 162] on img at bounding box center [551, 190] width 99 height 76
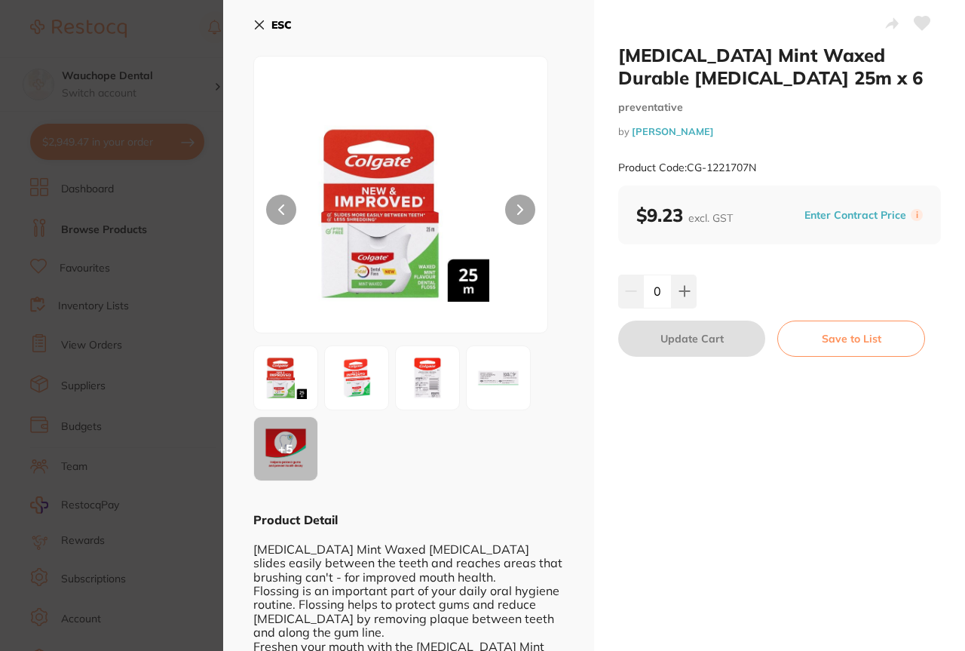
click at [363, 400] on img at bounding box center [357, 378] width 54 height 54
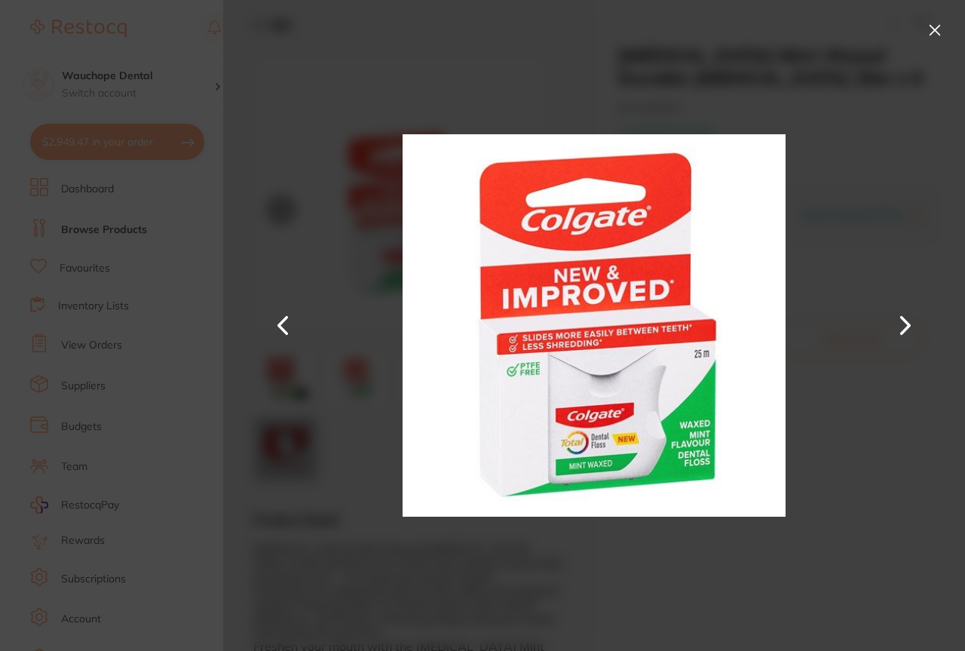
click at [906, 314] on button at bounding box center [906, 326] width 36 height 326
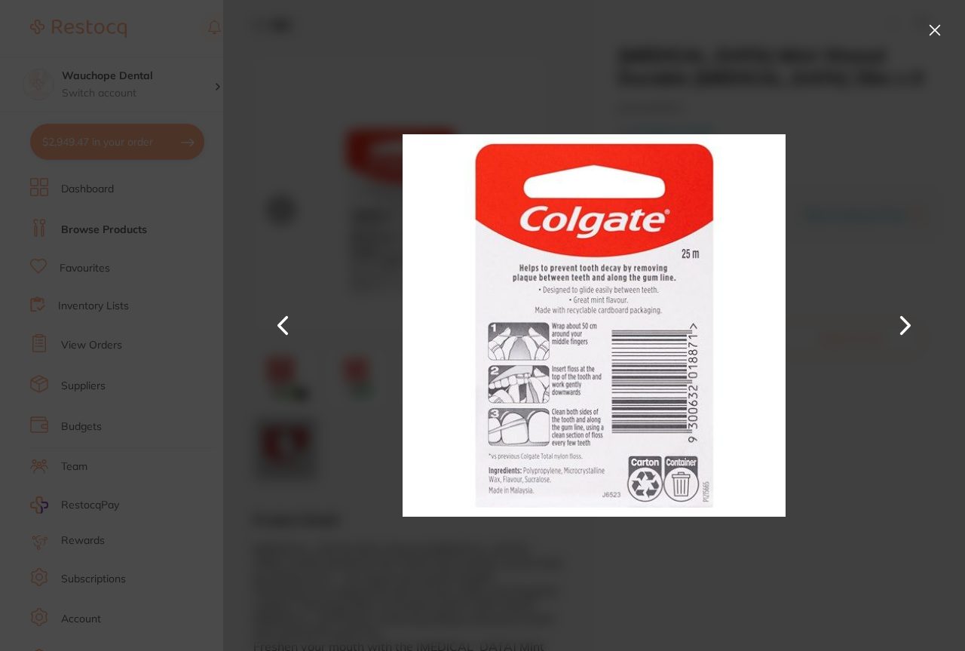
click at [906, 314] on button at bounding box center [906, 326] width 36 height 326
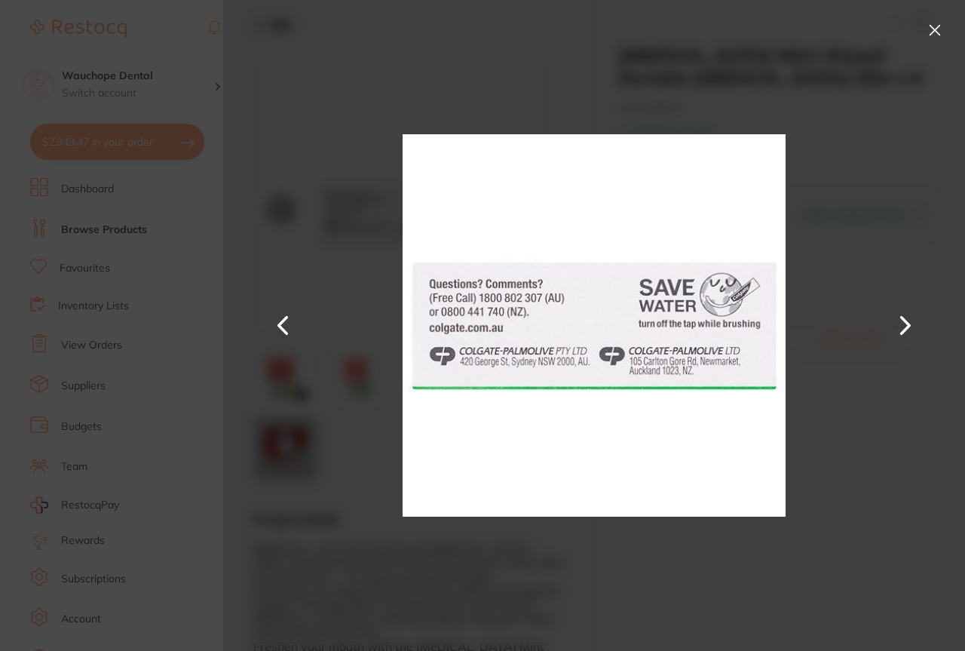
click at [935, 23] on button at bounding box center [935, 30] width 24 height 24
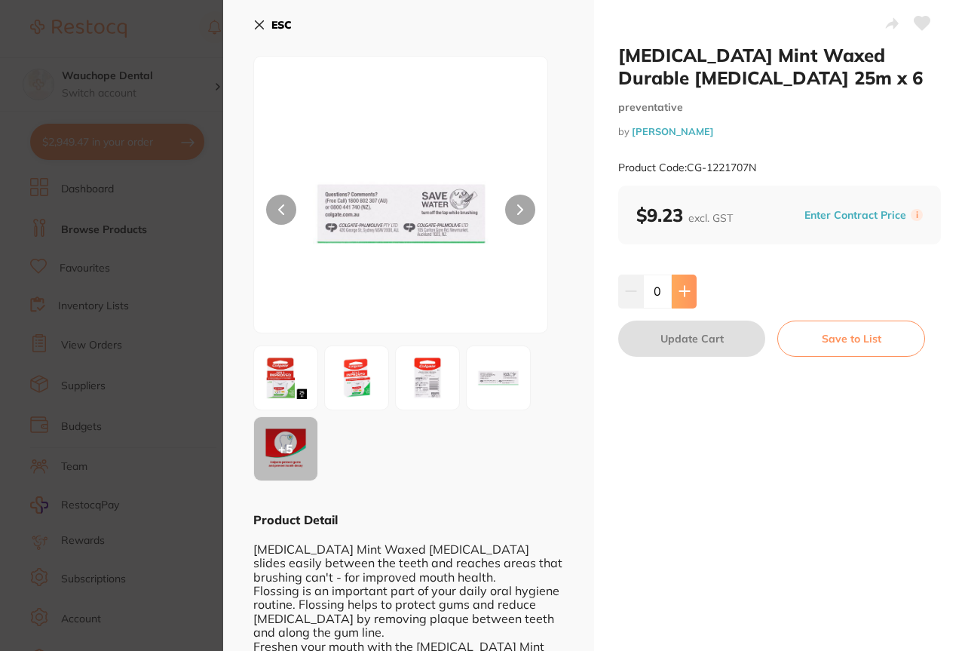
click at [684, 283] on button at bounding box center [684, 291] width 25 height 33
type input "3"
click at [695, 336] on button "Update Cart" at bounding box center [691, 339] width 147 height 36
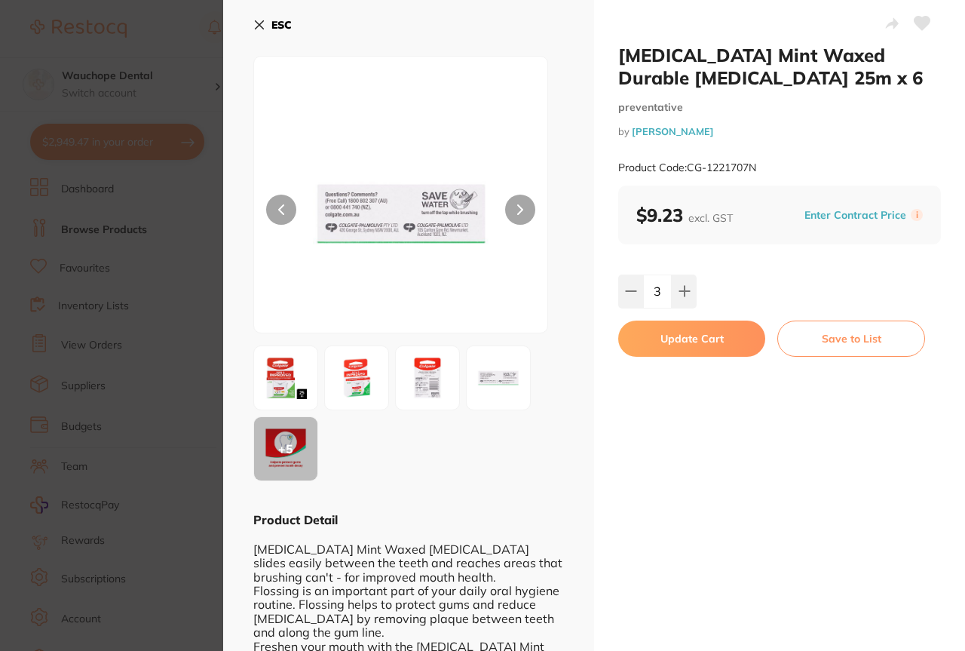
checkbox input "false"
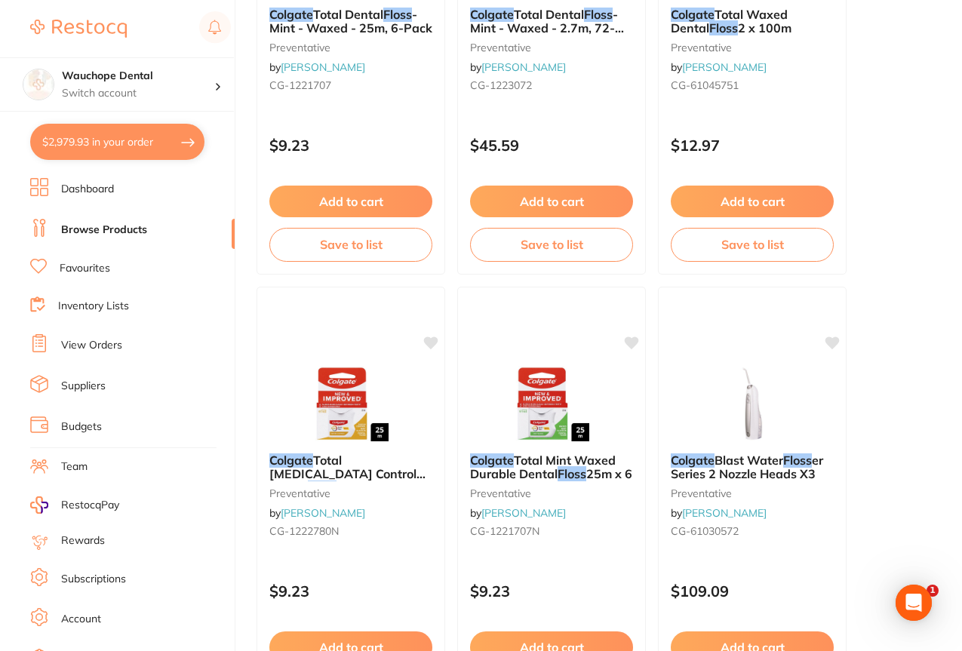
scroll to position [549, 0]
